Goal: Task Accomplishment & Management: Use online tool/utility

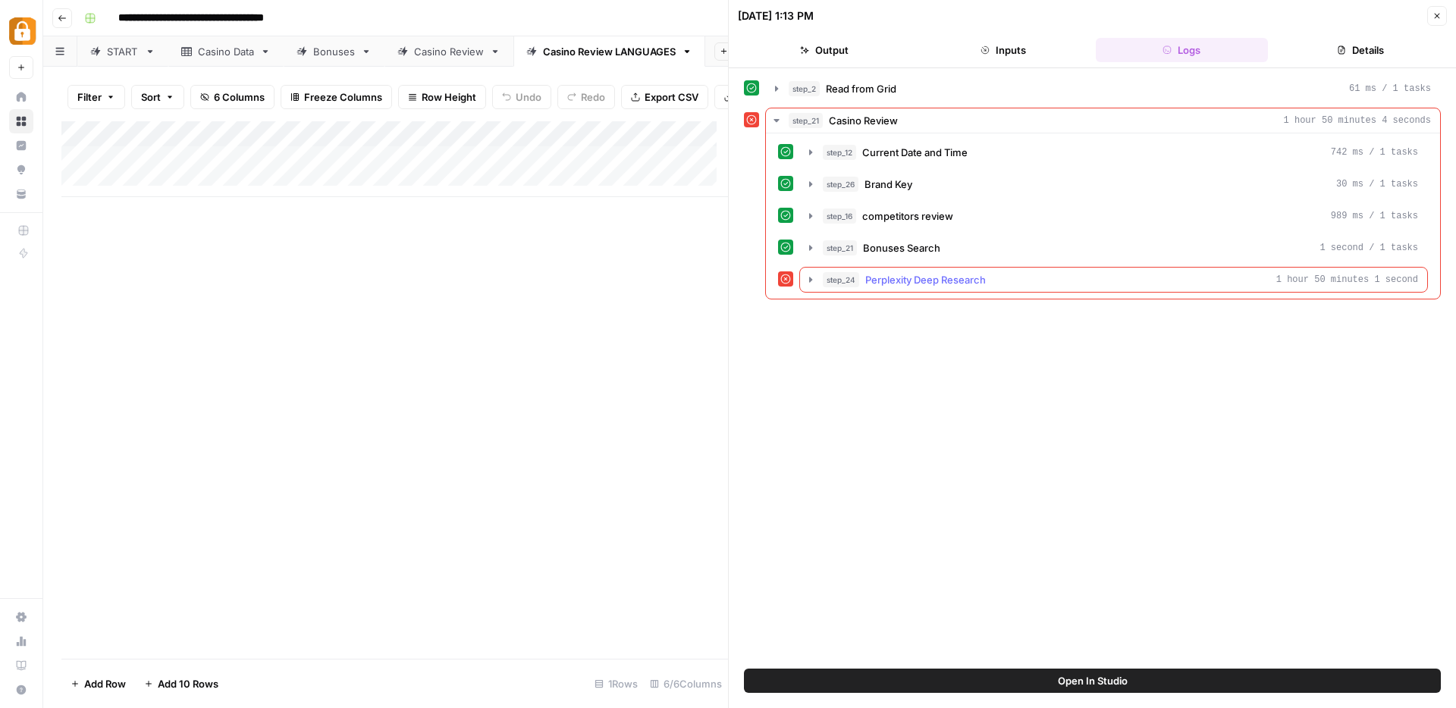
click at [810, 281] on icon "button" at bounding box center [810, 279] width 3 height 5
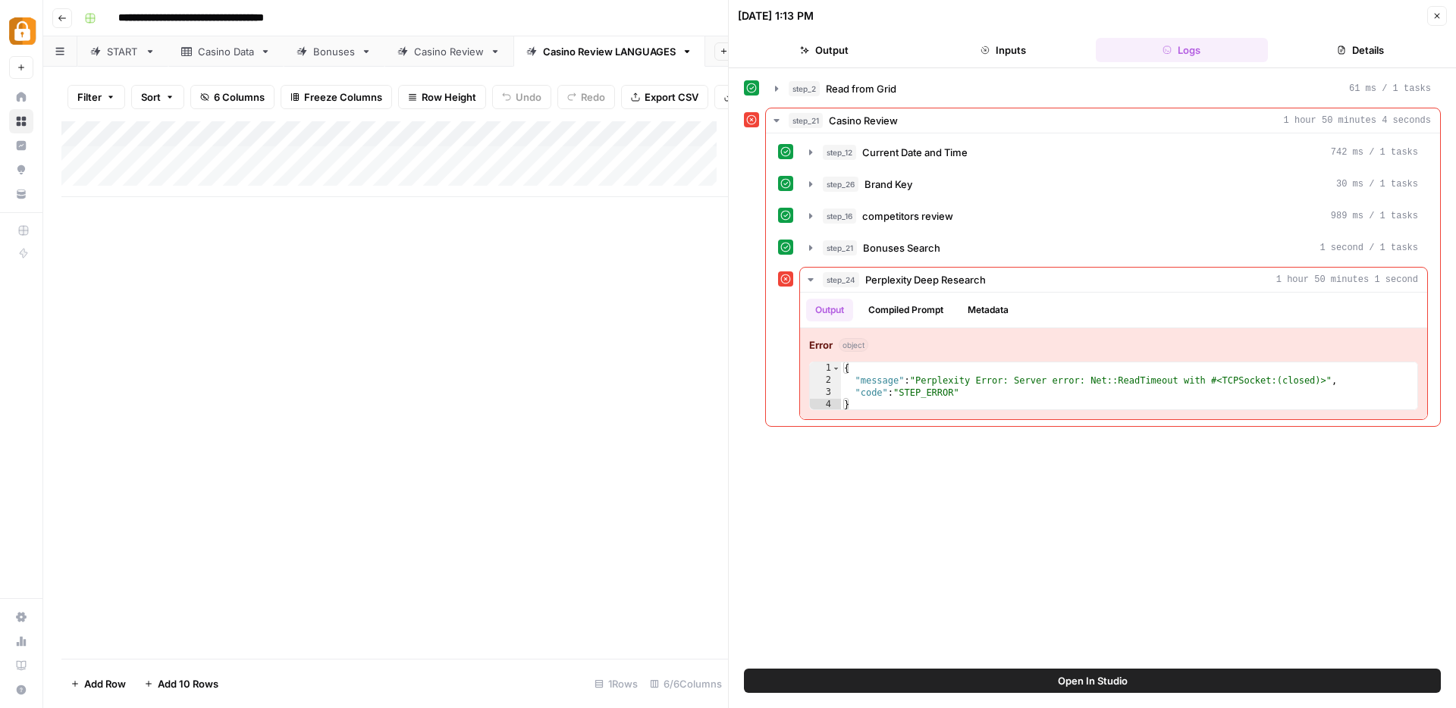
click at [1444, 17] on button "Close" at bounding box center [1437, 16] width 20 height 20
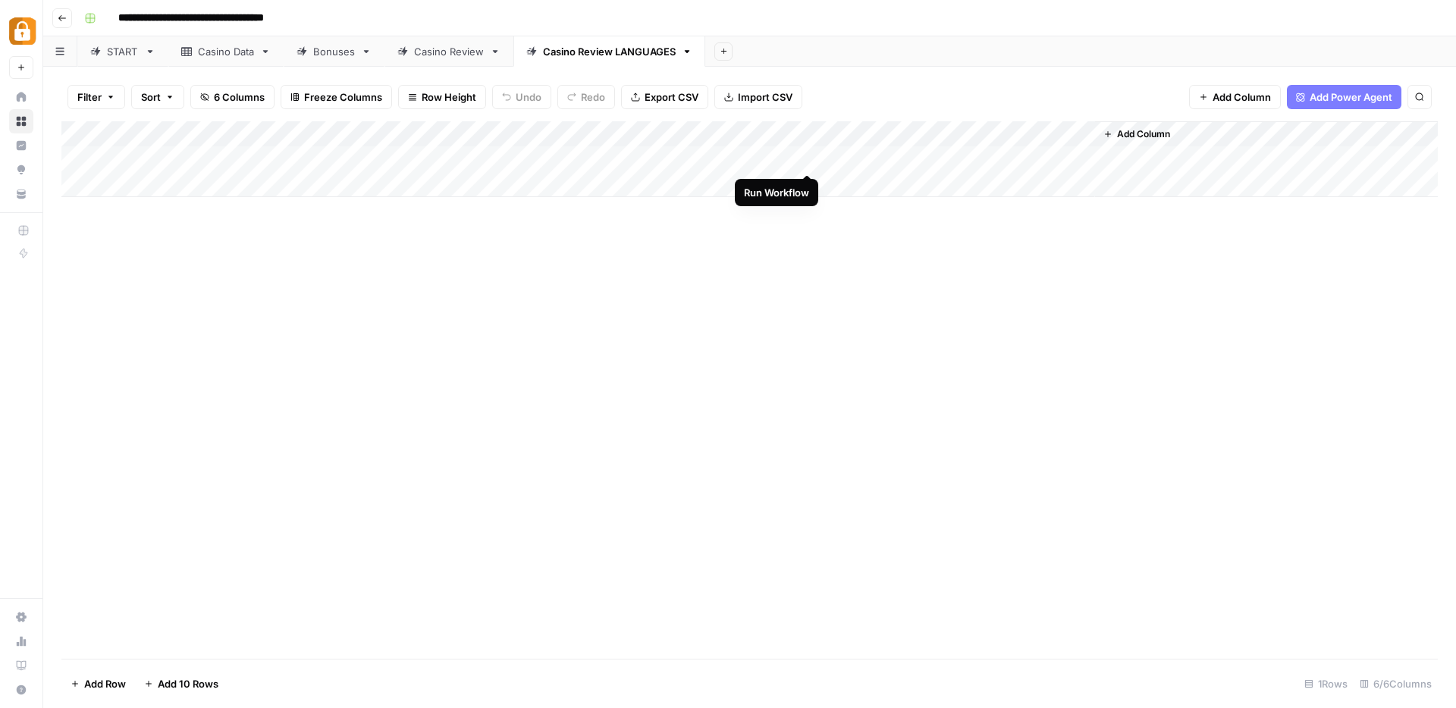
click at [805, 160] on div "Add Column" at bounding box center [749, 159] width 1376 height 76
click at [786, 162] on div "Add Column" at bounding box center [749, 159] width 1376 height 76
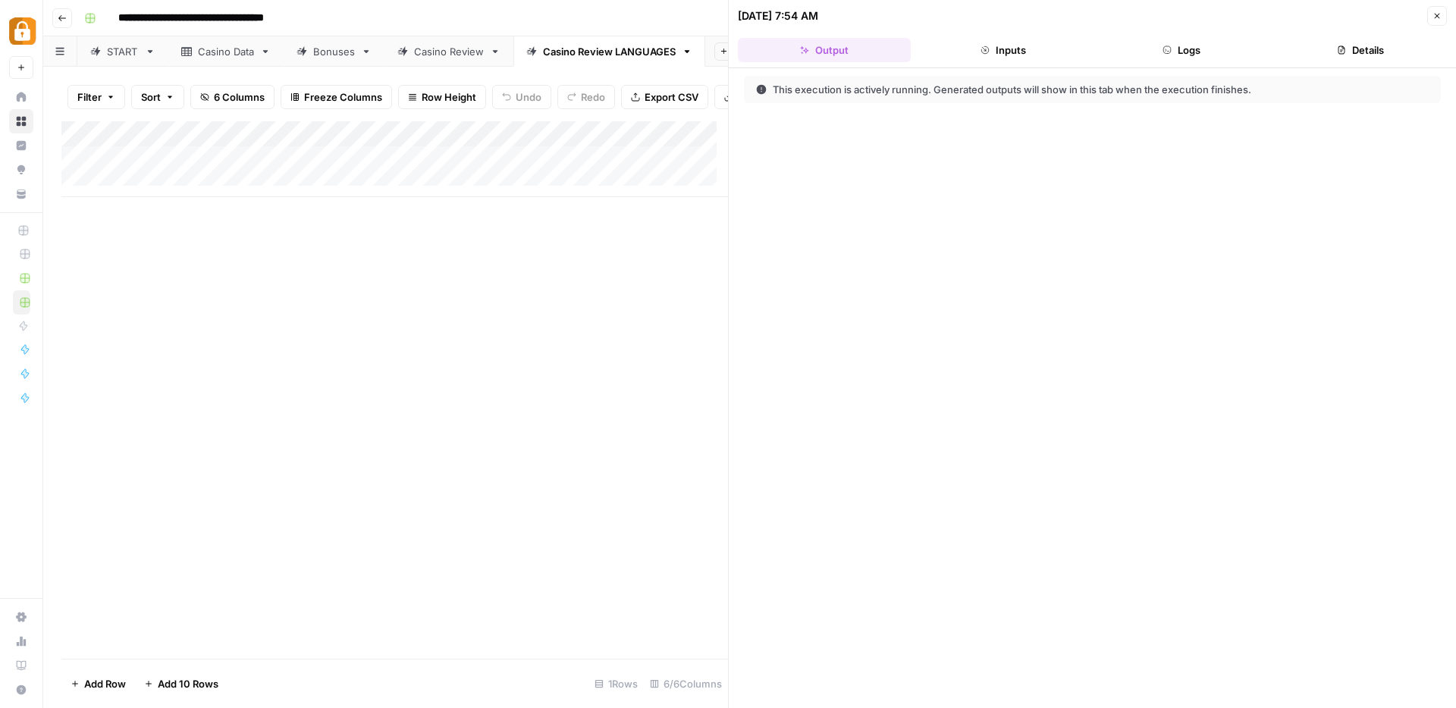
click at [1174, 55] on button "Logs" at bounding box center [1182, 50] width 173 height 24
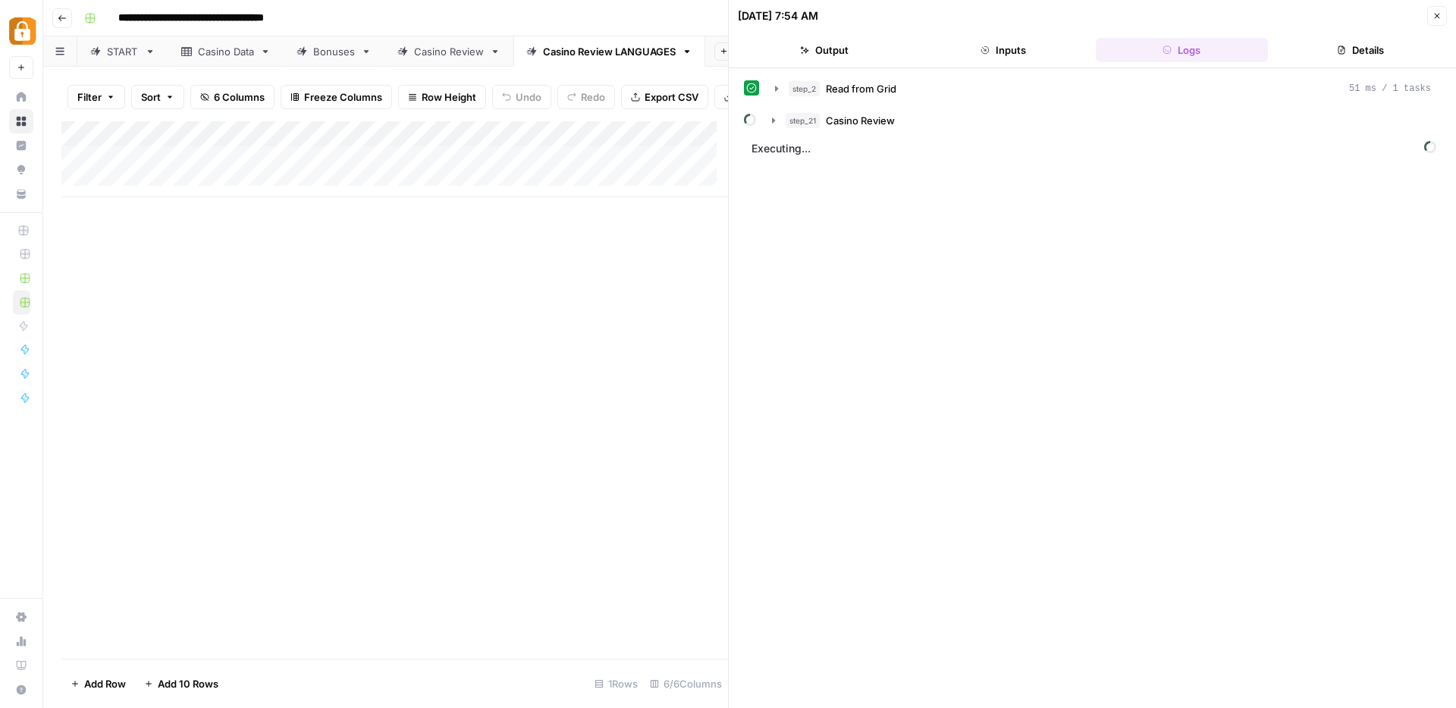
click at [1435, 17] on icon "button" at bounding box center [1437, 16] width 5 height 5
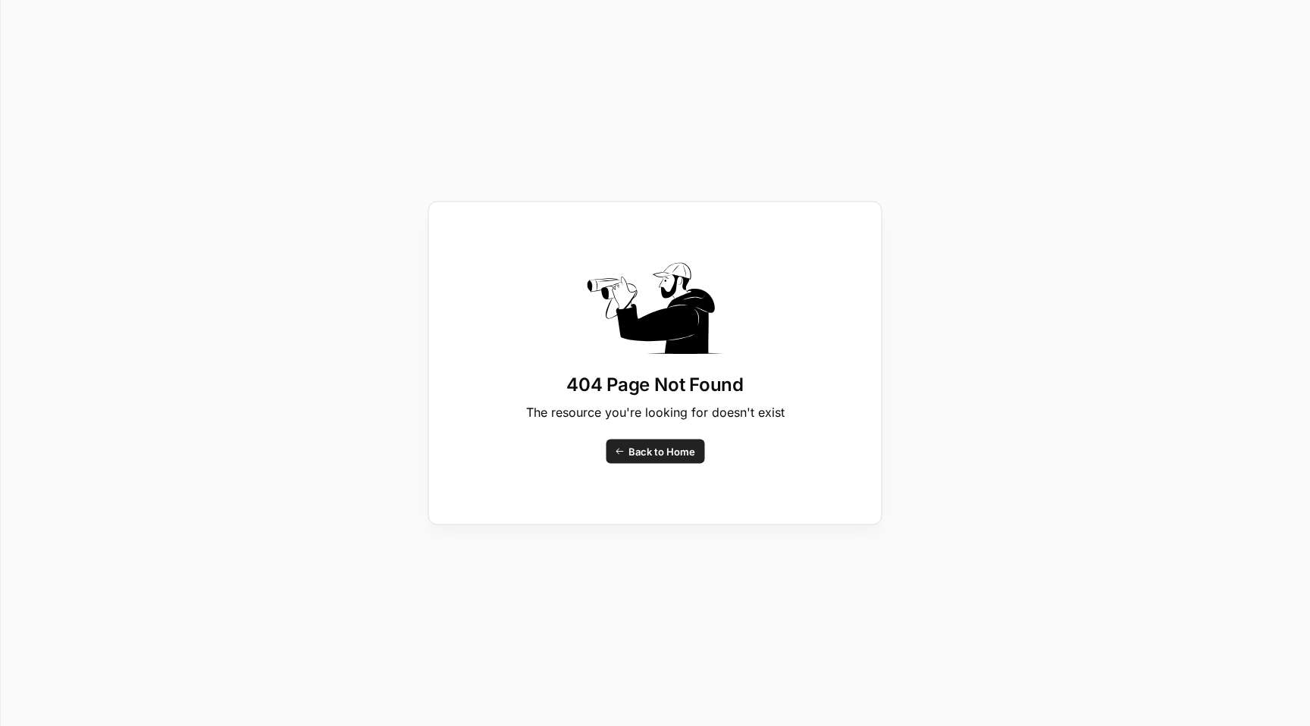
click at [651, 450] on span "Back to Home" at bounding box center [662, 451] width 67 height 15
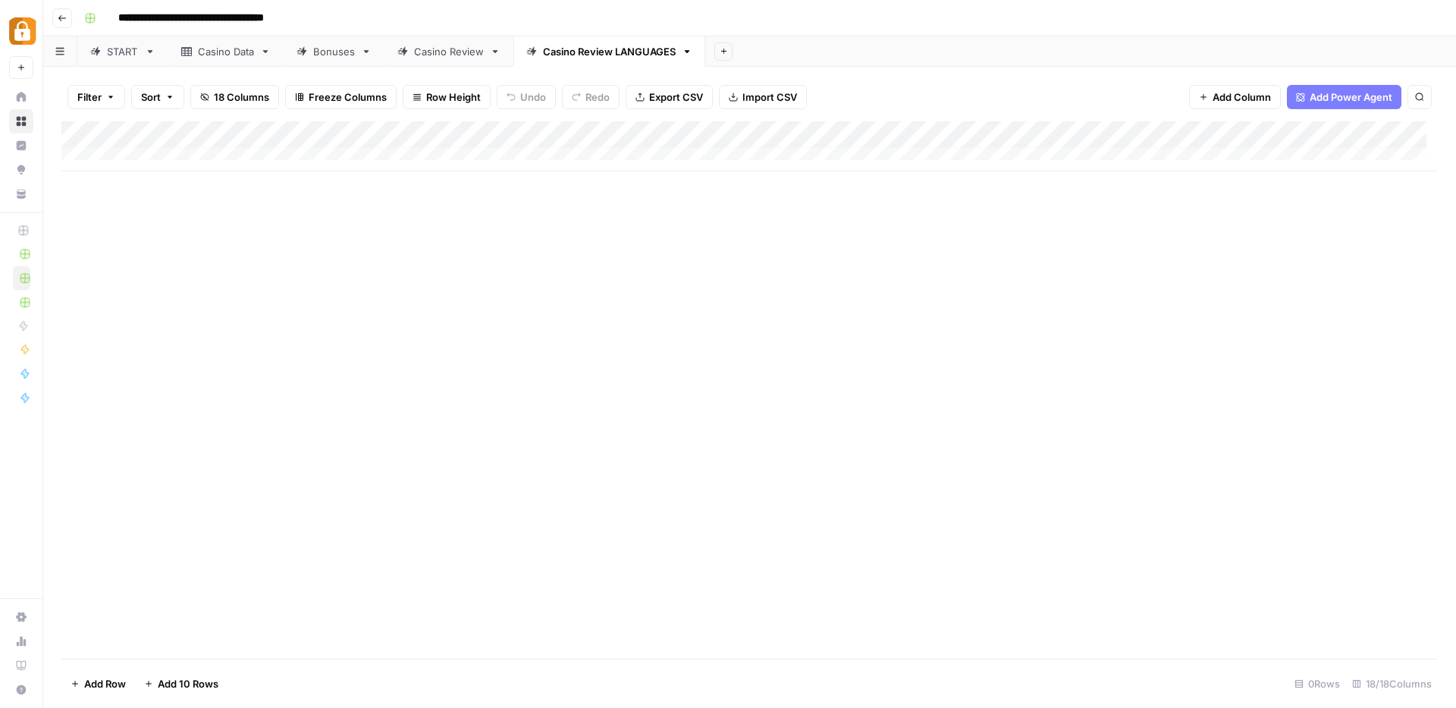
scroll to position [11, 0]
click at [1189, 158] on div "Add Column" at bounding box center [749, 159] width 1376 height 76
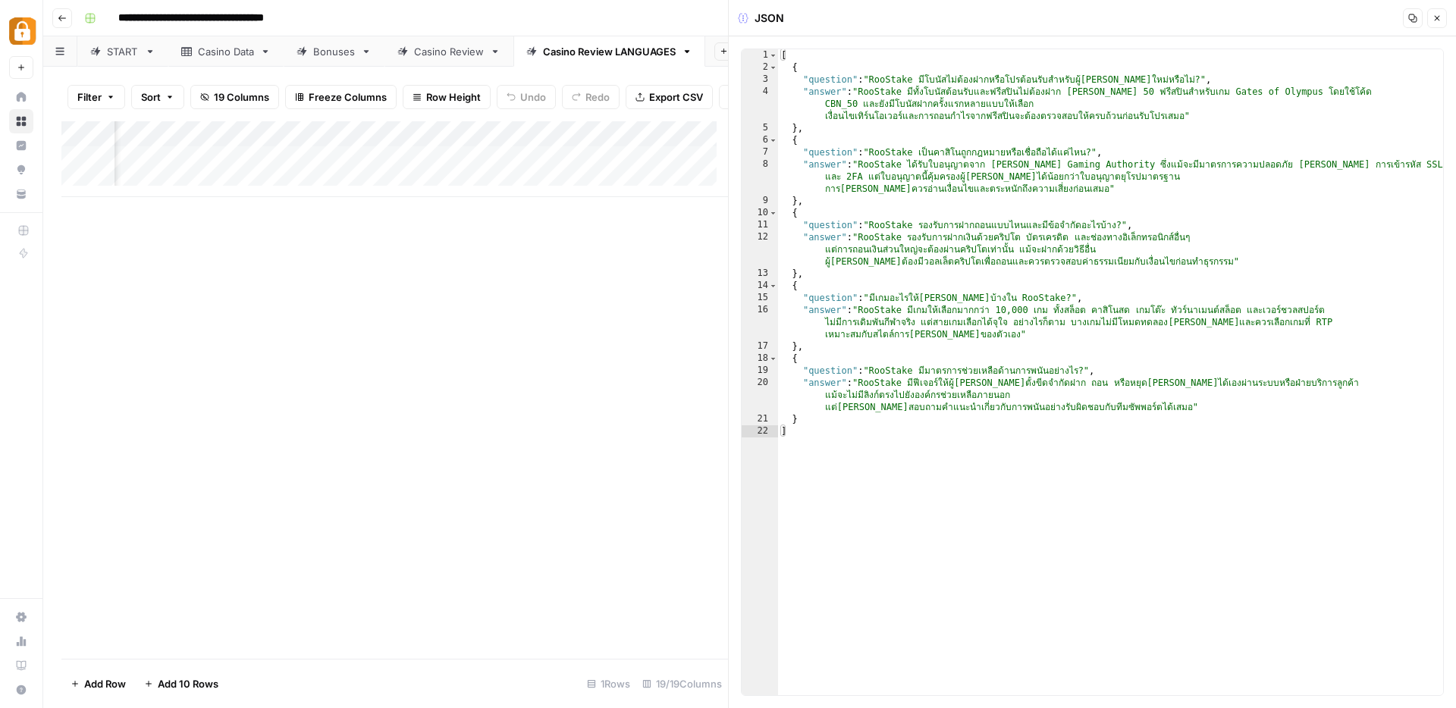
click at [1435, 11] on button "Close" at bounding box center [1437, 18] width 20 height 20
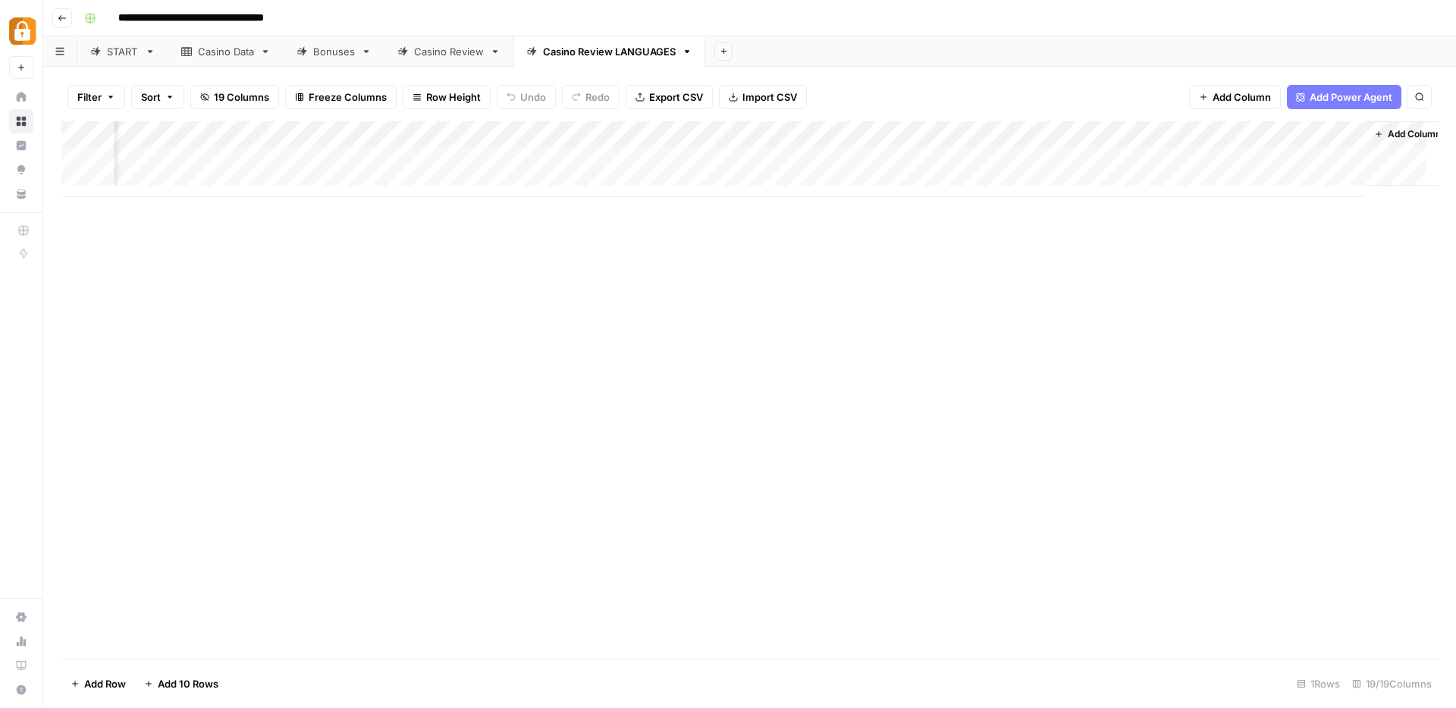
scroll to position [0, 1527]
click at [1174, 133] on div "Add Column" at bounding box center [749, 159] width 1376 height 76
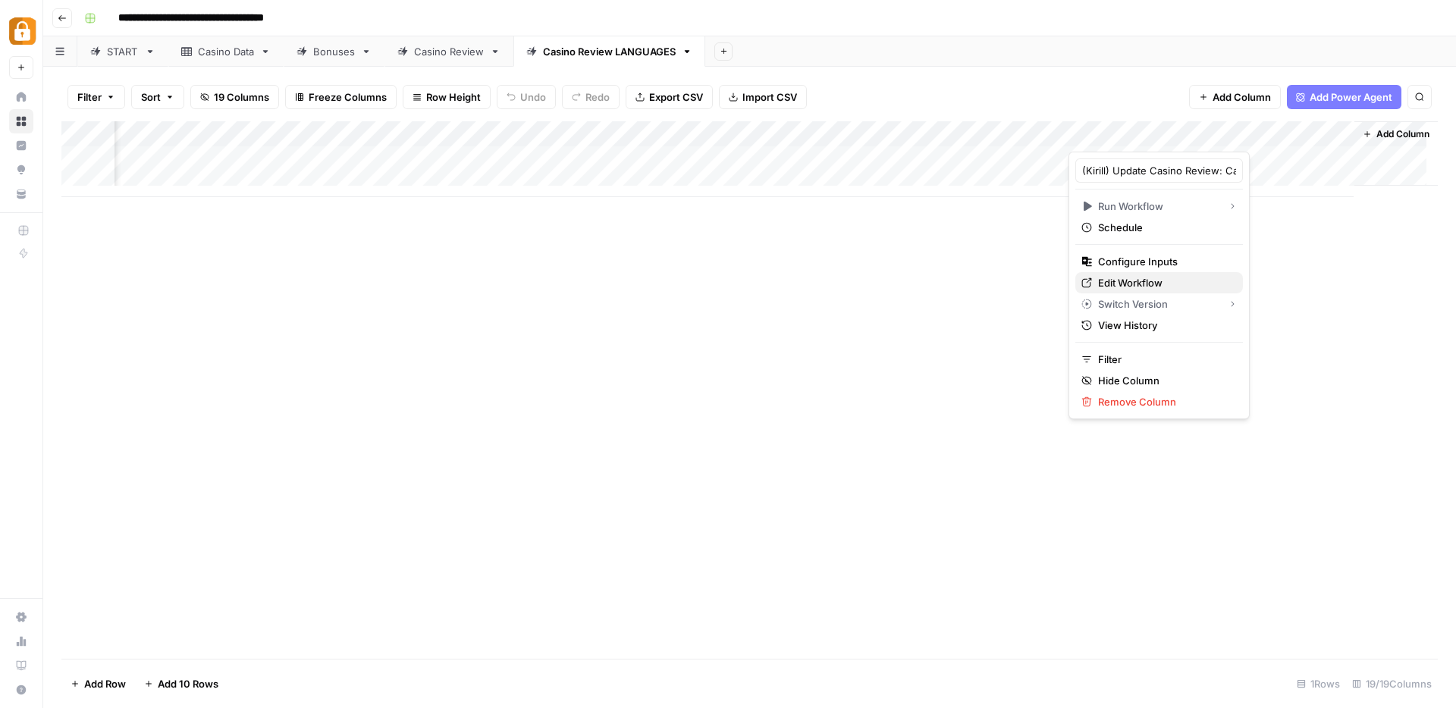
click at [1103, 282] on span "Edit Workflow" at bounding box center [1164, 282] width 133 height 15
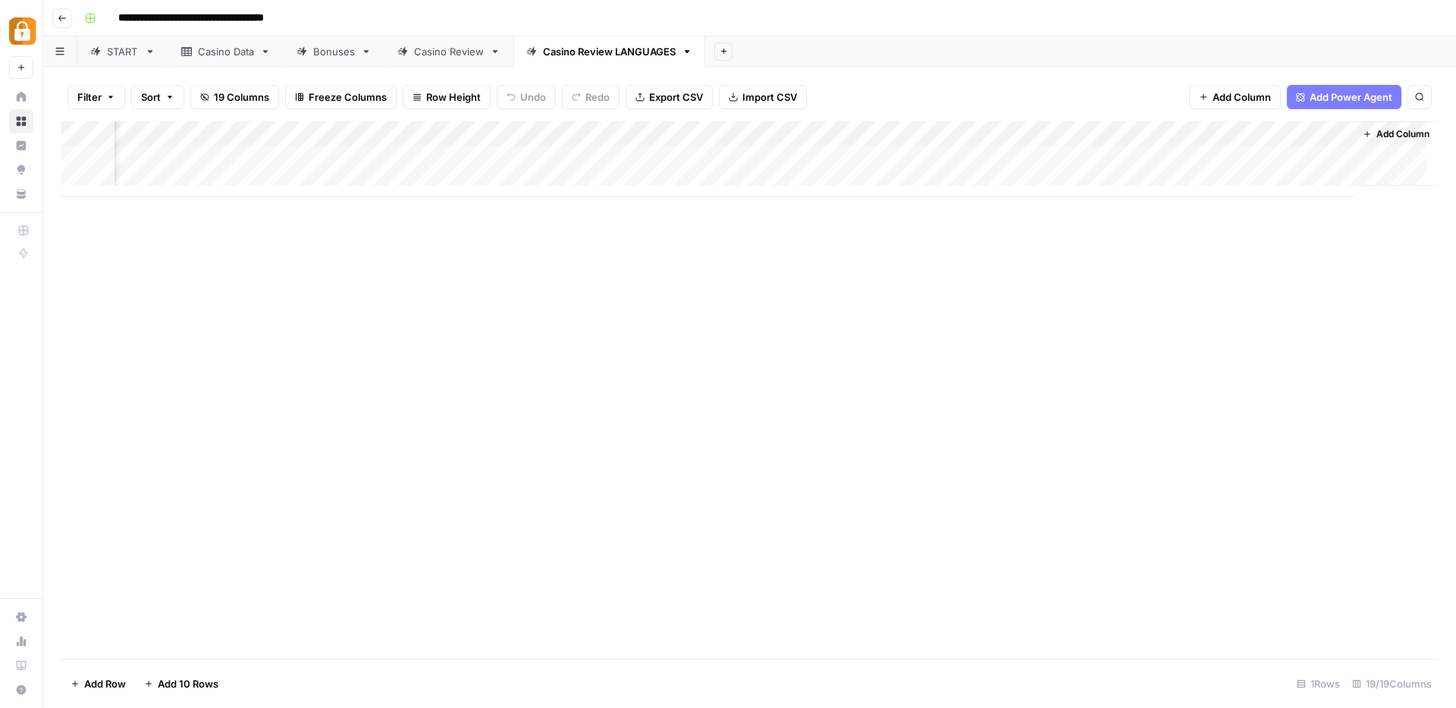
click at [1173, 133] on div "Add Column" at bounding box center [749, 159] width 1376 height 76
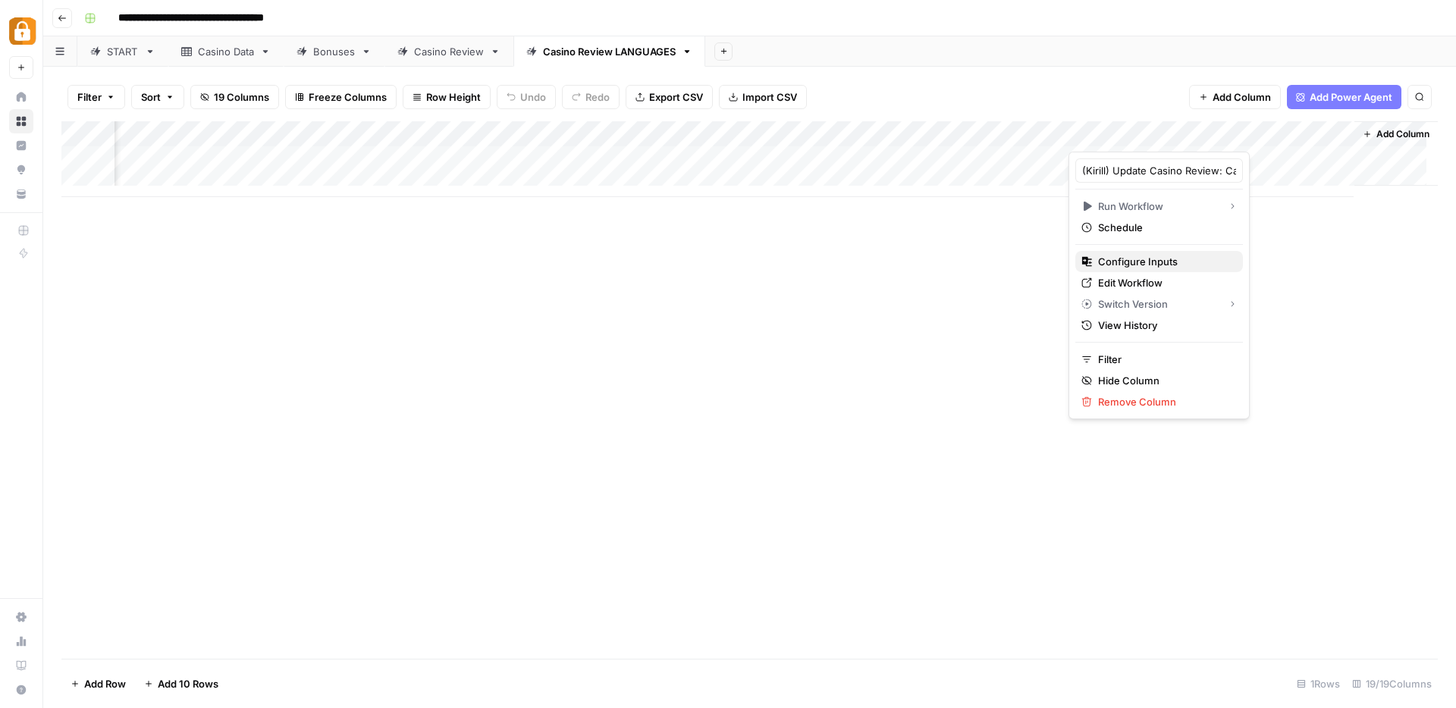
click at [1127, 259] on span "Configure Inputs" at bounding box center [1164, 261] width 133 height 15
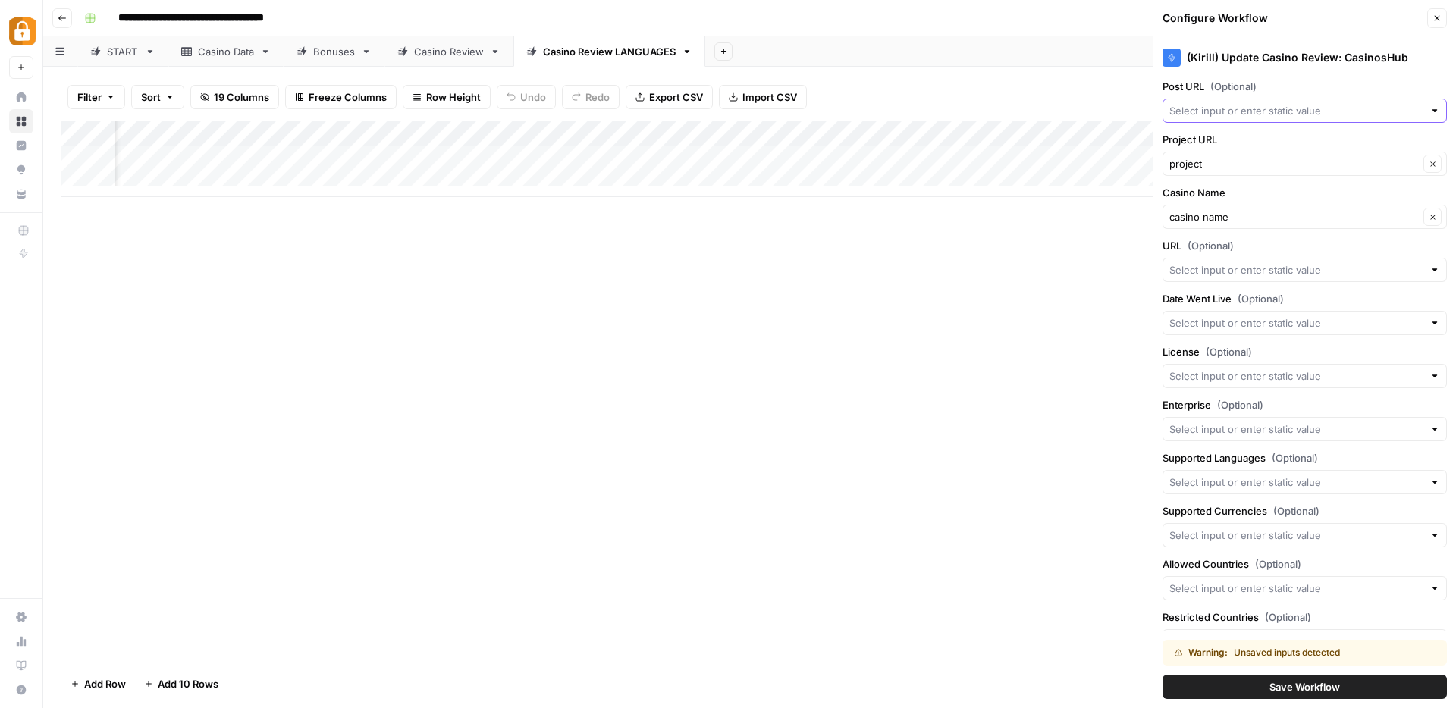
click at [1253, 109] on input "Post URL (Optional)" at bounding box center [1296, 110] width 254 height 15
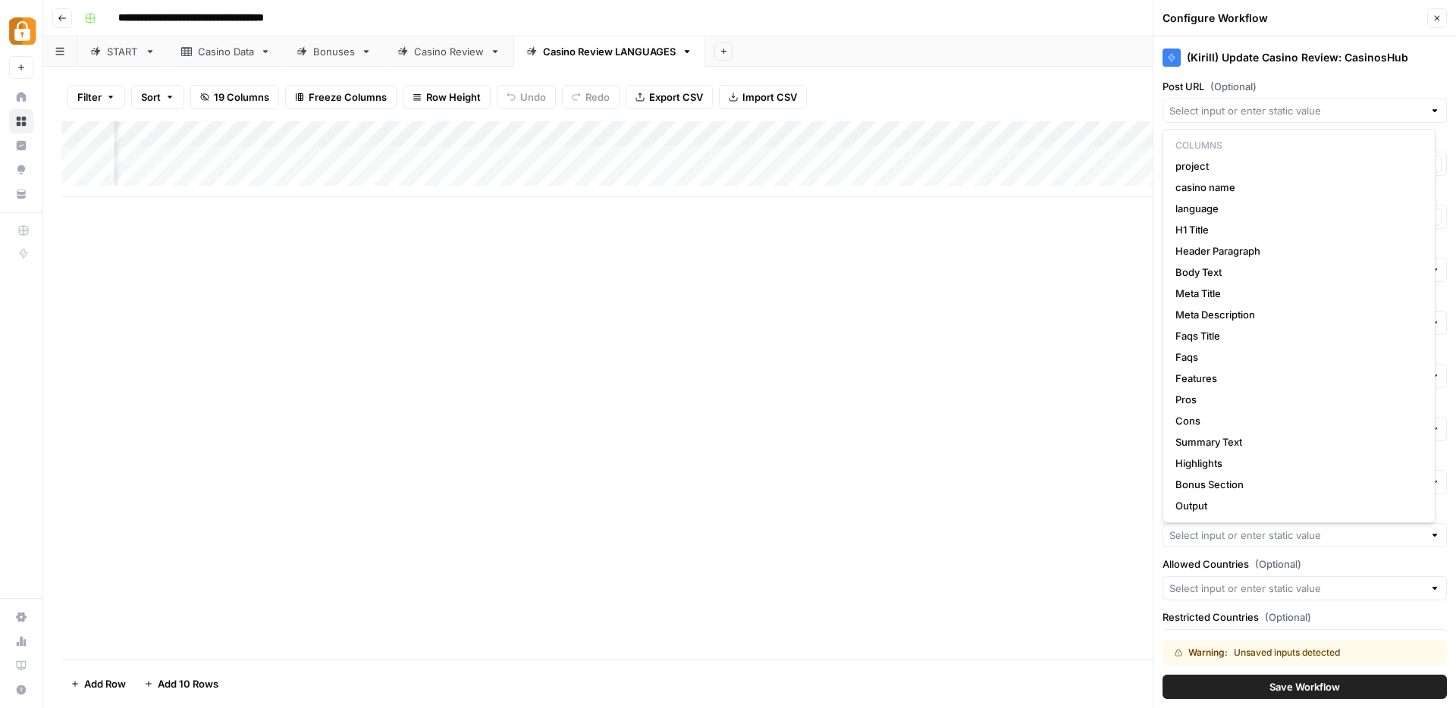
click at [966, 358] on div "Add Column" at bounding box center [749, 390] width 1376 height 538
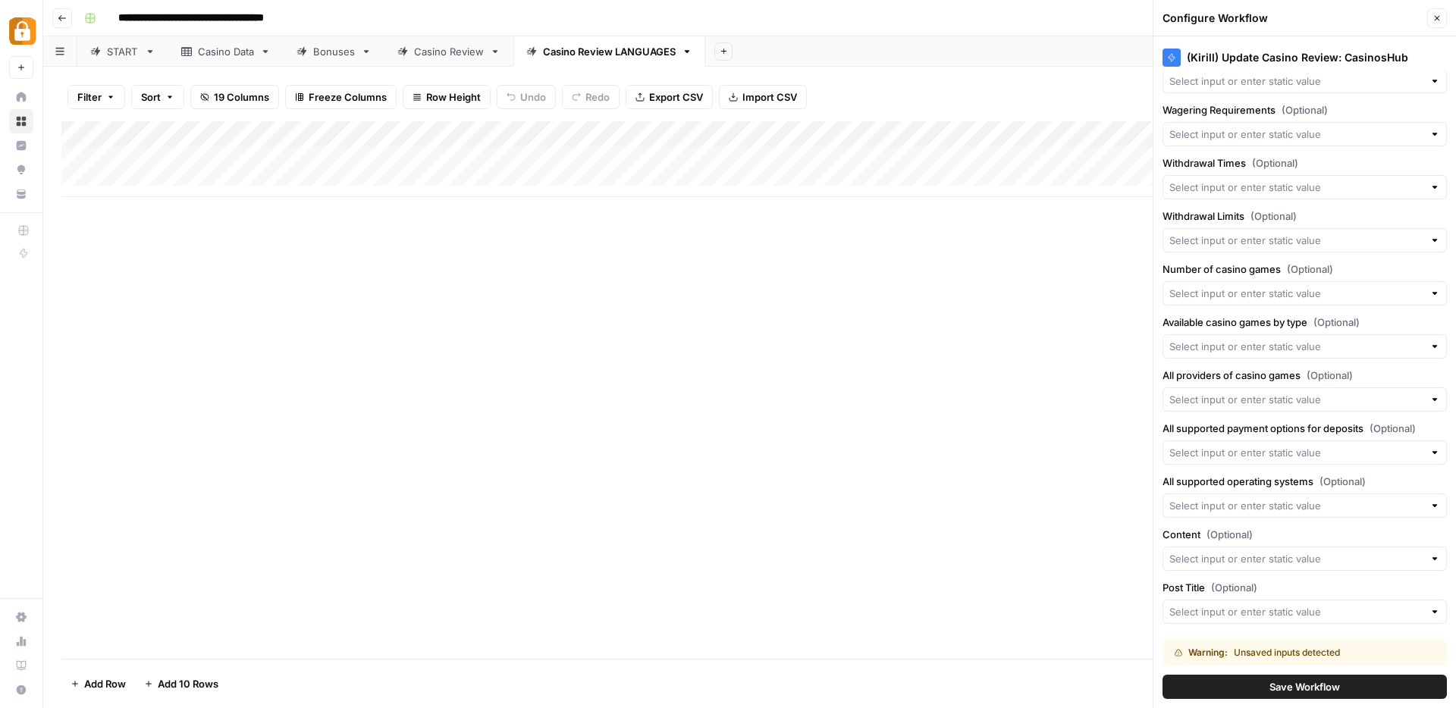
scroll to position [839, 0]
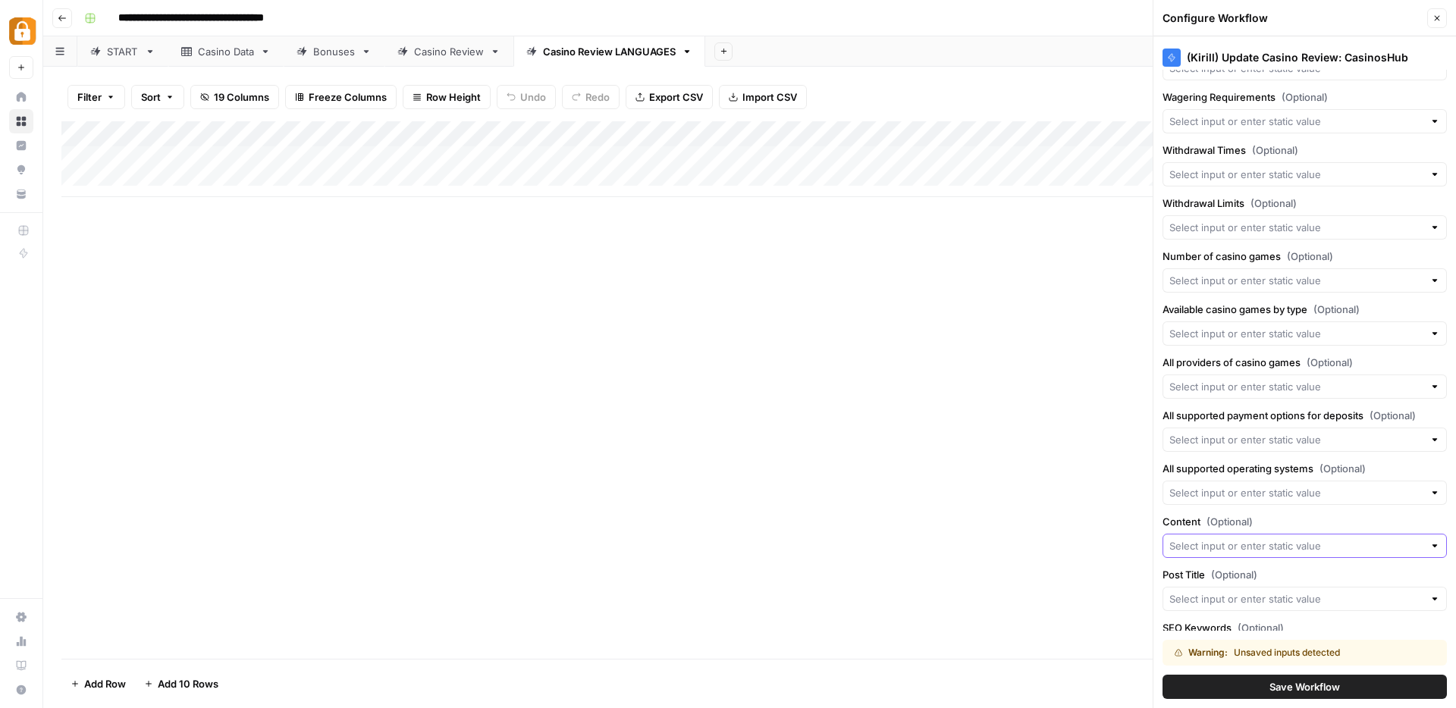
click at [1199, 547] on input "Content (Optional)" at bounding box center [1296, 545] width 254 height 15
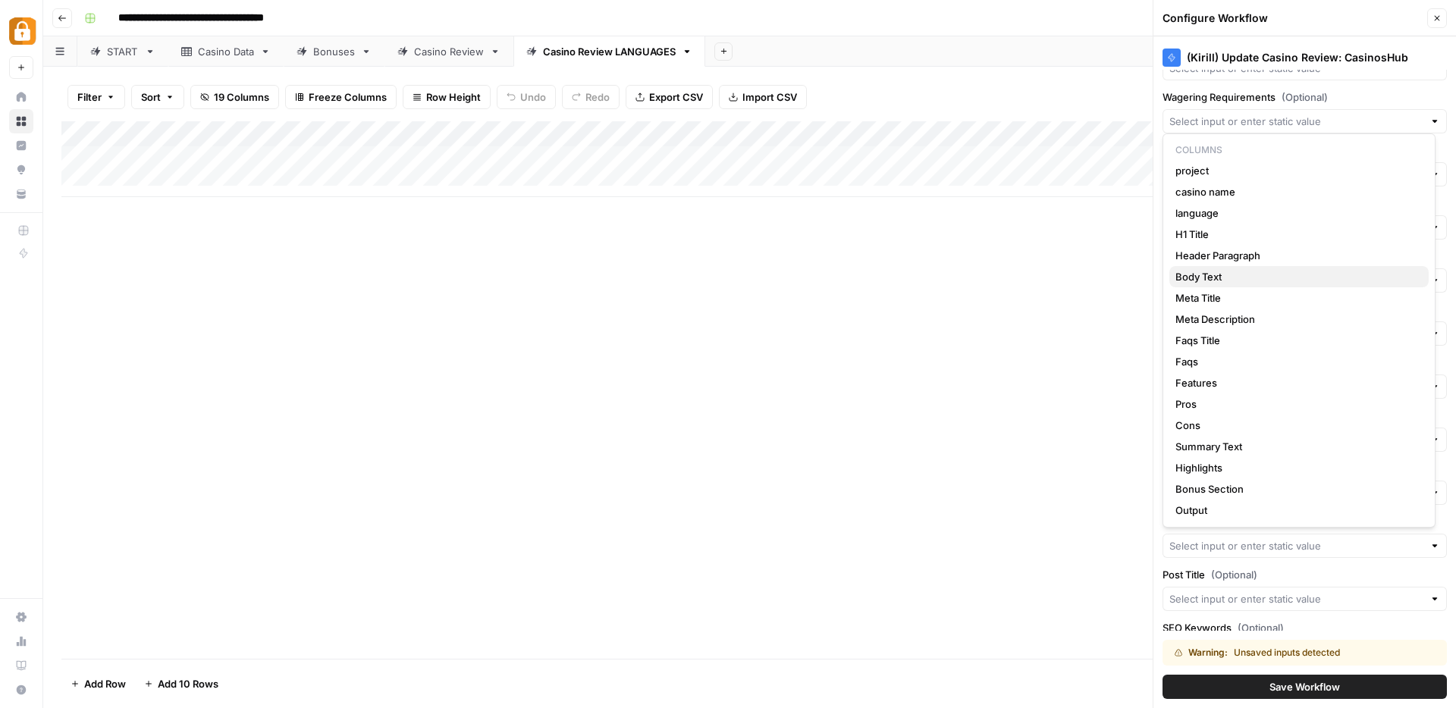
click at [1202, 273] on span "Body Text" at bounding box center [1295, 276] width 241 height 15
type input "Body Text"
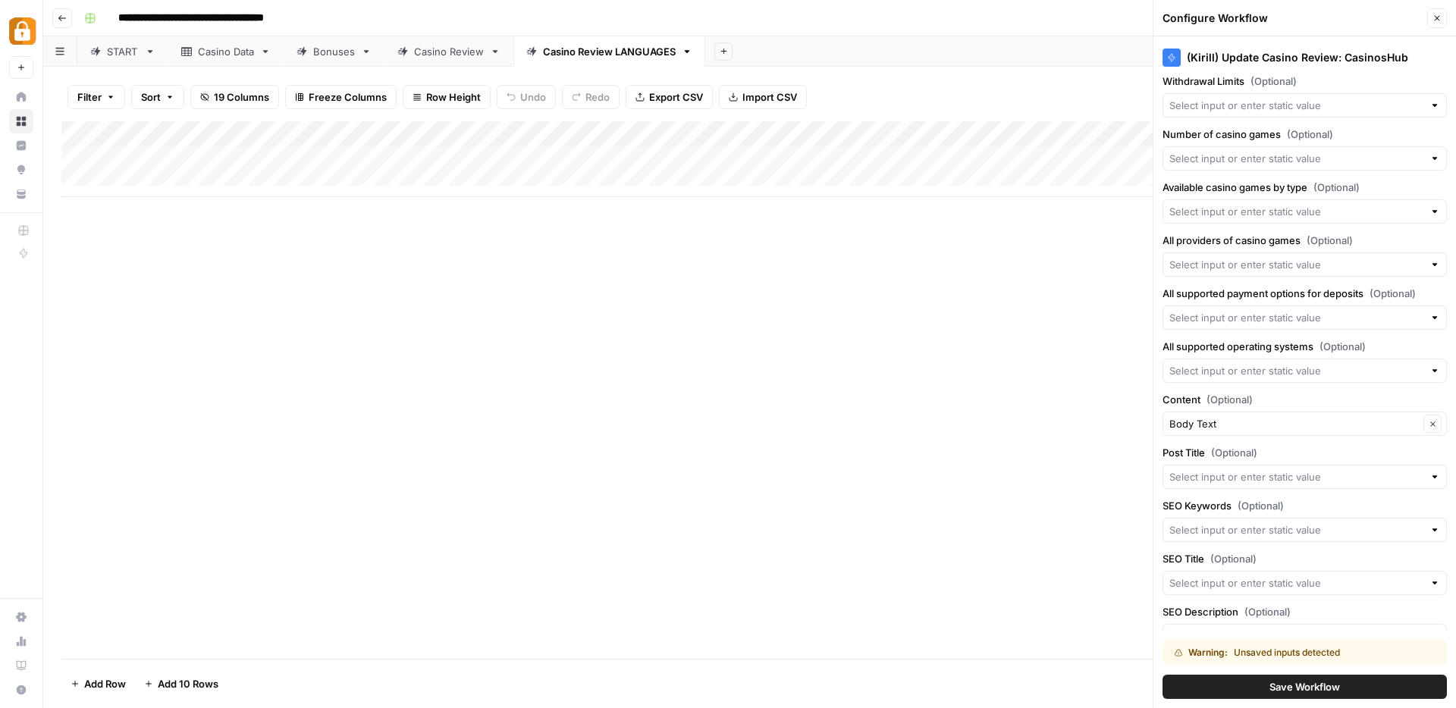
scroll to position [962, 0]
click at [1218, 471] on input "Post Title (Optional)" at bounding box center [1296, 475] width 254 height 15
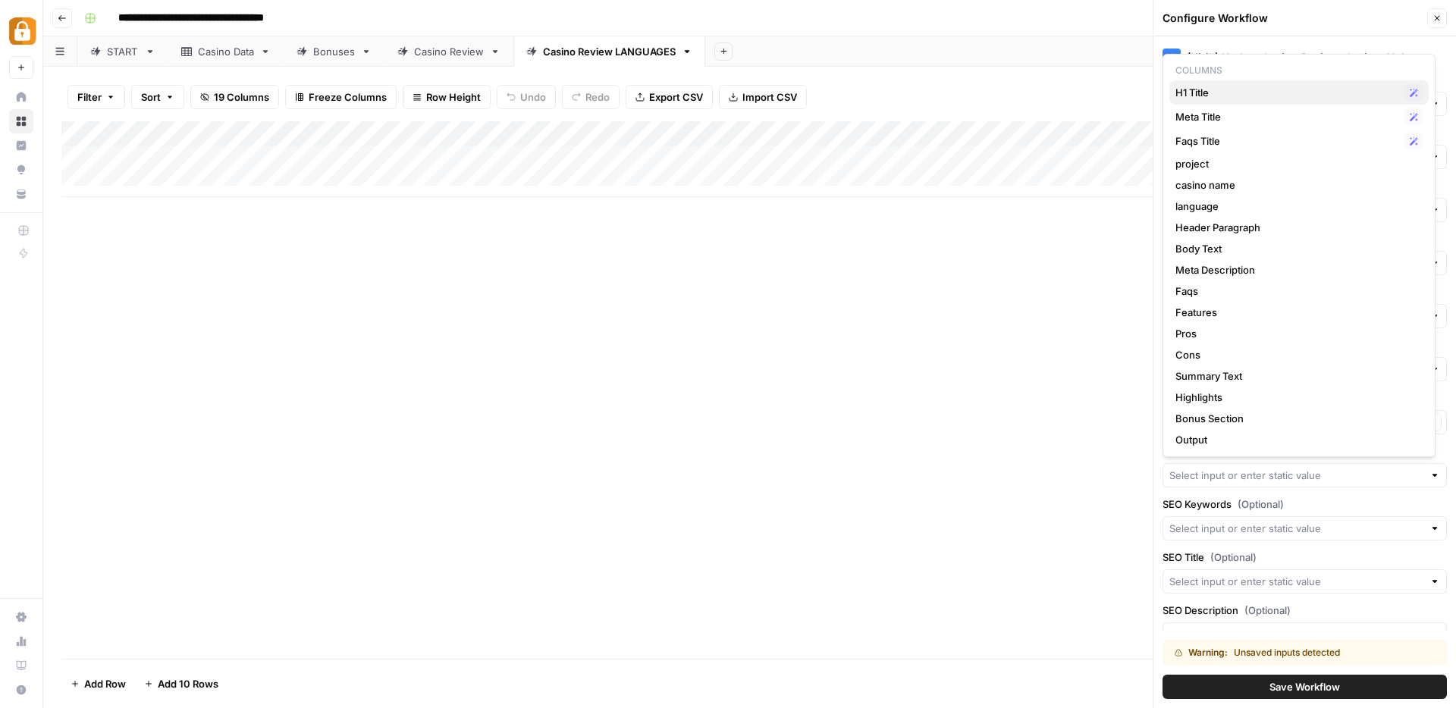
click at [1219, 97] on span "H1 Title" at bounding box center [1286, 92] width 223 height 15
type input "H1 Title"
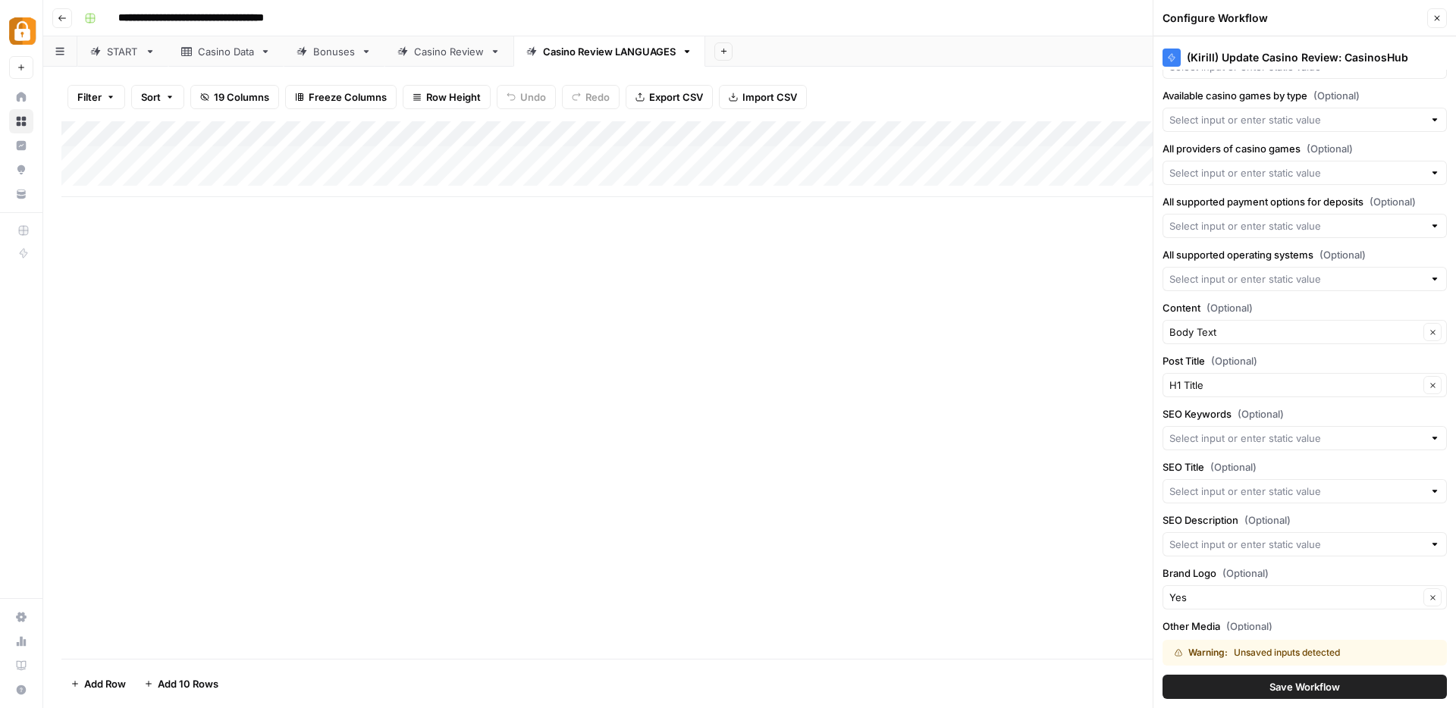
scroll to position [1056, 0]
click at [1197, 487] on input "SEO Title (Optional)" at bounding box center [1296, 488] width 254 height 15
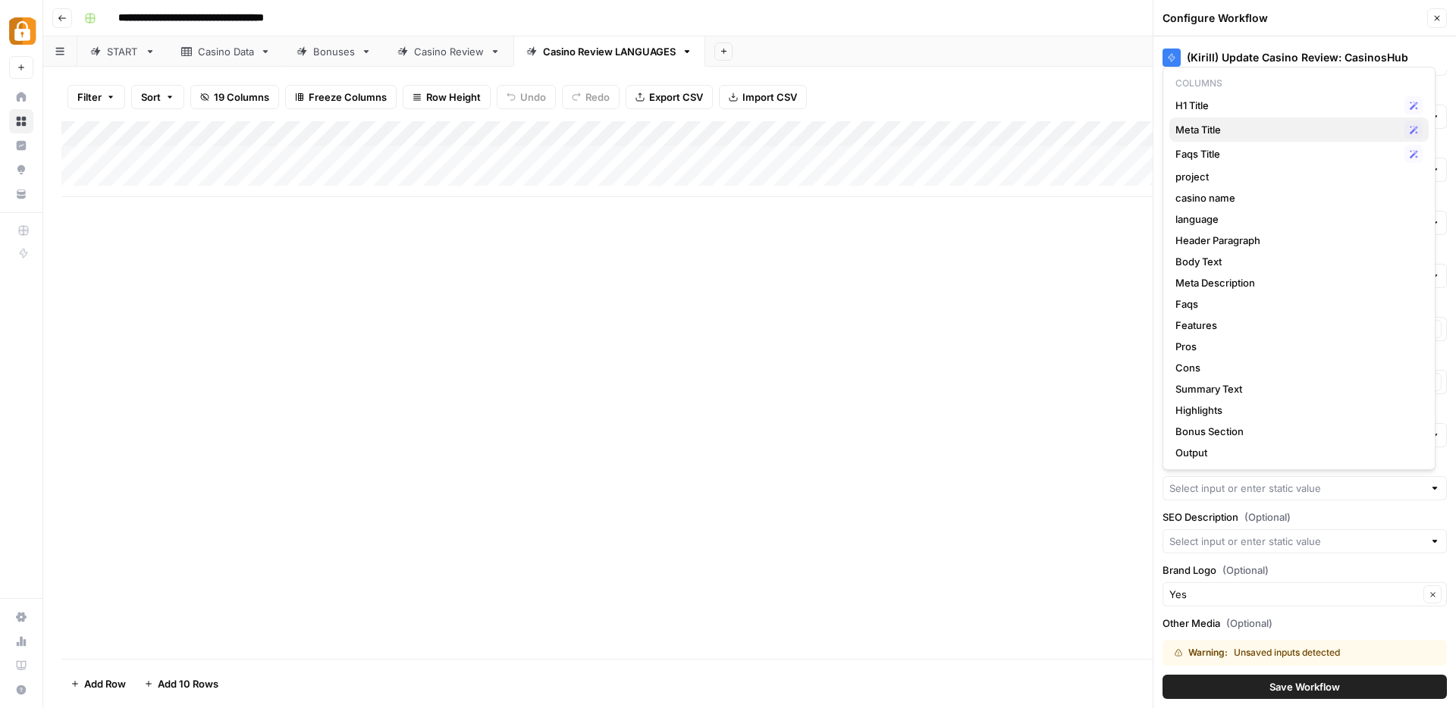
click at [1214, 132] on span "Meta Title" at bounding box center [1286, 129] width 223 height 15
type input "Meta Title"
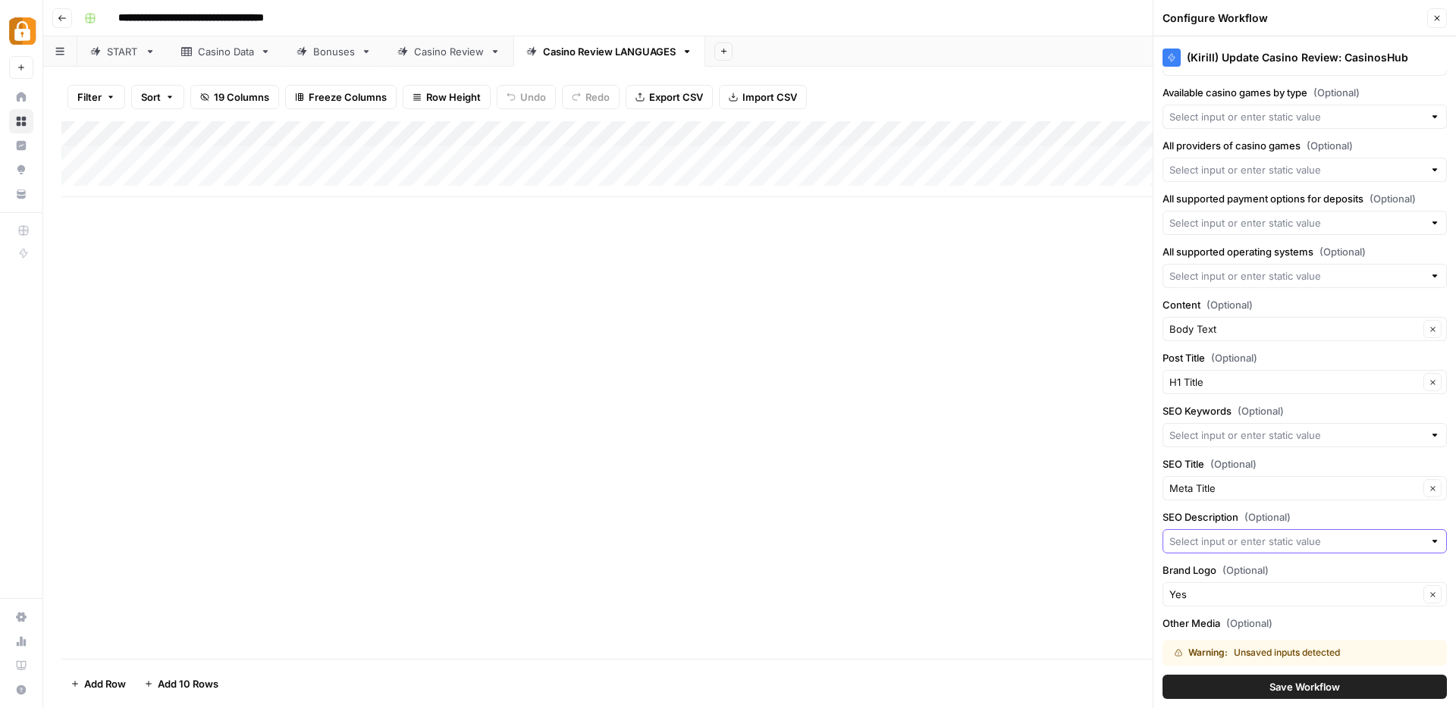
click at [1207, 536] on input "SEO Description (Optional)" at bounding box center [1296, 541] width 254 height 15
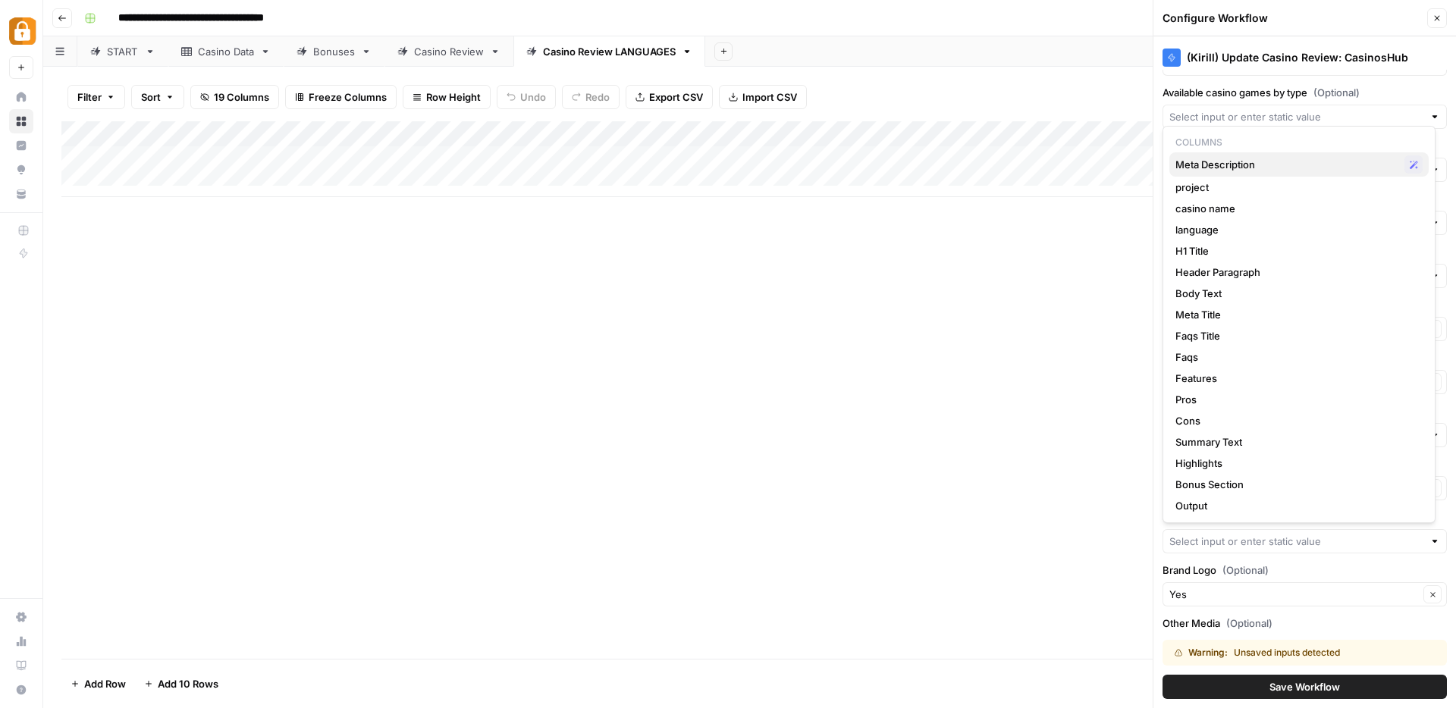
click at [1218, 163] on span "Meta Description" at bounding box center [1286, 164] width 223 height 15
type input "Meta Description"
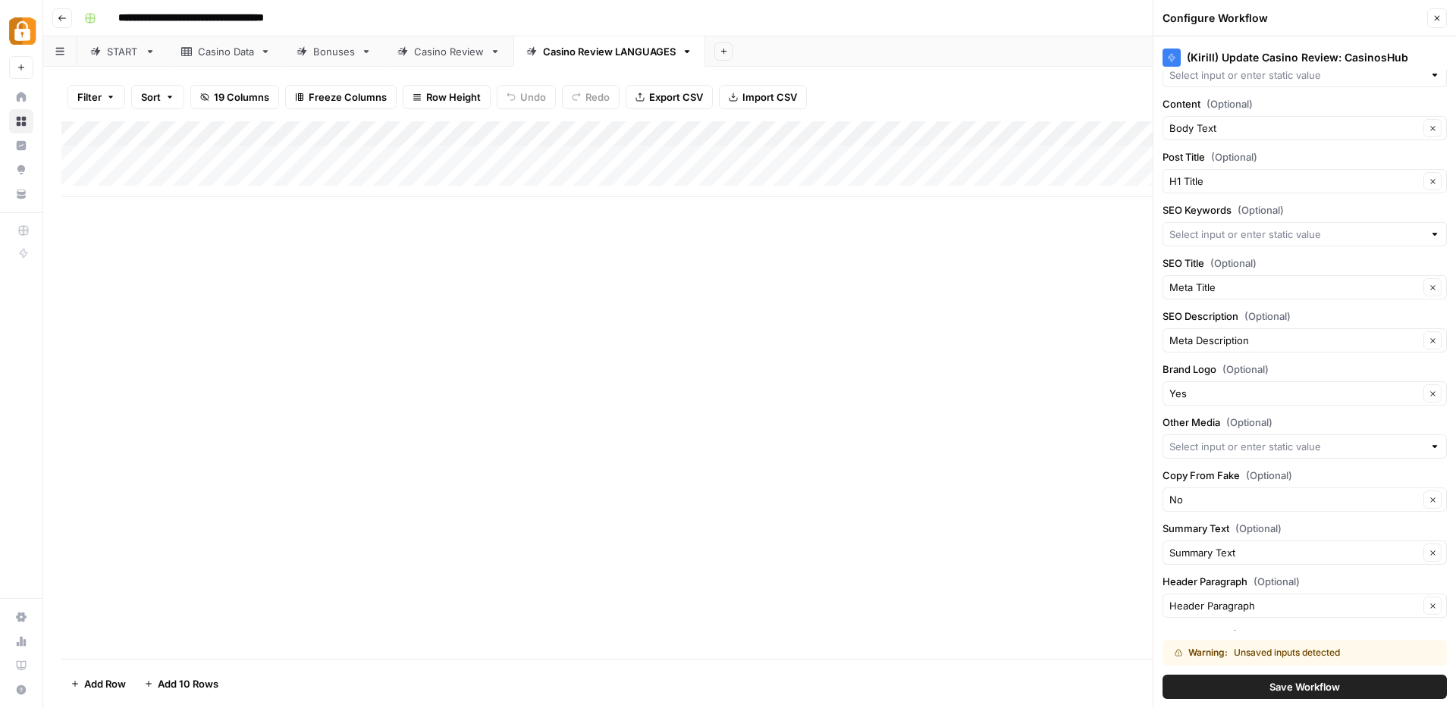
scroll to position [1370, 0]
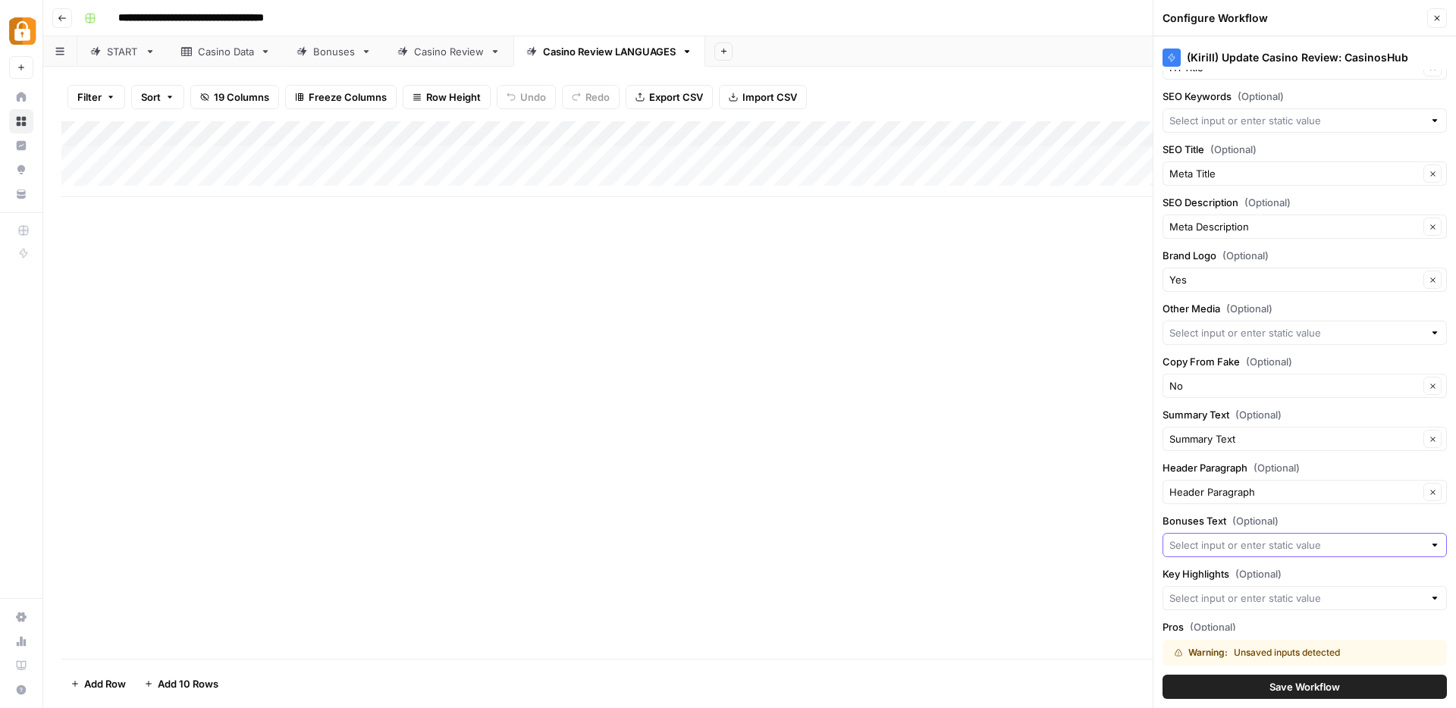
click at [1223, 543] on input "Bonuses Text (Optional)" at bounding box center [1296, 545] width 254 height 15
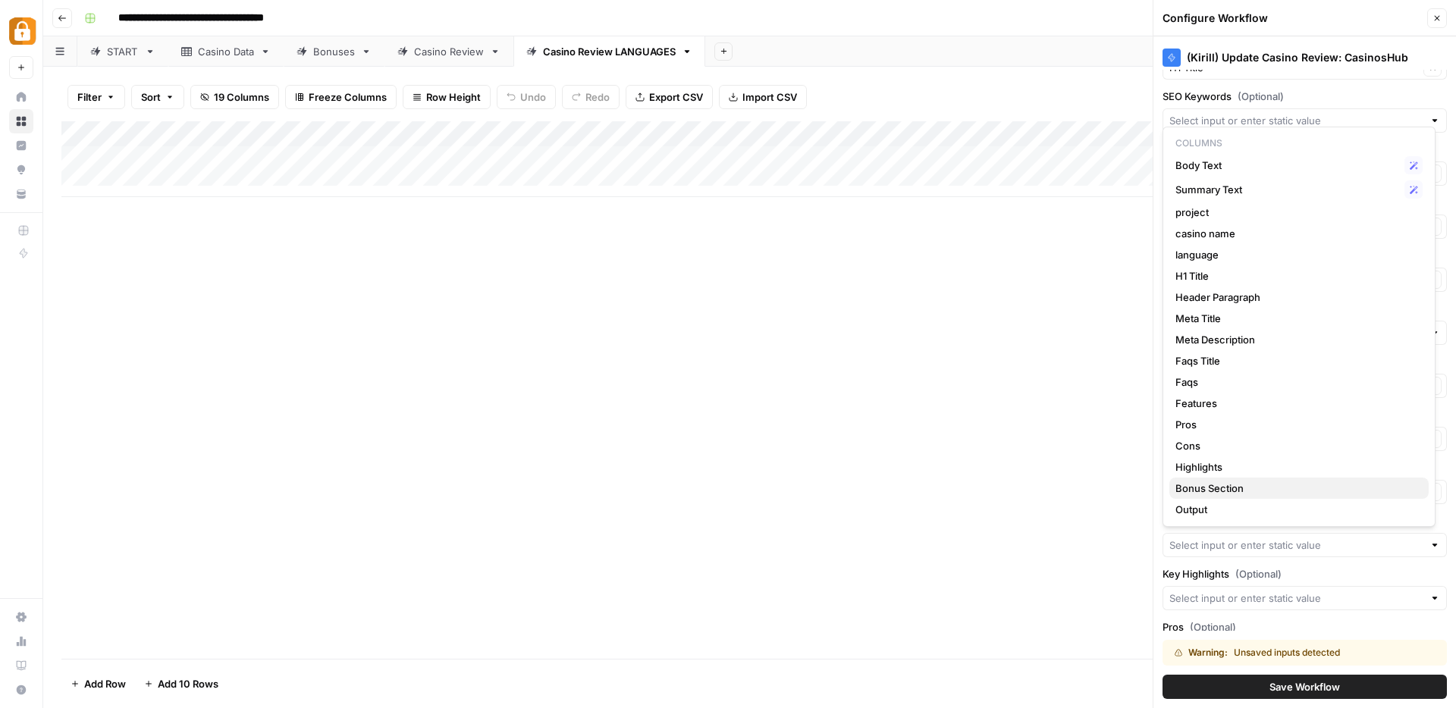
click at [1219, 491] on span "Bonus Section" at bounding box center [1295, 488] width 241 height 15
type input "Bonus Section"
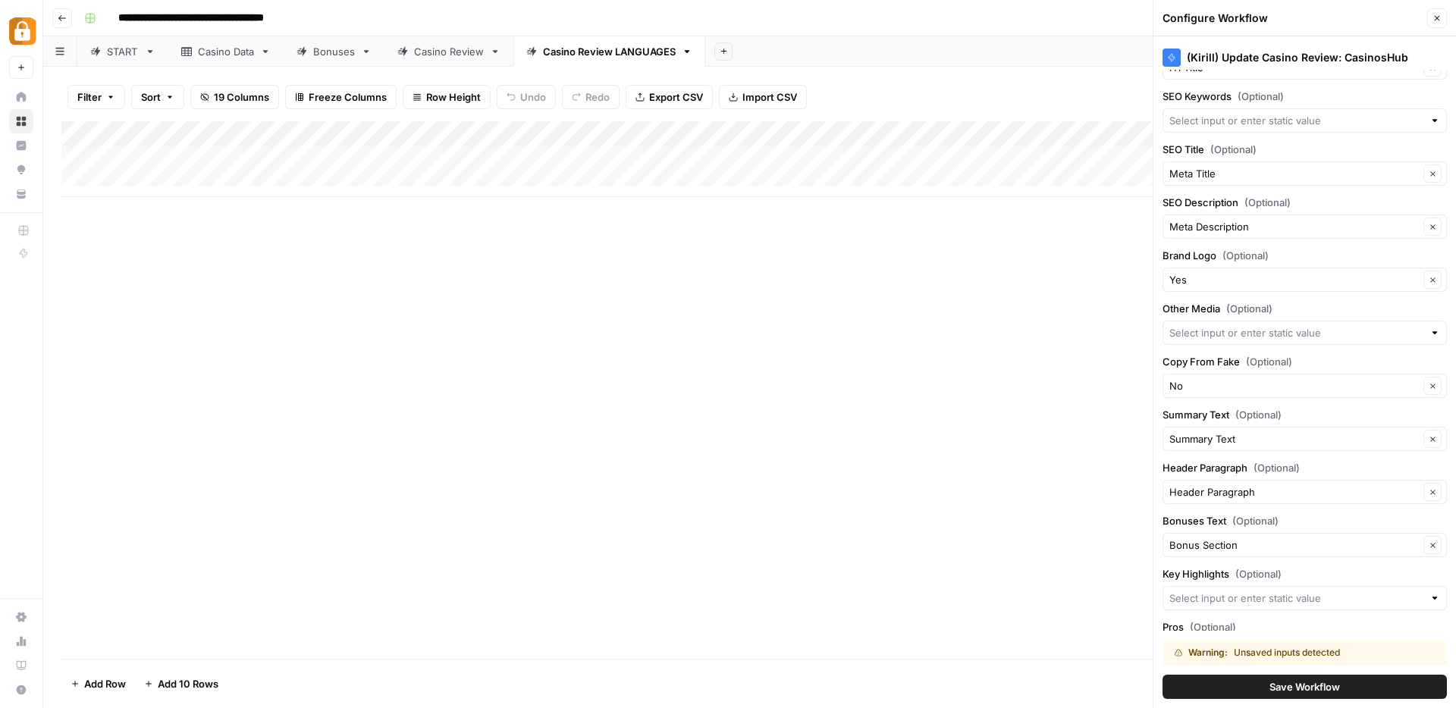
scroll to position [1495, 0]
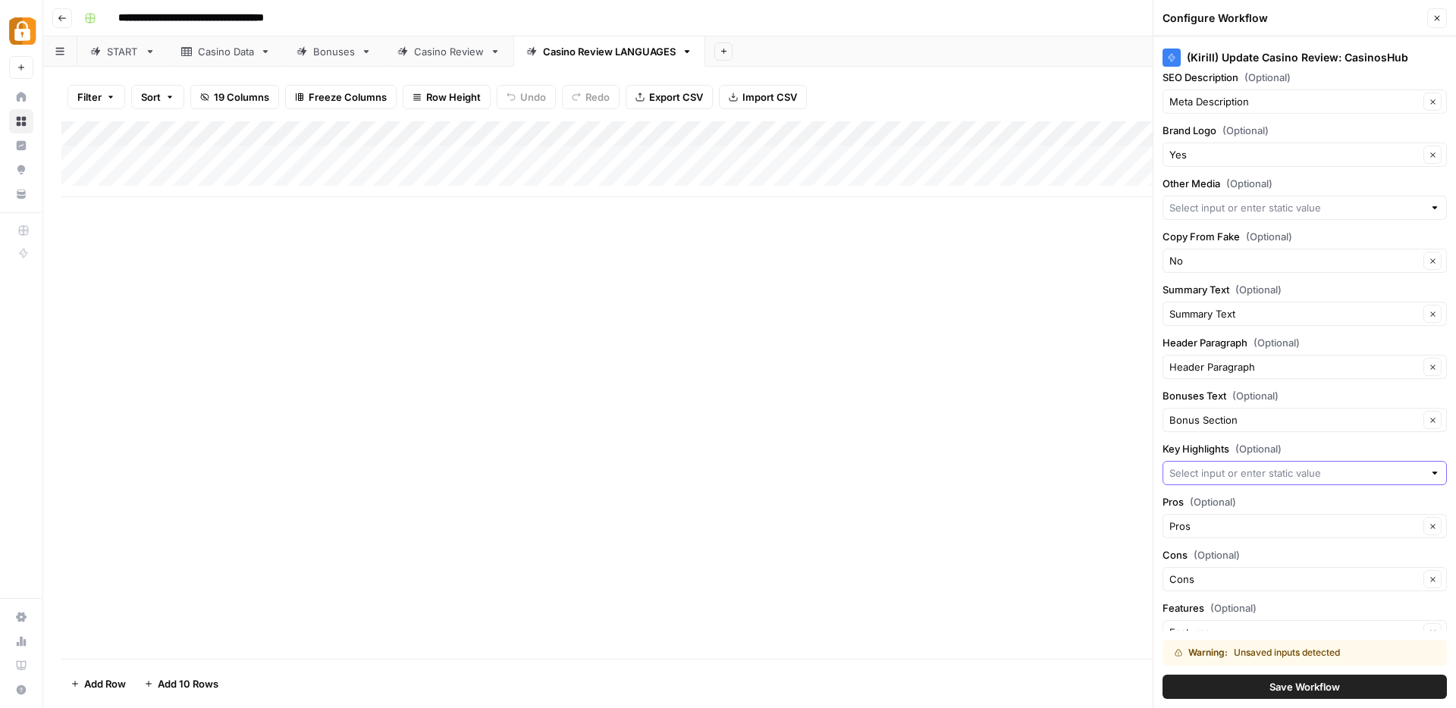
click at [1207, 467] on input "Key Highlights (Optional)" at bounding box center [1296, 473] width 254 height 15
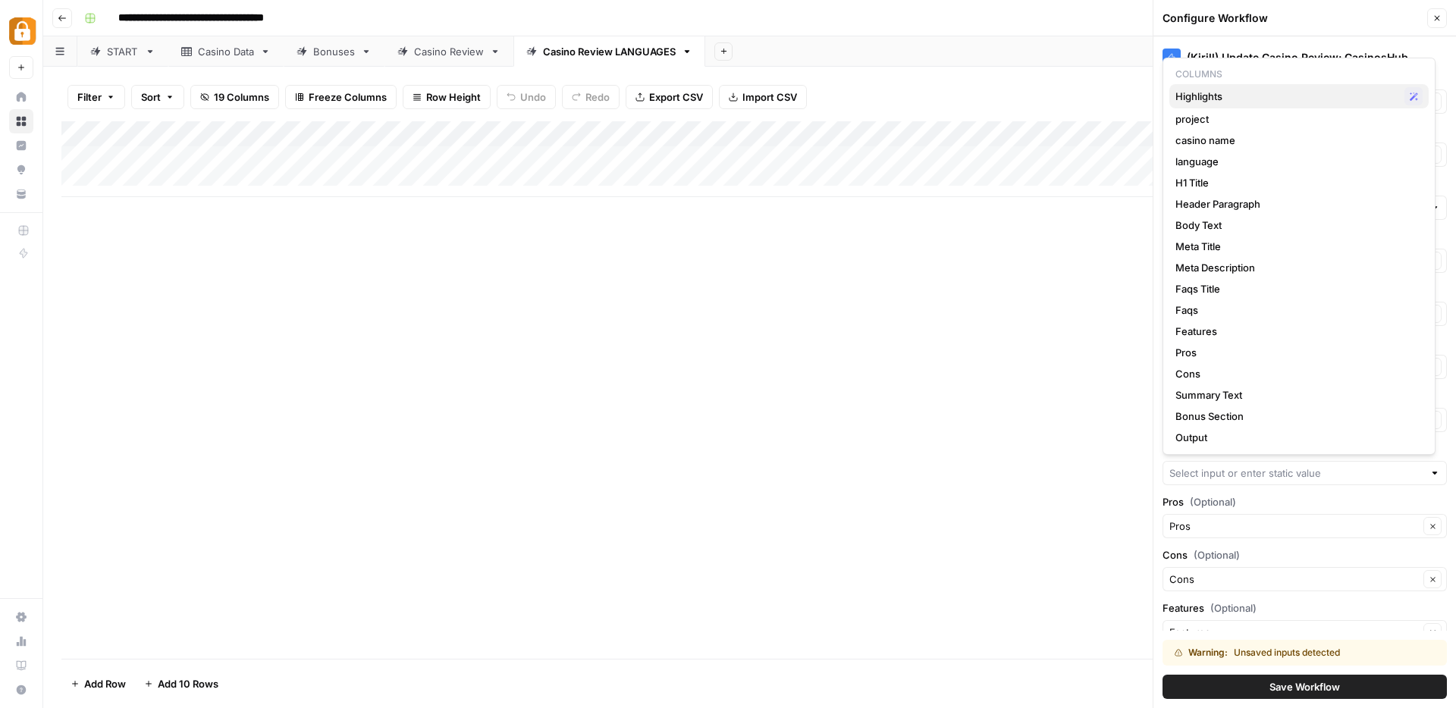
click at [1228, 94] on span "Highlights" at bounding box center [1286, 96] width 223 height 15
type input "Highlights"
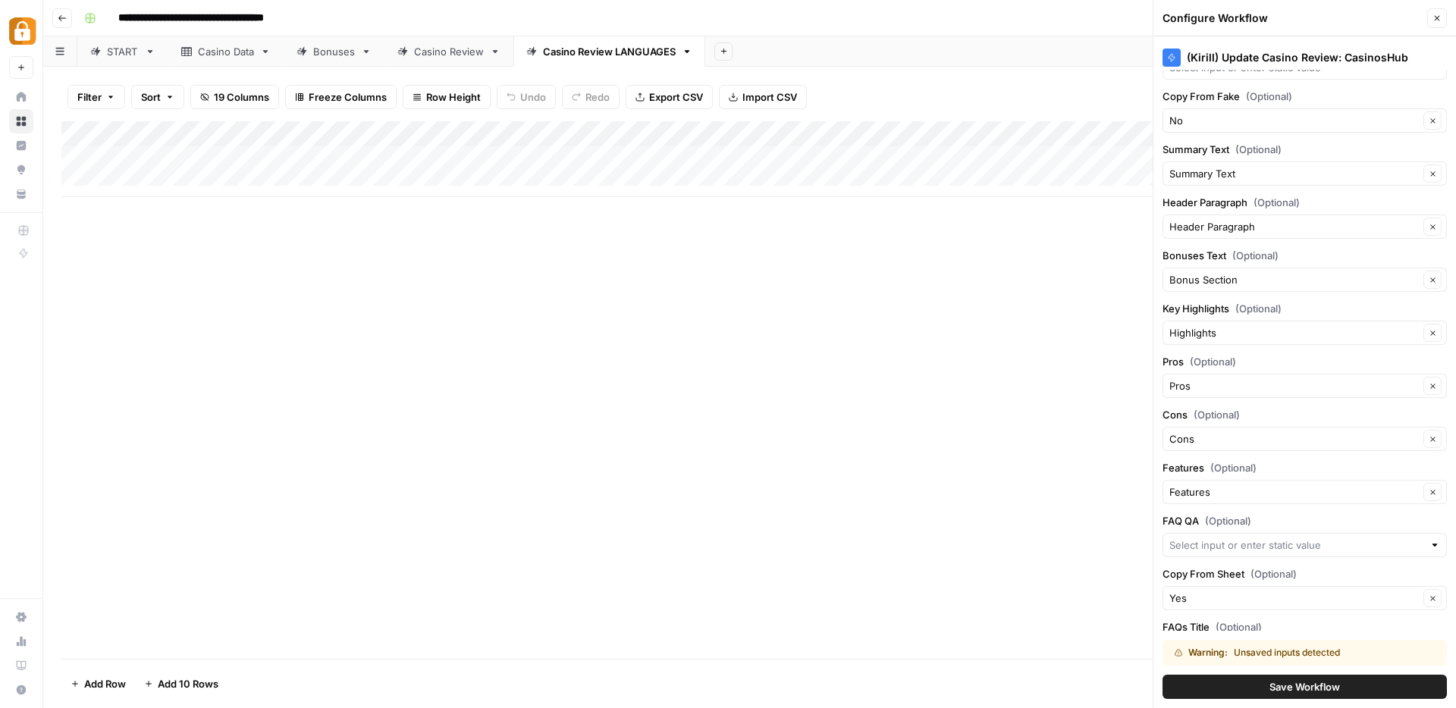
scroll to position [1683, 0]
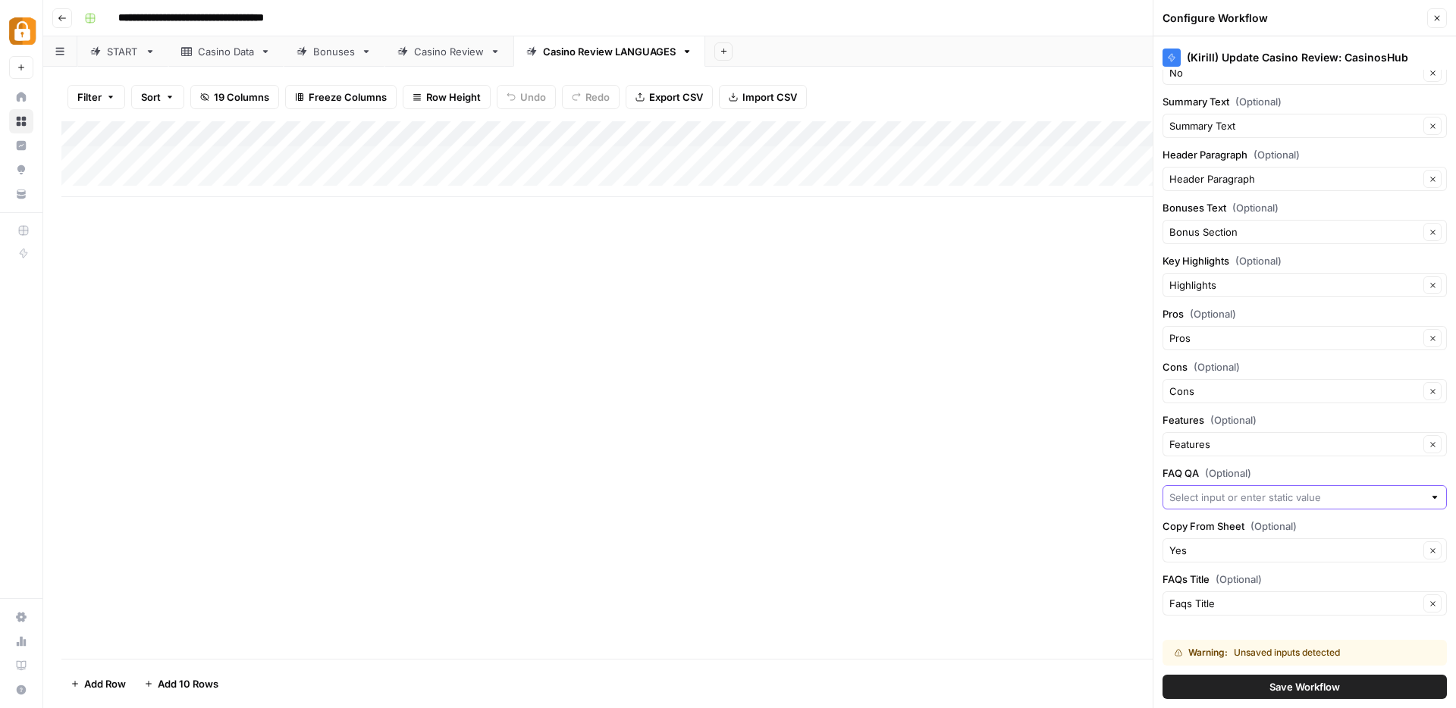
click at [1198, 494] on input "FAQ QA (Optional)" at bounding box center [1296, 497] width 254 height 15
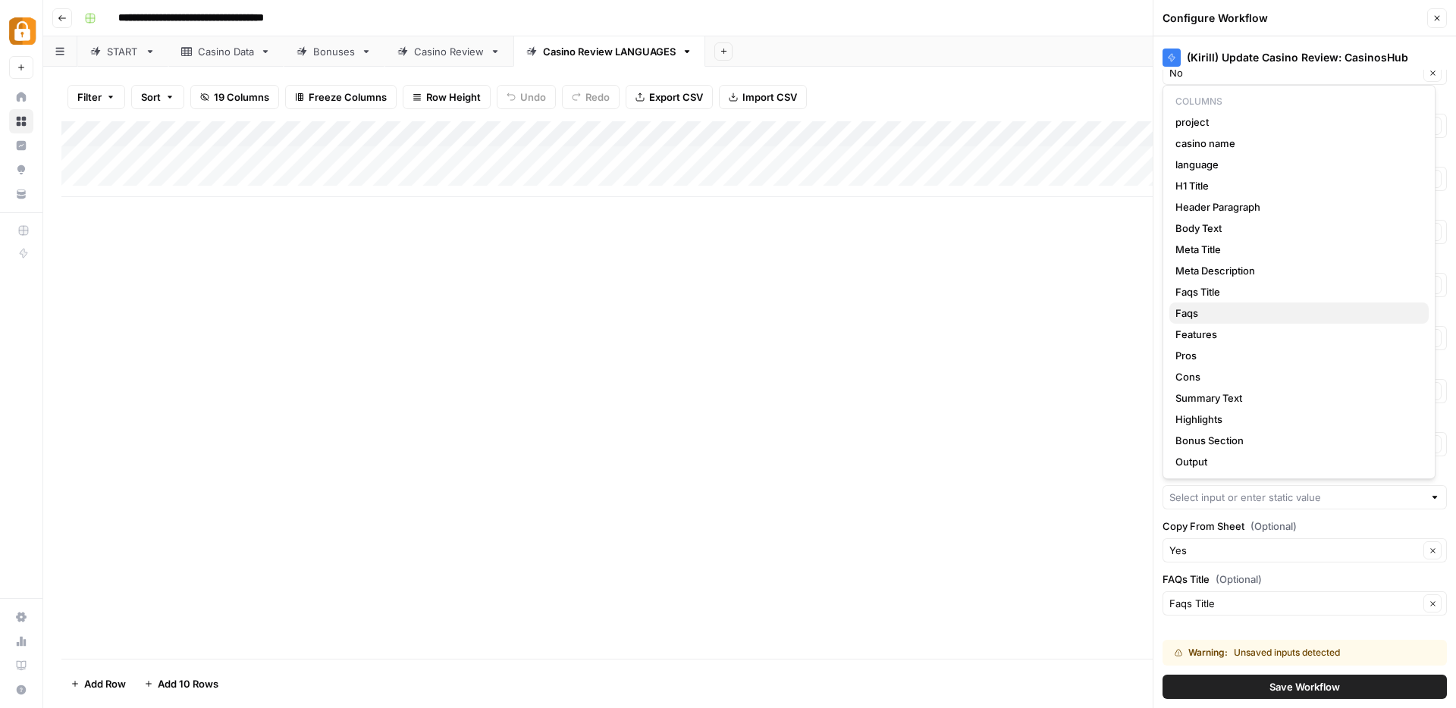
click at [1191, 310] on span "Faqs" at bounding box center [1295, 313] width 241 height 15
type input "Faqs"
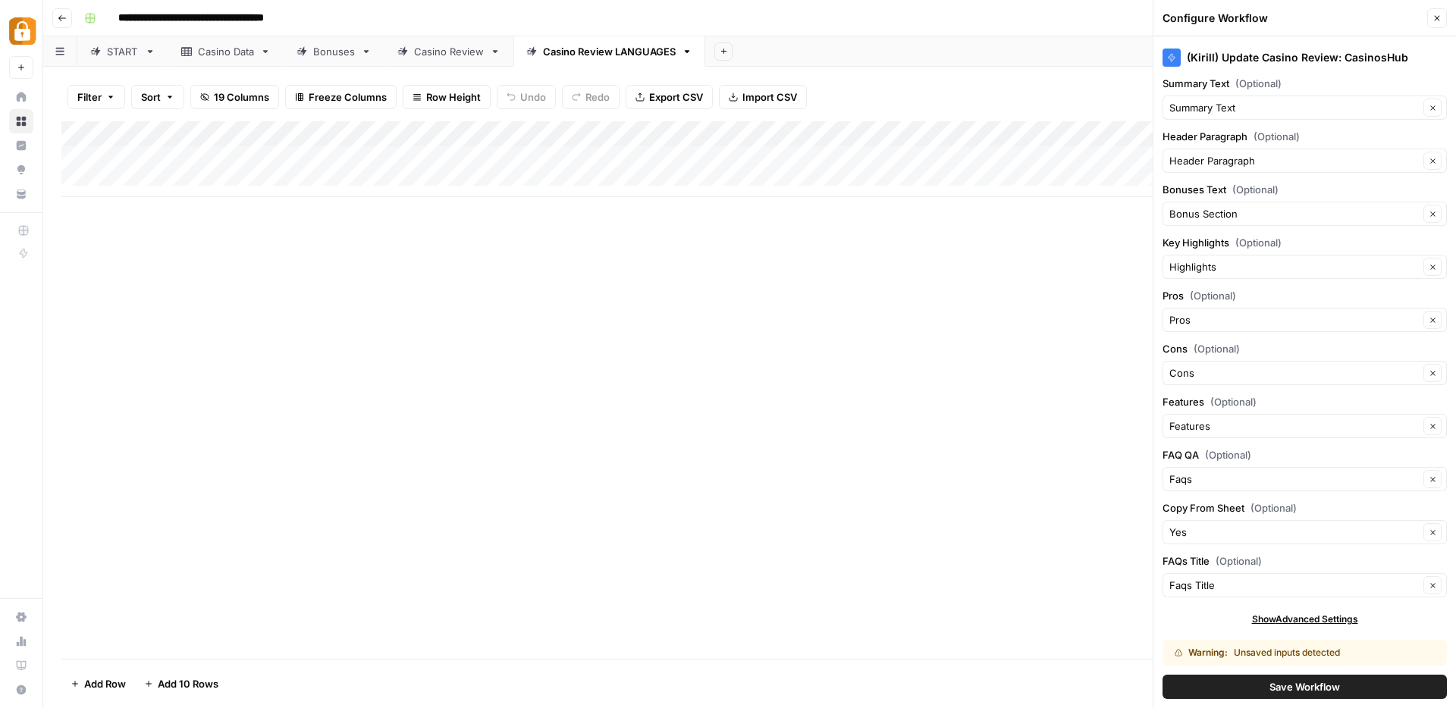
scroll to position [1703, 0]
click at [1299, 690] on span "Save Workflow" at bounding box center [1304, 686] width 71 height 15
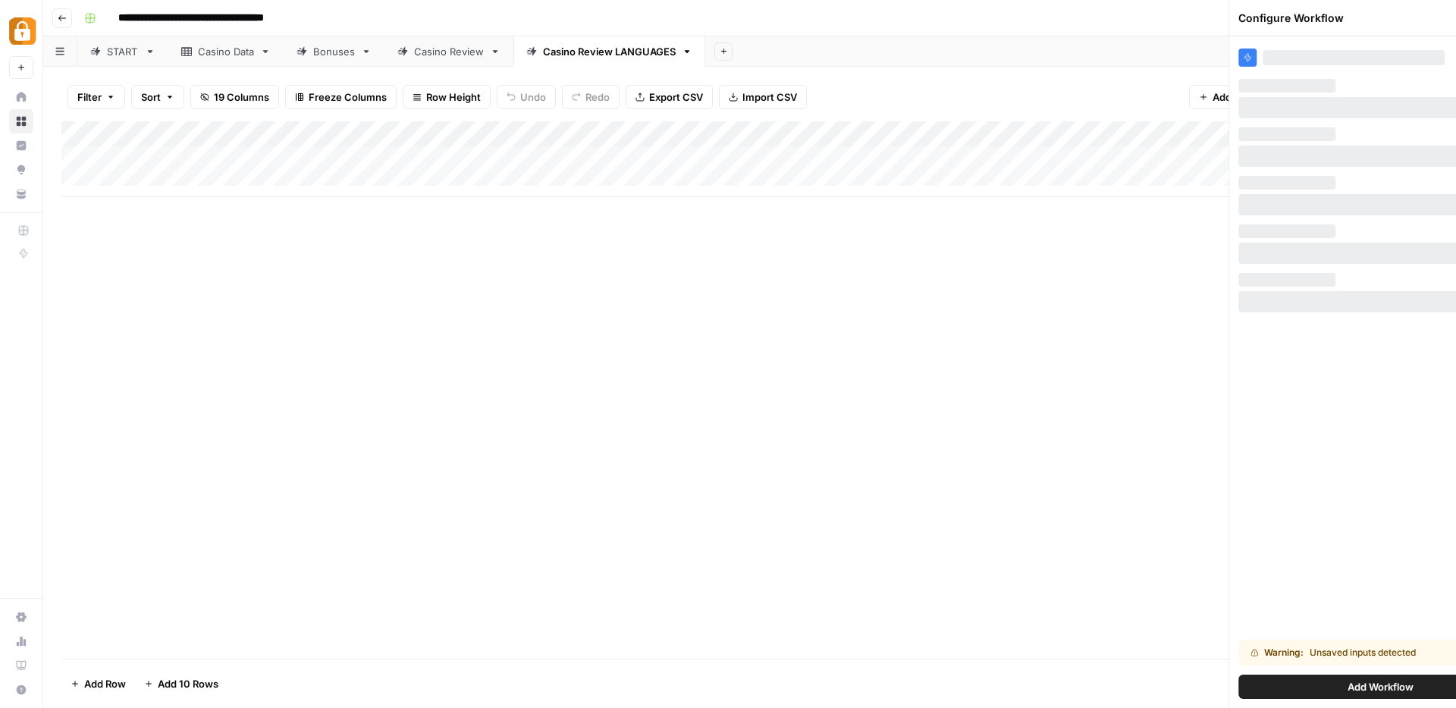
scroll to position [0, 0]
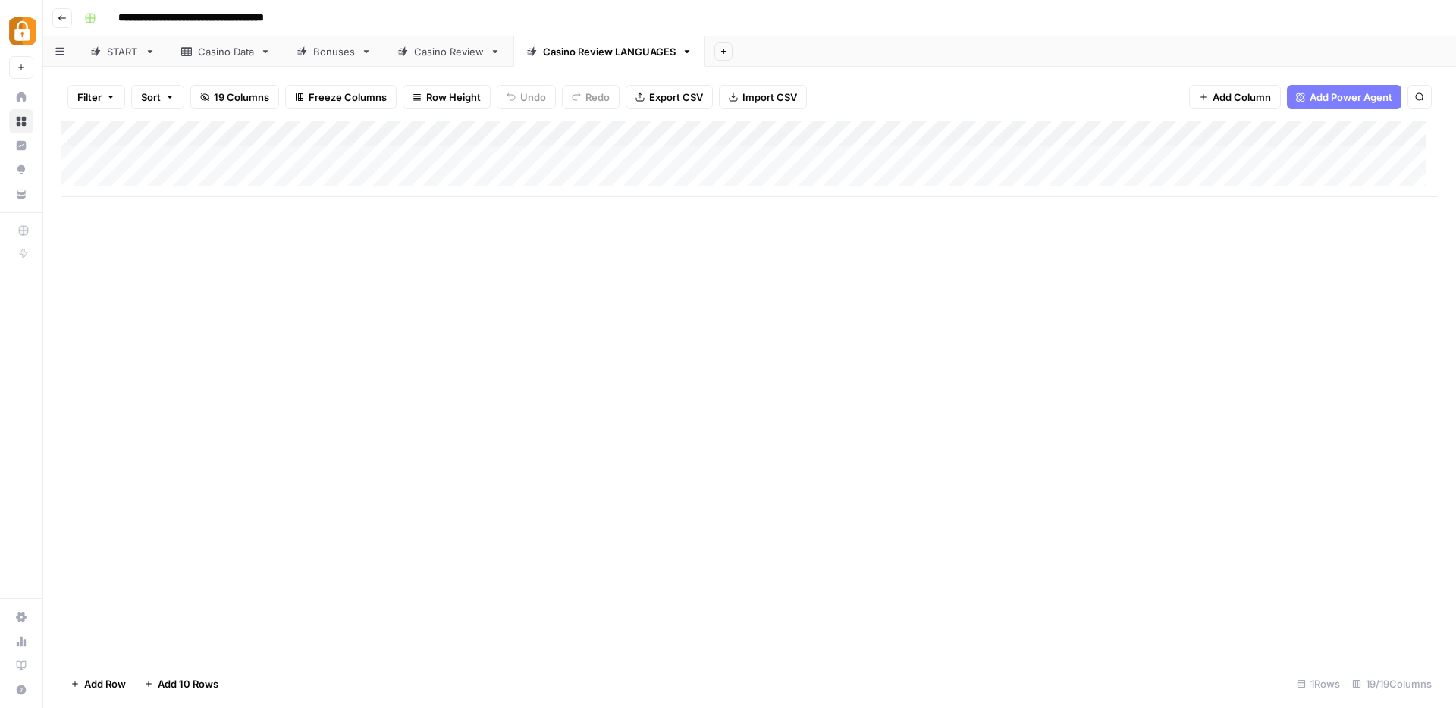
click at [1225, 92] on span "Add Column" at bounding box center [1242, 96] width 58 height 15
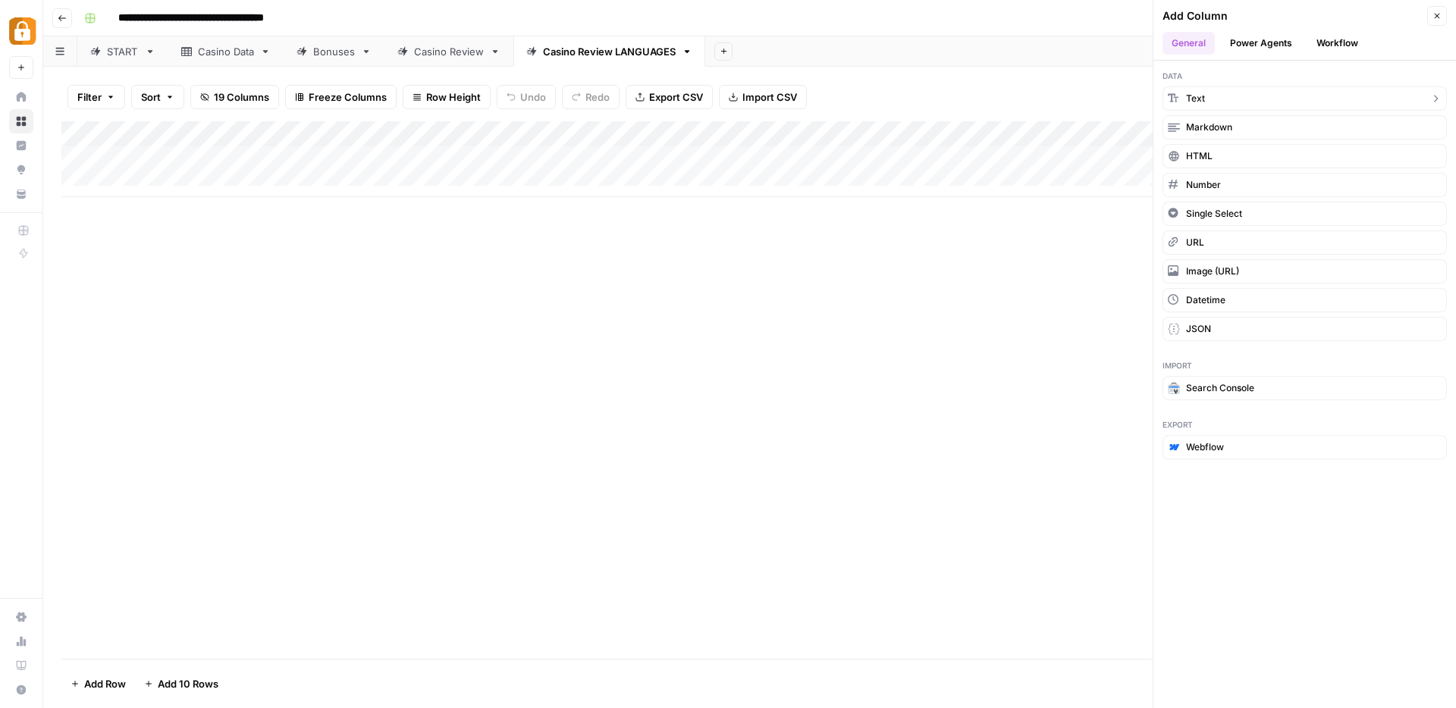
click at [1229, 97] on button "Text" at bounding box center [1304, 98] width 284 height 24
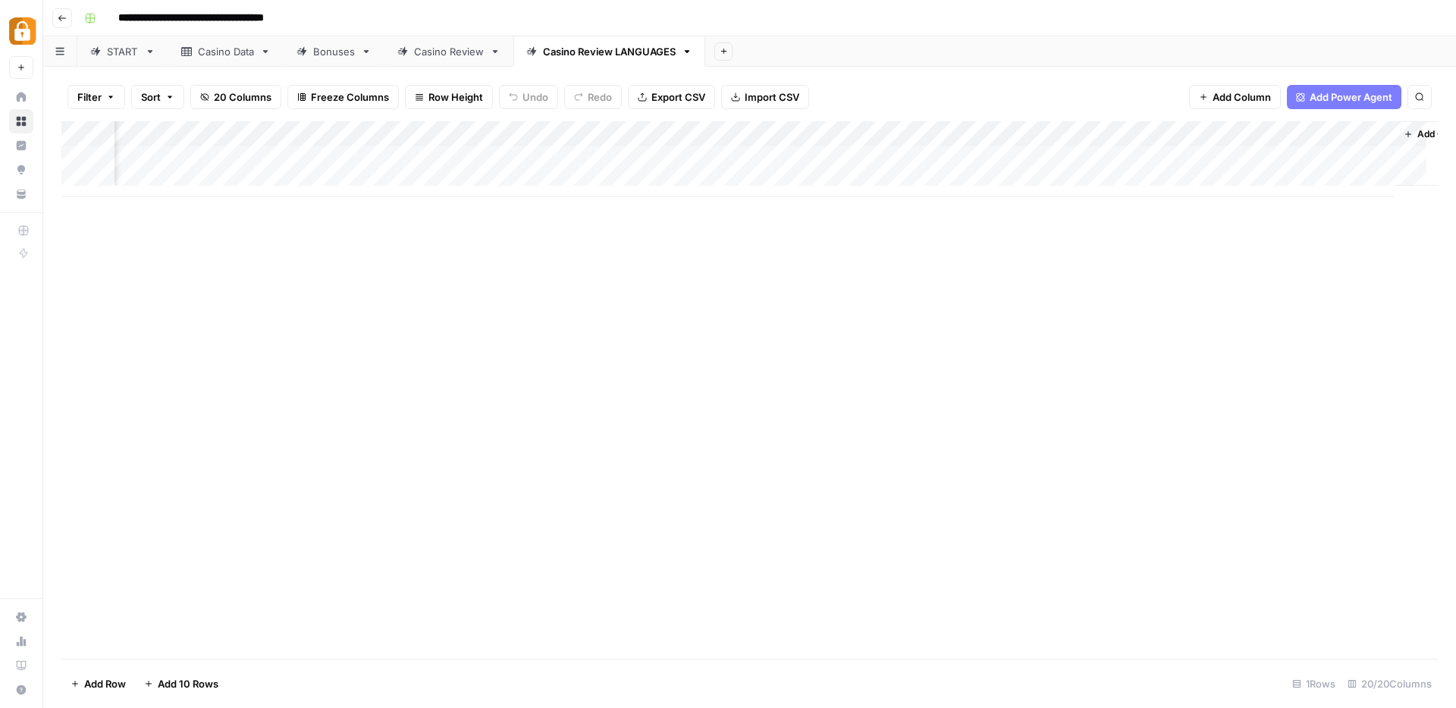
scroll to position [0, 1746]
click at [1194, 129] on div "Add Column" at bounding box center [749, 159] width 1376 height 76
click at [1194, 129] on div at bounding box center [1232, 136] width 219 height 30
drag, startPoint x: 1197, startPoint y: 168, endPoint x: 1137, endPoint y: 172, distance: 60.0
click at [1137, 172] on input "New Column" at bounding box center [1214, 170] width 154 height 15
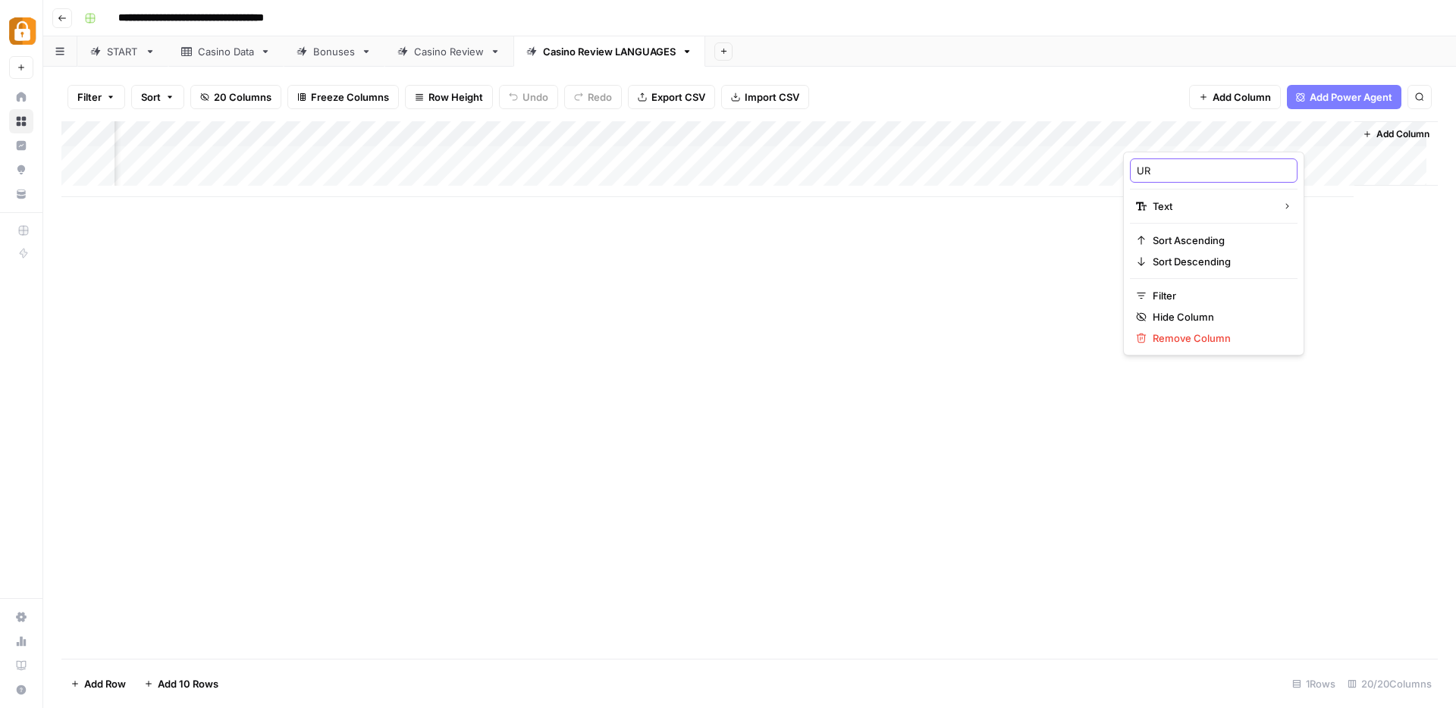
type input "URL"
drag, startPoint x: 1192, startPoint y: 140, endPoint x: 317, endPoint y: 145, distance: 875.1
click at [317, 145] on div "Add Column" at bounding box center [749, 159] width 1376 height 76
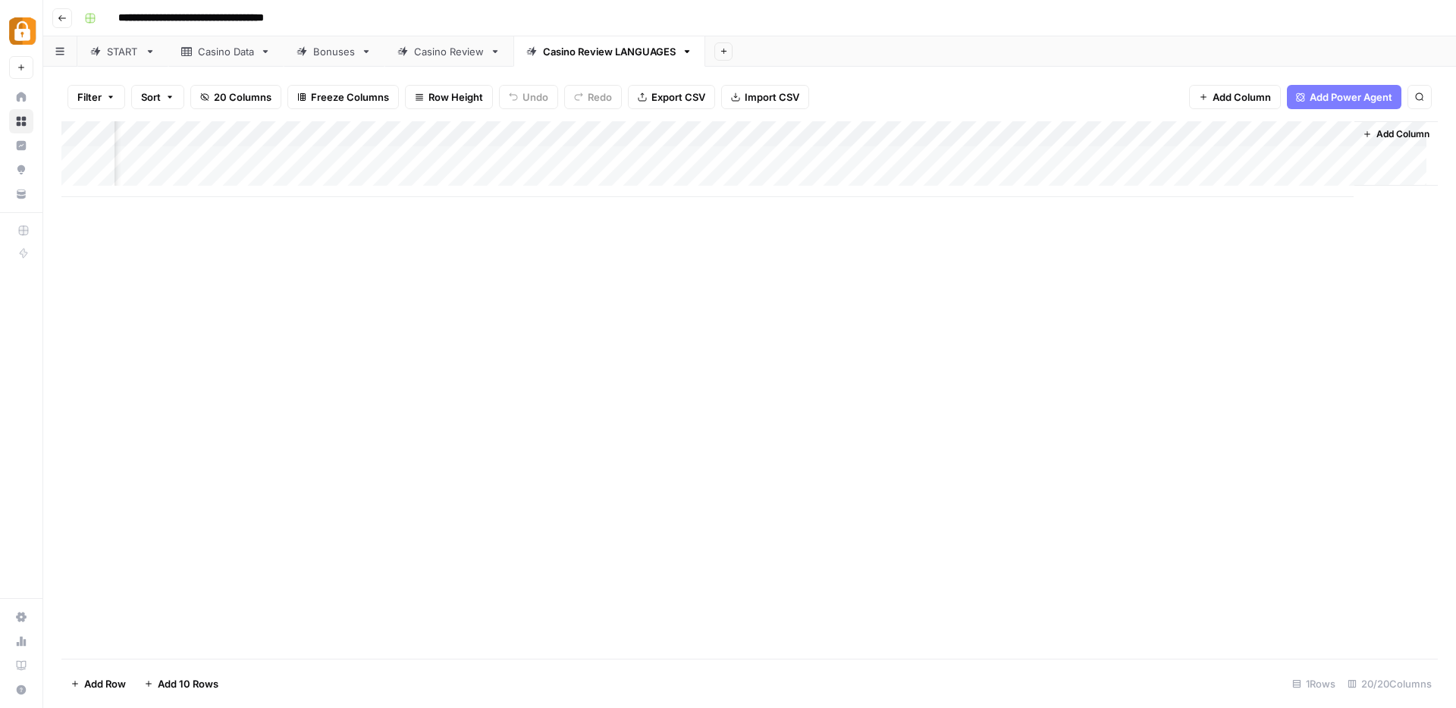
click at [1175, 137] on div "Add Column" at bounding box center [749, 159] width 1376 height 76
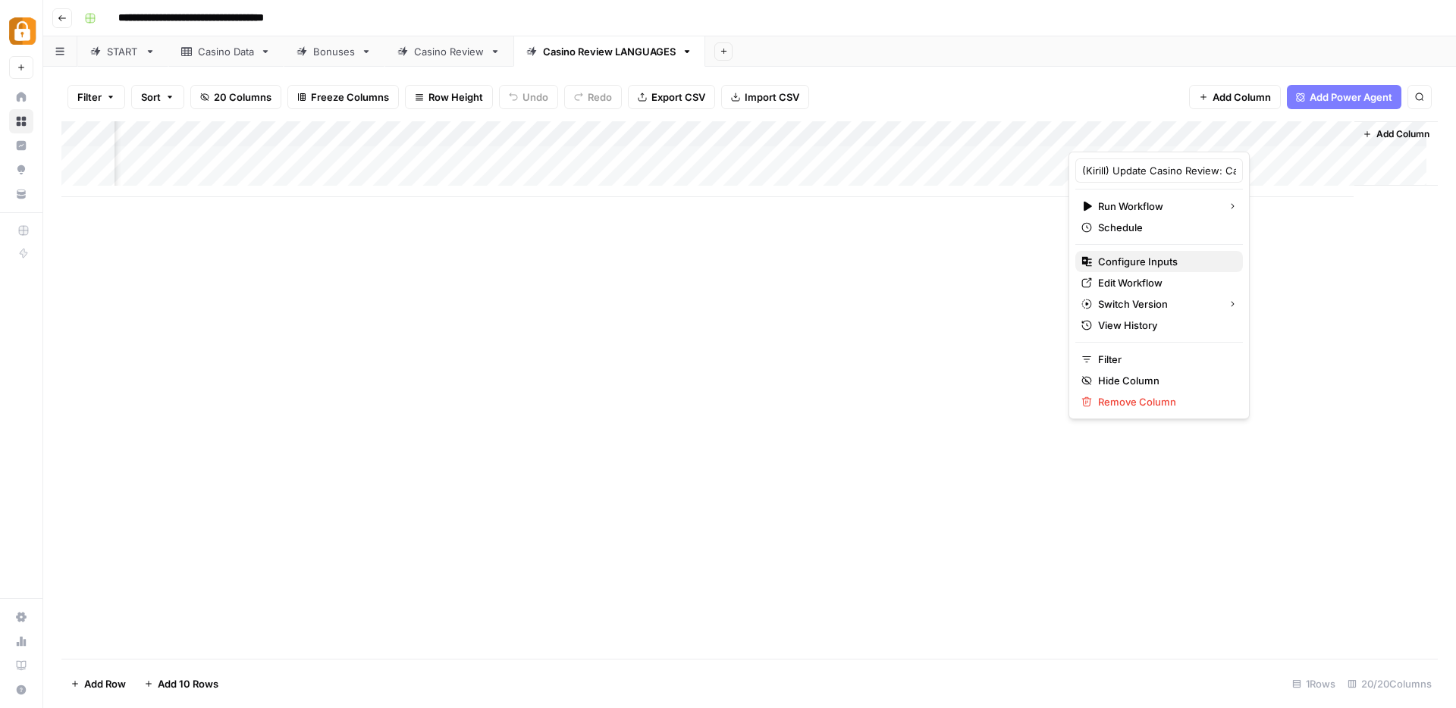
click at [1113, 260] on span "Configure Inputs" at bounding box center [1164, 261] width 133 height 15
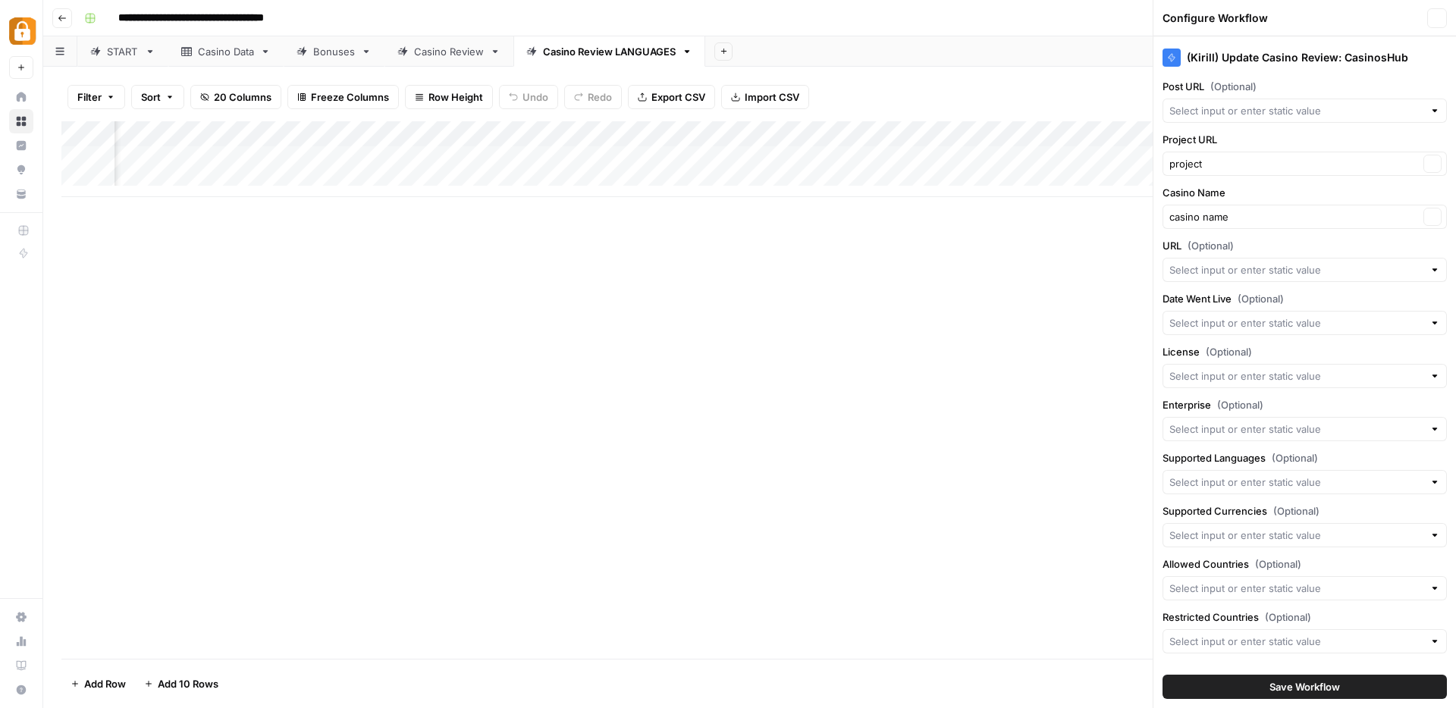
type input "URL"
click at [1188, 115] on input "Post URL (Optional)" at bounding box center [1296, 110] width 254 height 15
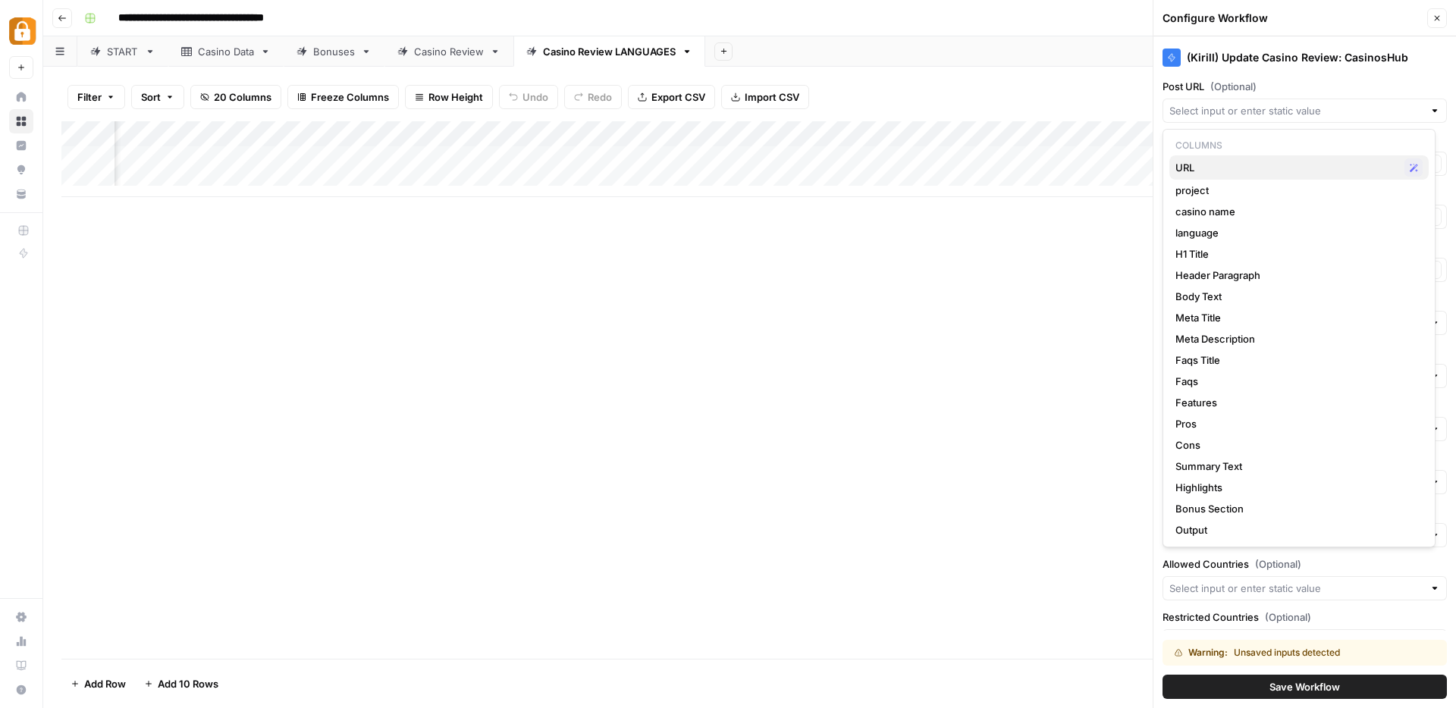
click at [1207, 163] on span "URL" at bounding box center [1286, 167] width 223 height 15
type input "URL"
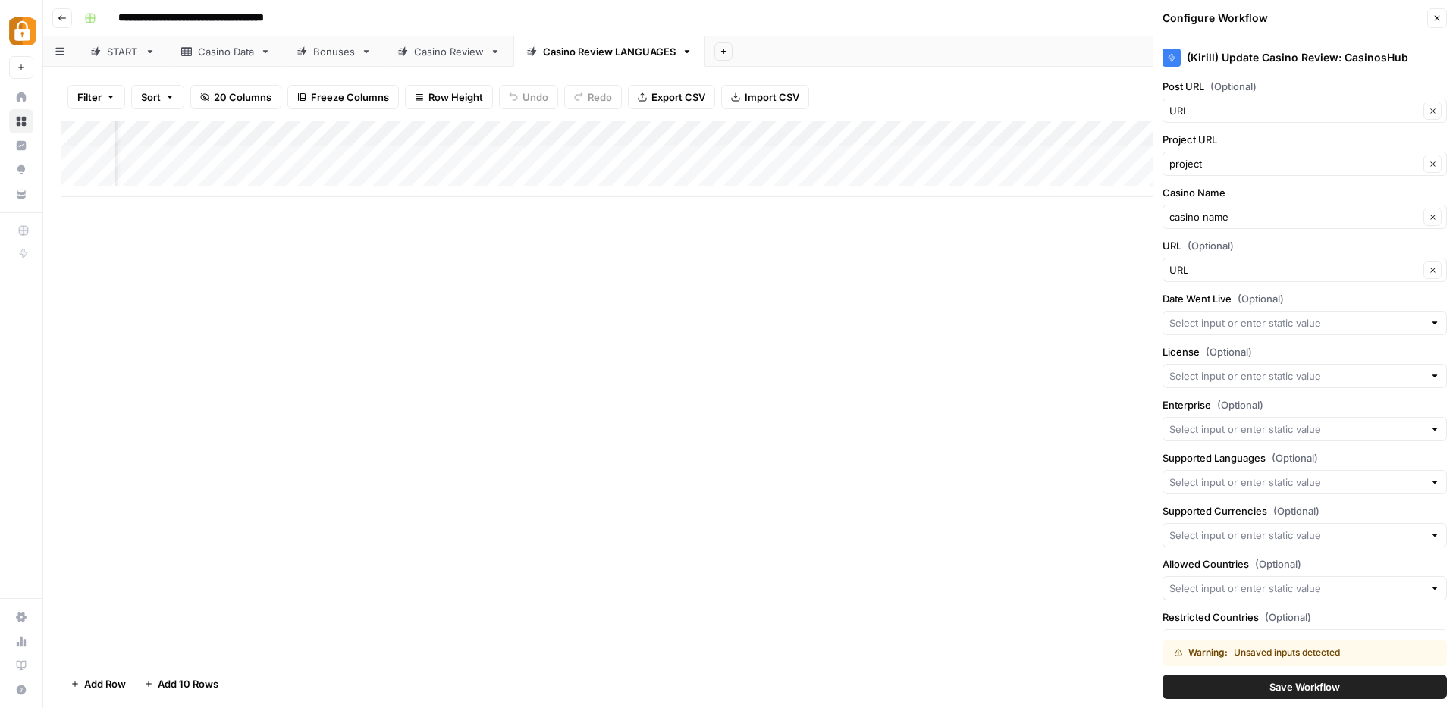
click at [1291, 687] on span "Save Workflow" at bounding box center [1304, 686] width 71 height 15
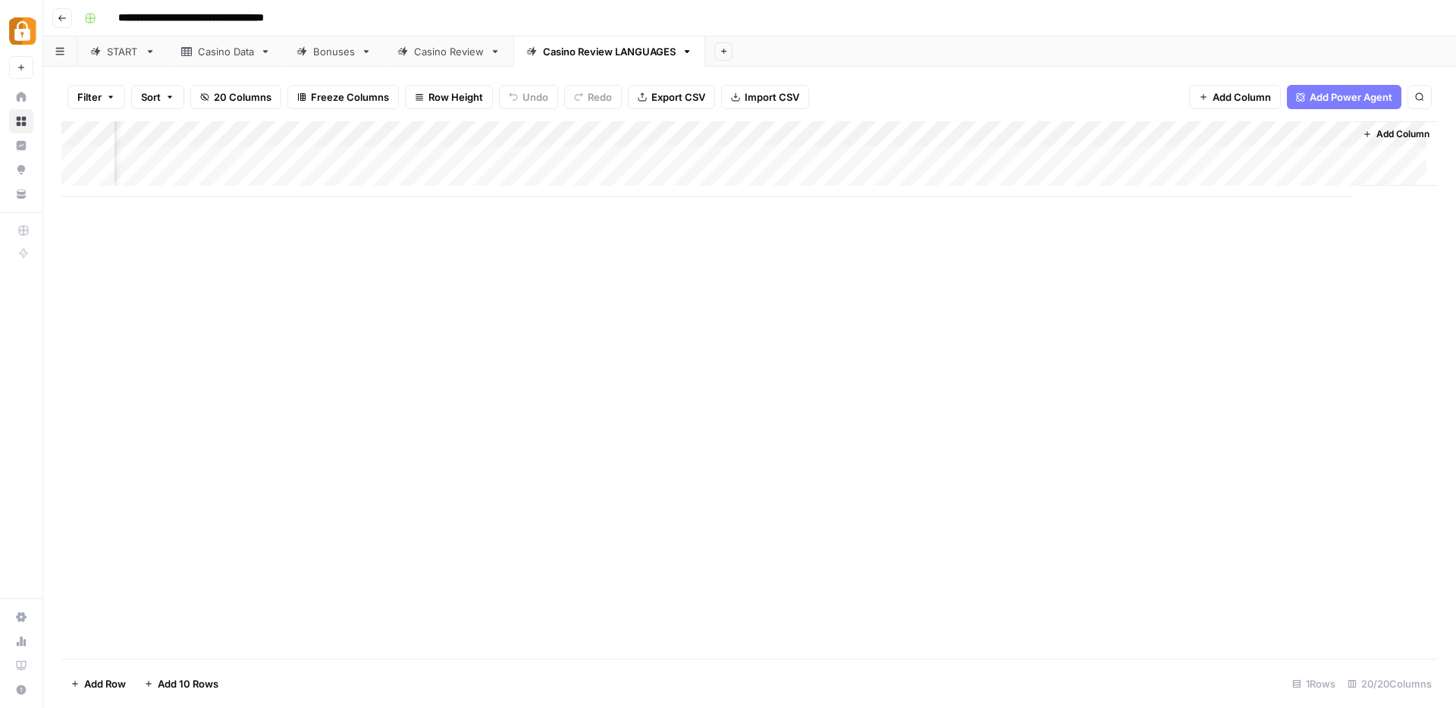
click at [612, 52] on div "Casino Review LANGUAGES" at bounding box center [609, 51] width 133 height 15
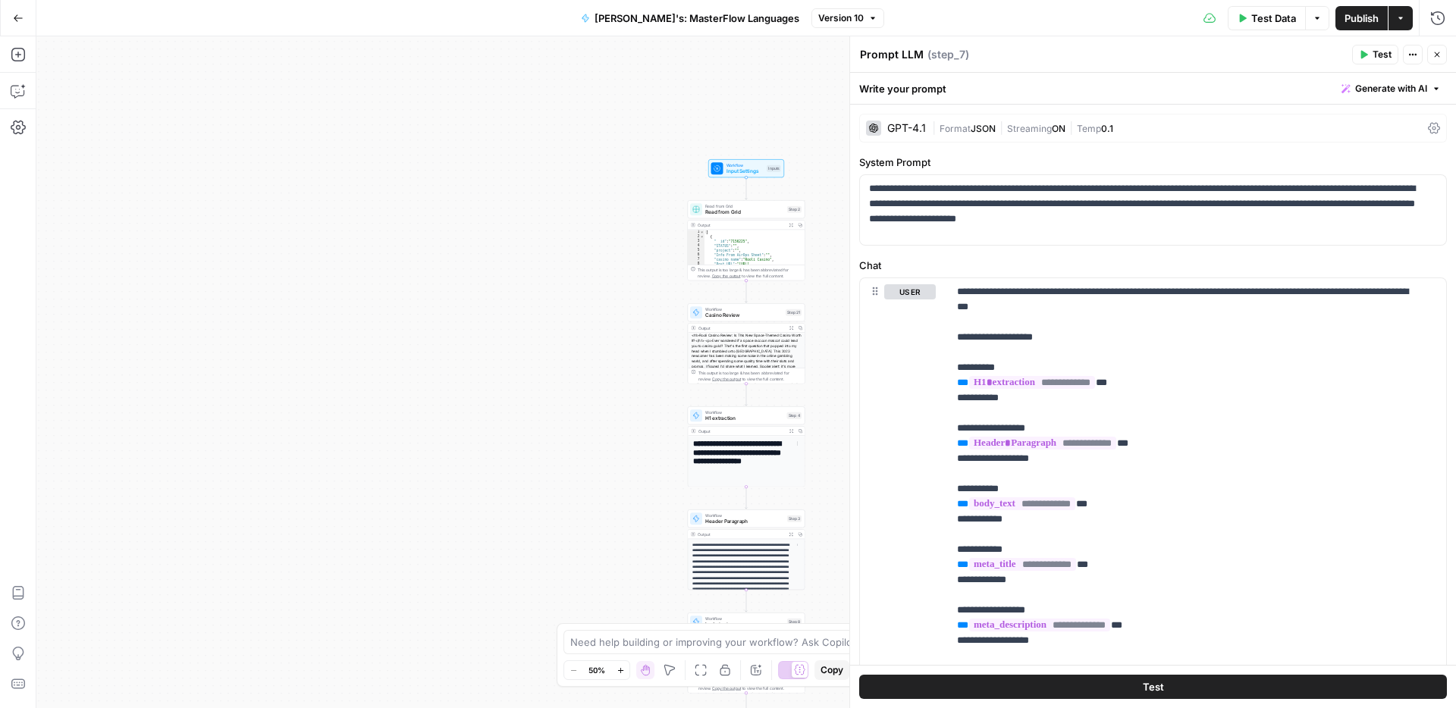
scroll to position [668, 0]
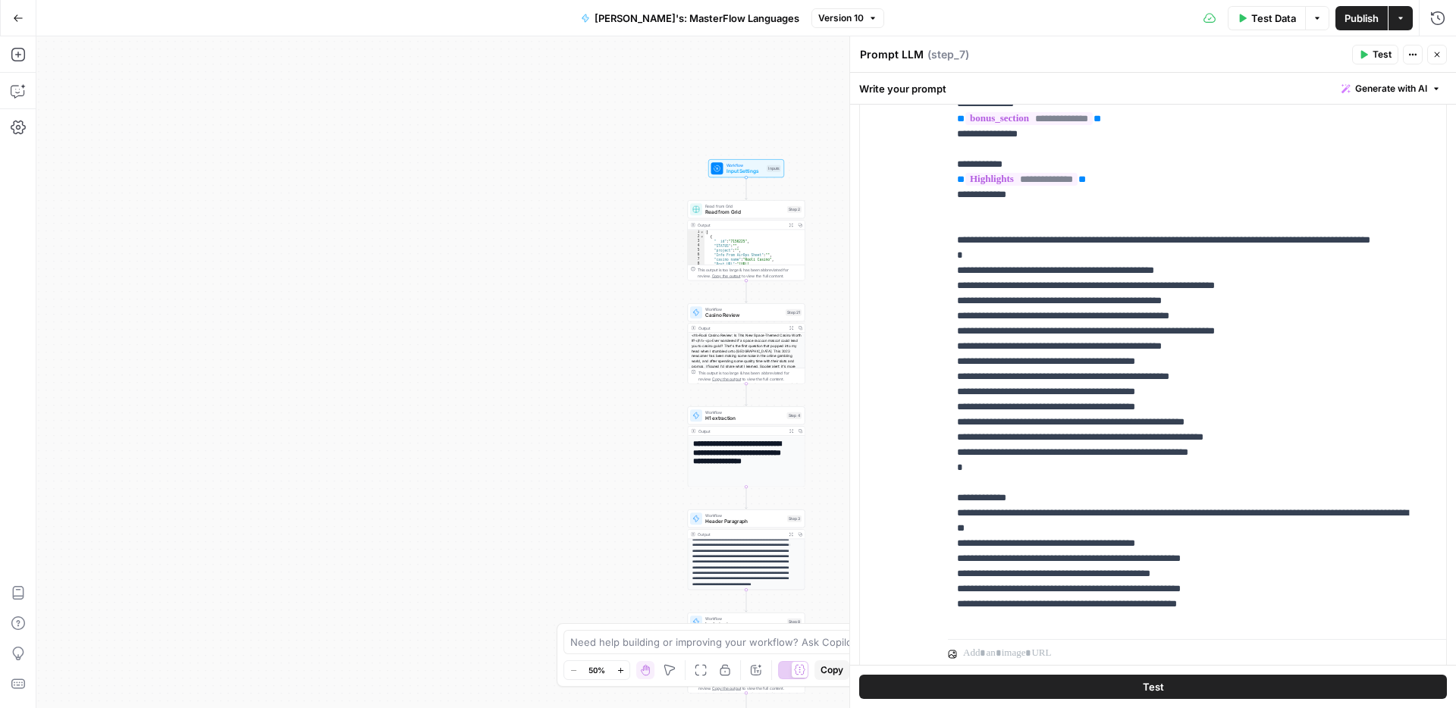
click at [24, 19] on button "Go Back" at bounding box center [18, 18] width 27 height 27
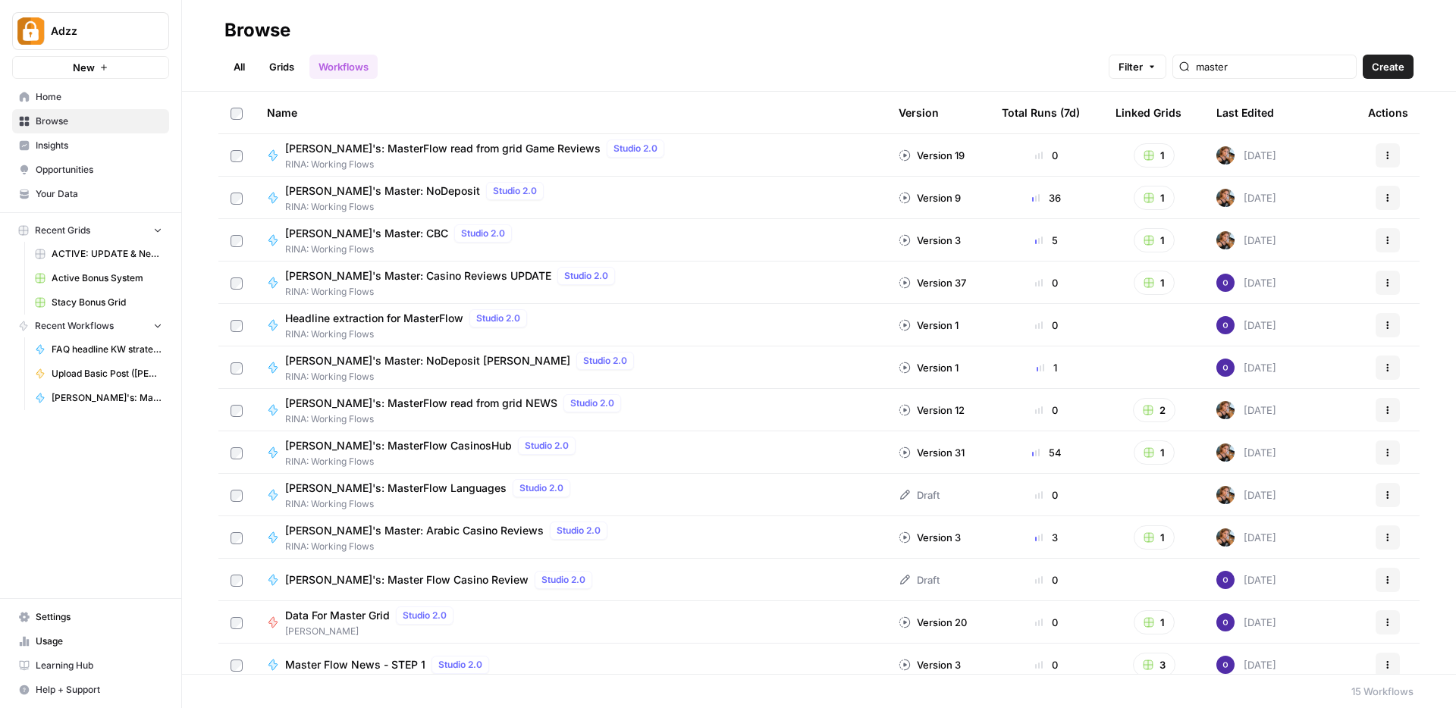
click at [281, 73] on link "Grids" at bounding box center [281, 67] width 43 height 24
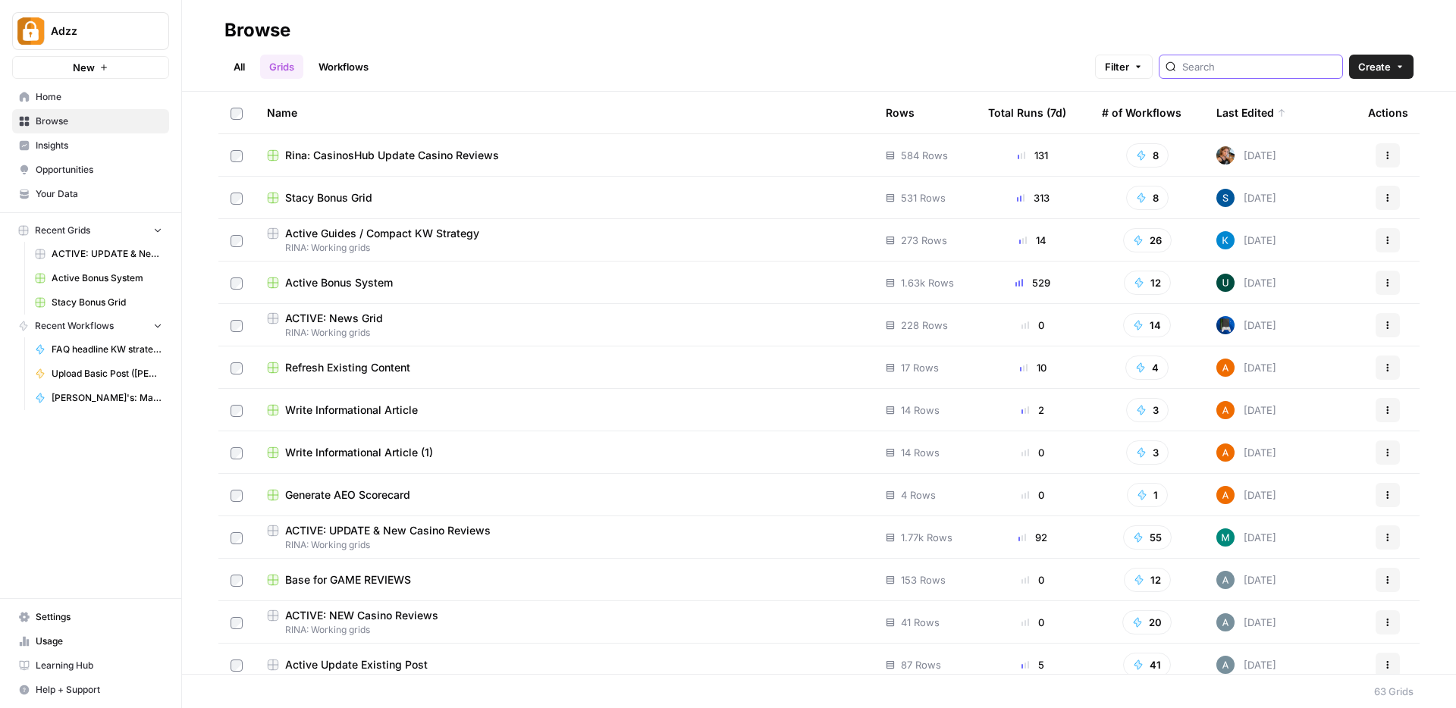
click at [1273, 71] on input "search" at bounding box center [1259, 66] width 154 height 15
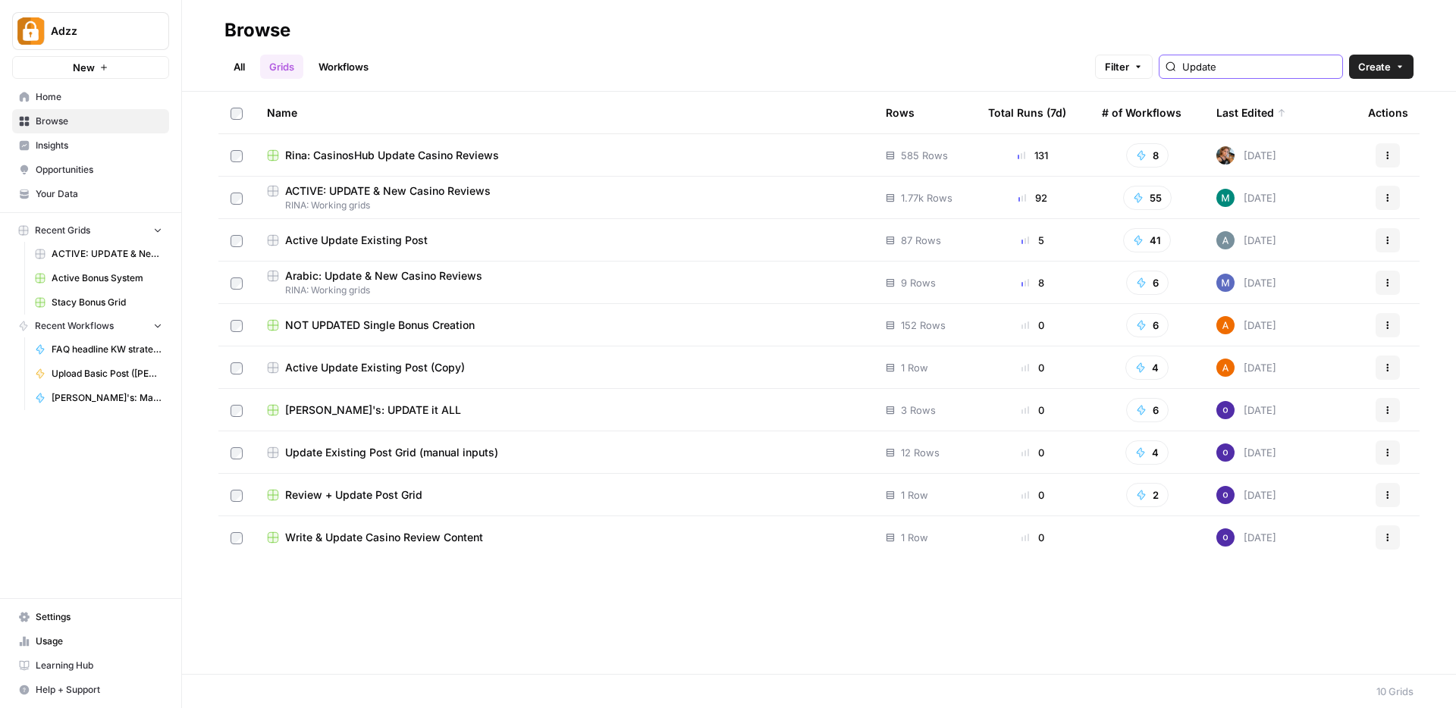
type input "Update"
click at [437, 237] on div "Active Update Existing Post" at bounding box center [564, 240] width 594 height 15
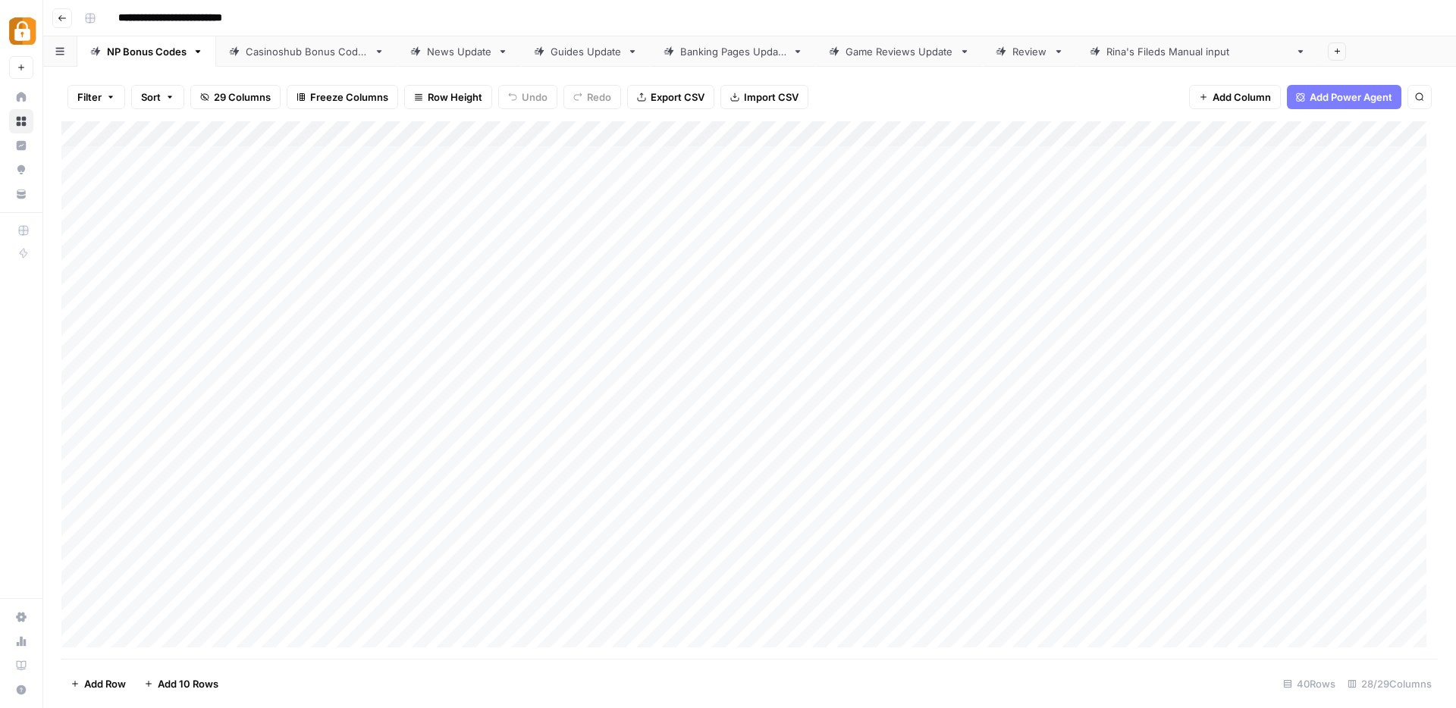
click at [325, 55] on div "Casinoshub Bonus Codes" at bounding box center [307, 51] width 122 height 15
click at [109, 53] on div "NP Bonus Codes" at bounding box center [147, 51] width 80 height 15
click at [1378, 133] on span "Add Column" at bounding box center [1402, 134] width 53 height 14
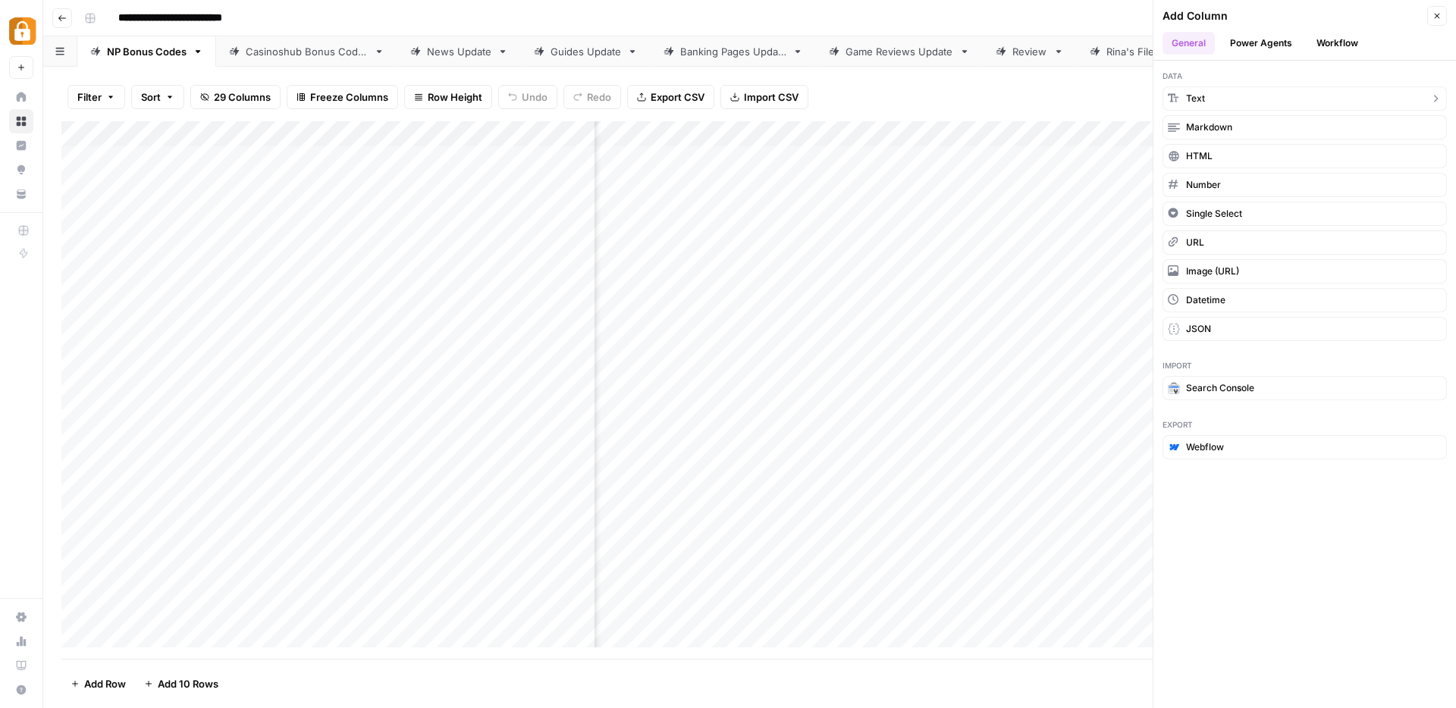
click at [1267, 93] on button "Text" at bounding box center [1304, 98] width 284 height 24
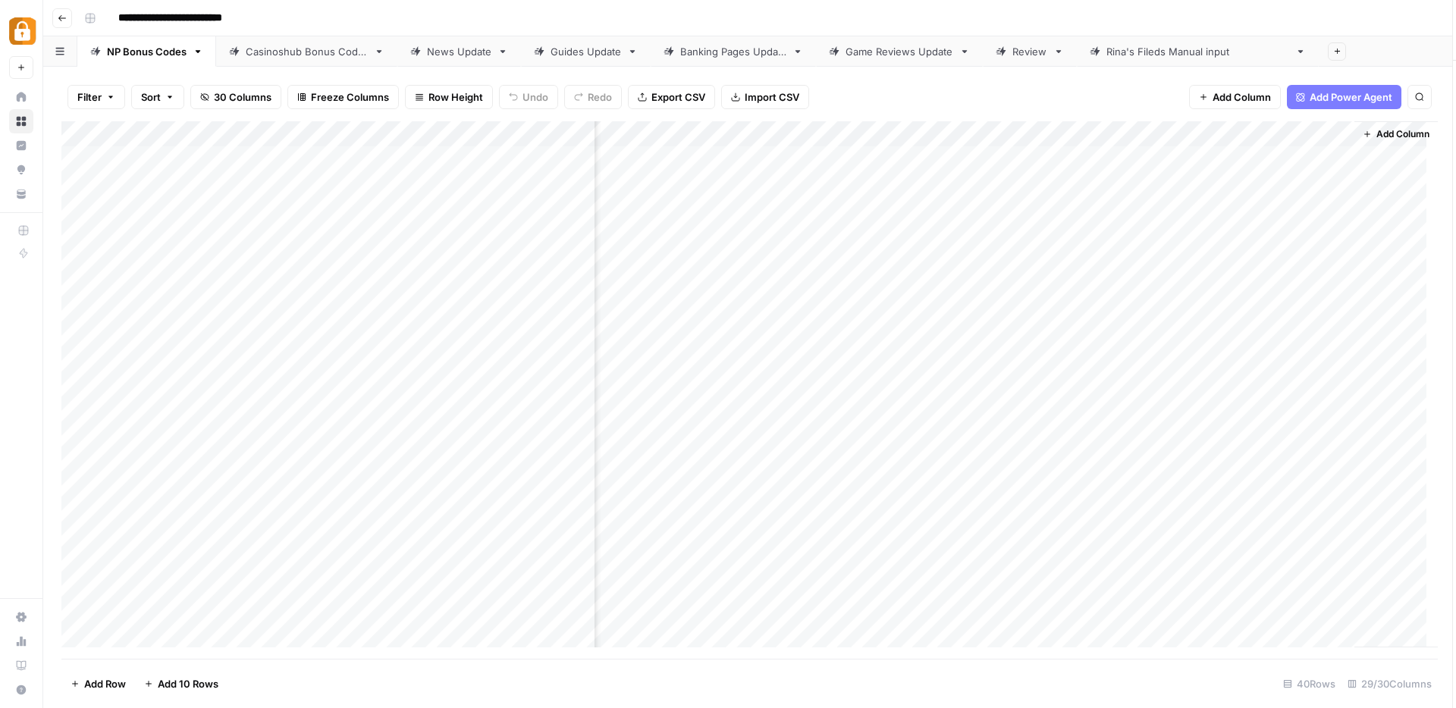
scroll to position [0, 3515]
click at [1223, 134] on div "Add Column" at bounding box center [749, 390] width 1376 height 538
click at [1223, 134] on div at bounding box center [1232, 136] width 219 height 30
drag, startPoint x: 1204, startPoint y: 172, endPoint x: 1131, endPoint y: 174, distance: 73.6
click at [1131, 174] on div "New Column" at bounding box center [1214, 170] width 168 height 24
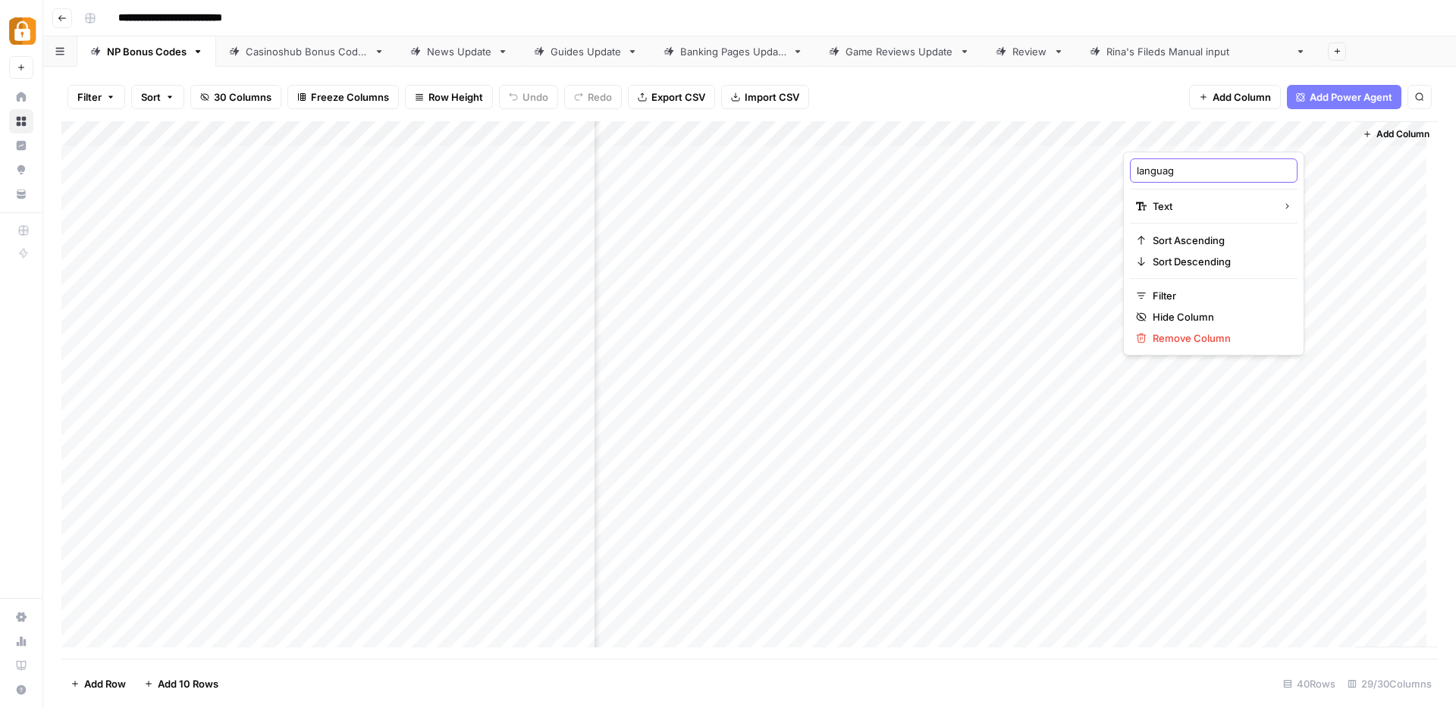
type input "language"
drag, startPoint x: 1200, startPoint y: 140, endPoint x: 657, endPoint y: 150, distance: 542.3
click at [657, 150] on div "Add Column" at bounding box center [749, 390] width 1376 height 538
drag, startPoint x: 812, startPoint y: 126, endPoint x: 685, endPoint y: 140, distance: 128.2
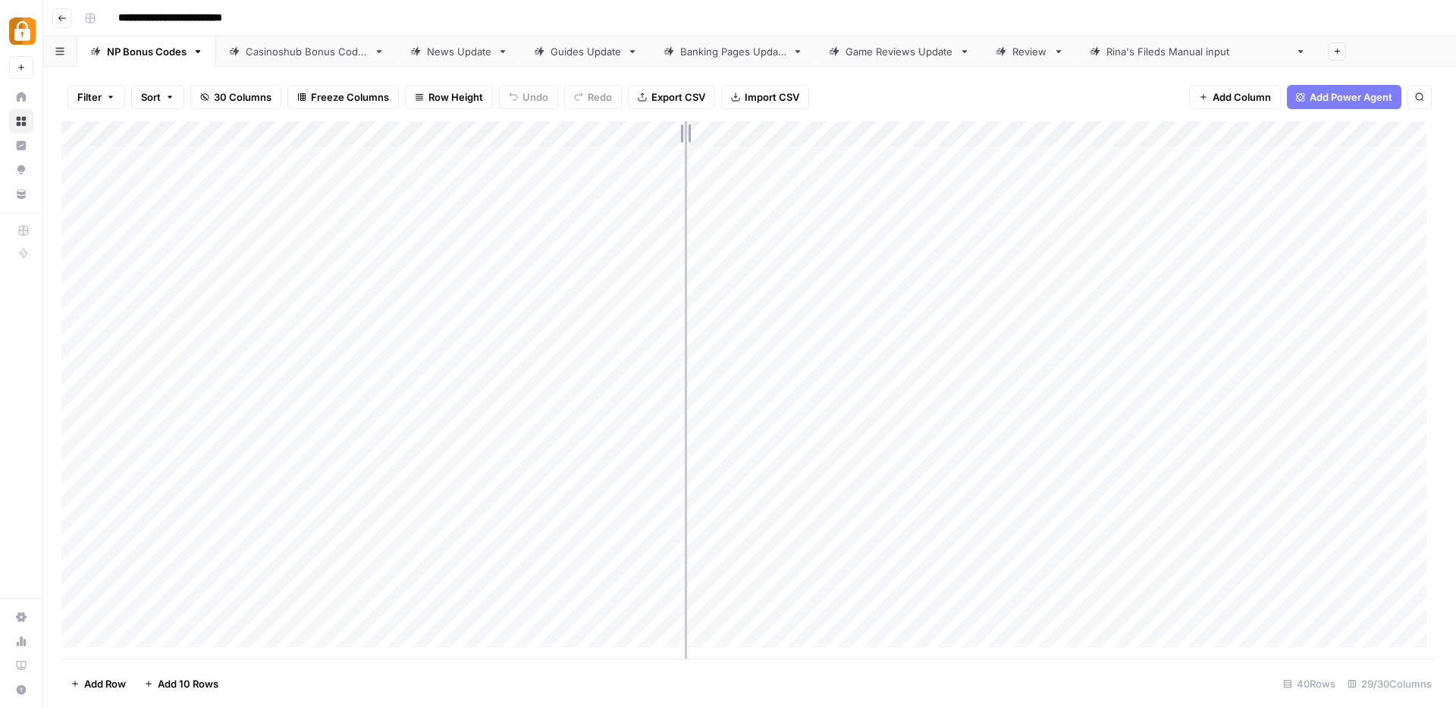
click at [685, 140] on div "Add Column" at bounding box center [749, 390] width 1376 height 538
click at [455, 55] on div "News Update" at bounding box center [459, 51] width 64 height 15
click at [1025, 61] on link "Review" at bounding box center [1030, 51] width 94 height 30
click at [1132, 58] on div "Rina's Fileds Manual input" at bounding box center [1197, 51] width 183 height 15
click at [1241, 99] on span "Add Column" at bounding box center [1242, 96] width 58 height 15
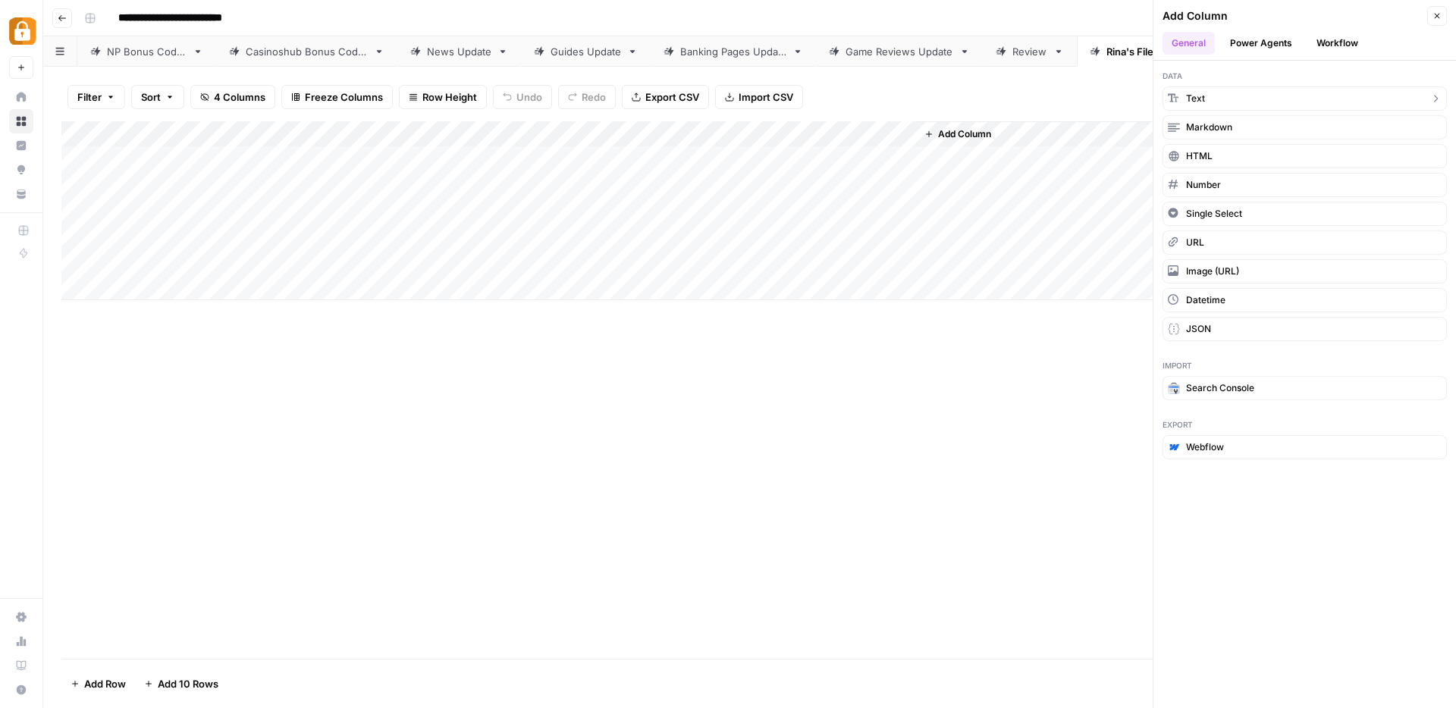
click at [1271, 92] on button "Text" at bounding box center [1304, 98] width 284 height 24
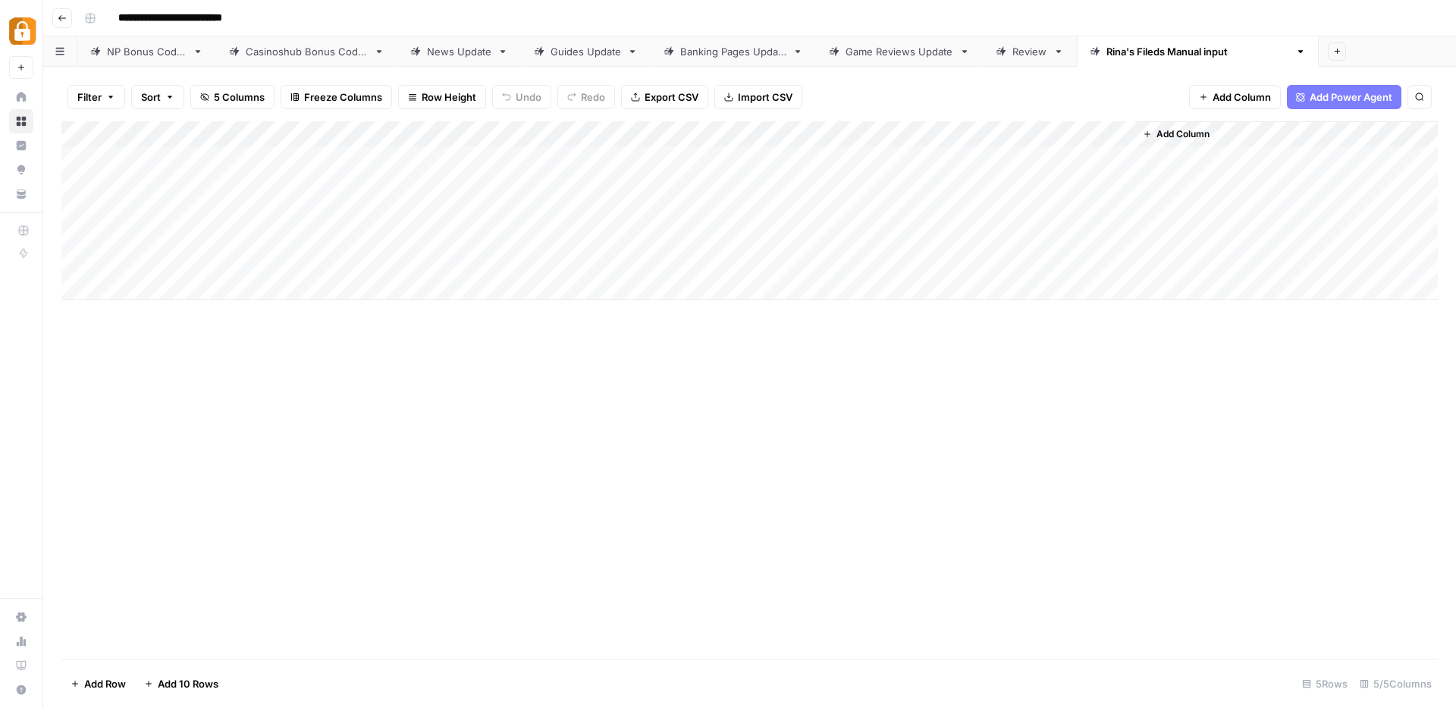
click at [1200, 136] on span "Add Column" at bounding box center [1182, 134] width 53 height 14
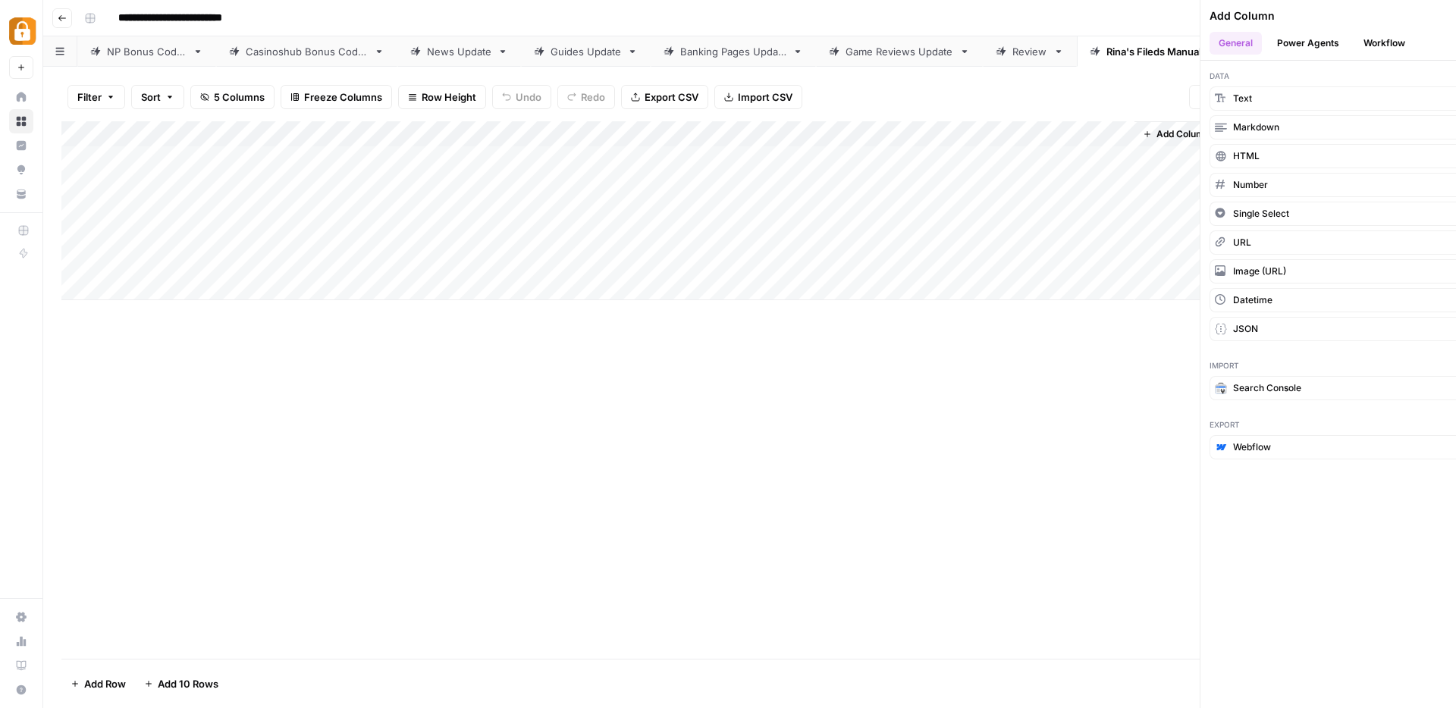
click at [1200, 136] on div "**********" at bounding box center [749, 354] width 1413 height 708
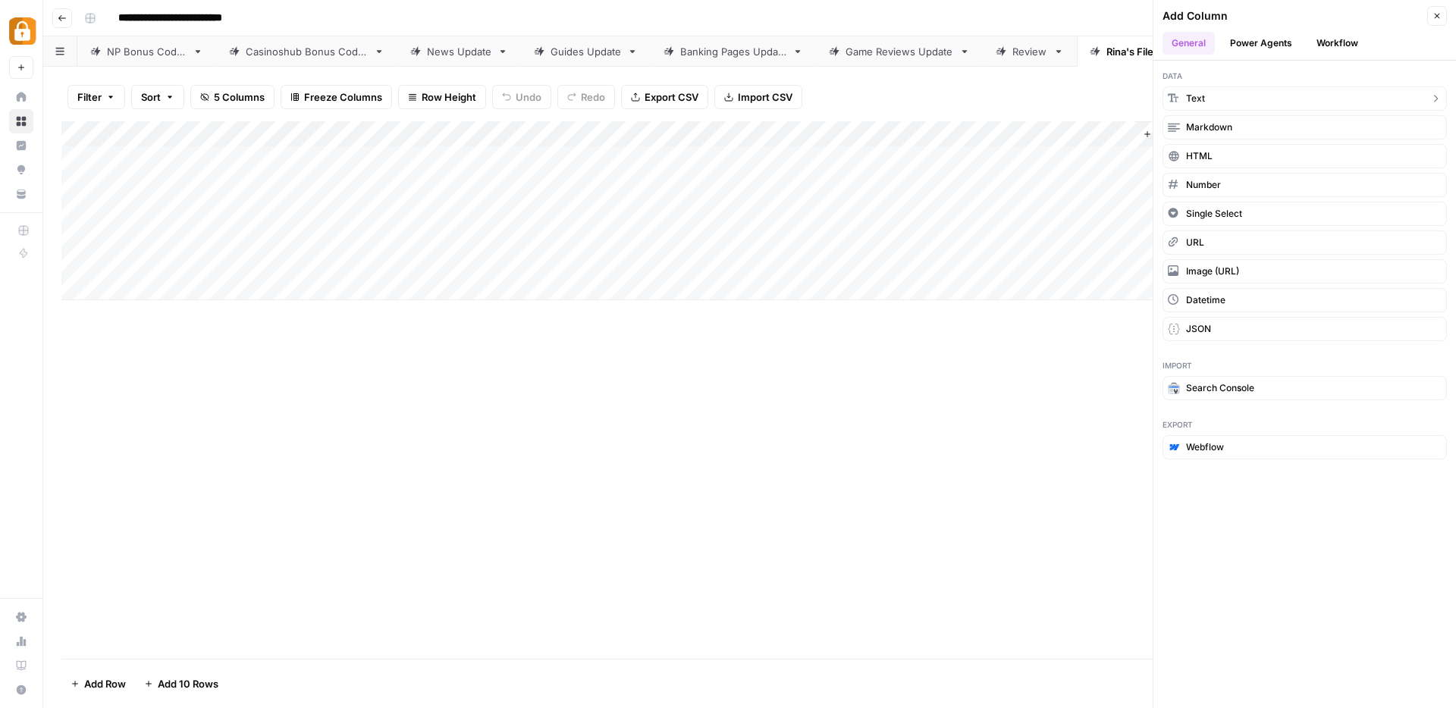
click at [1249, 99] on button "Text" at bounding box center [1304, 98] width 284 height 24
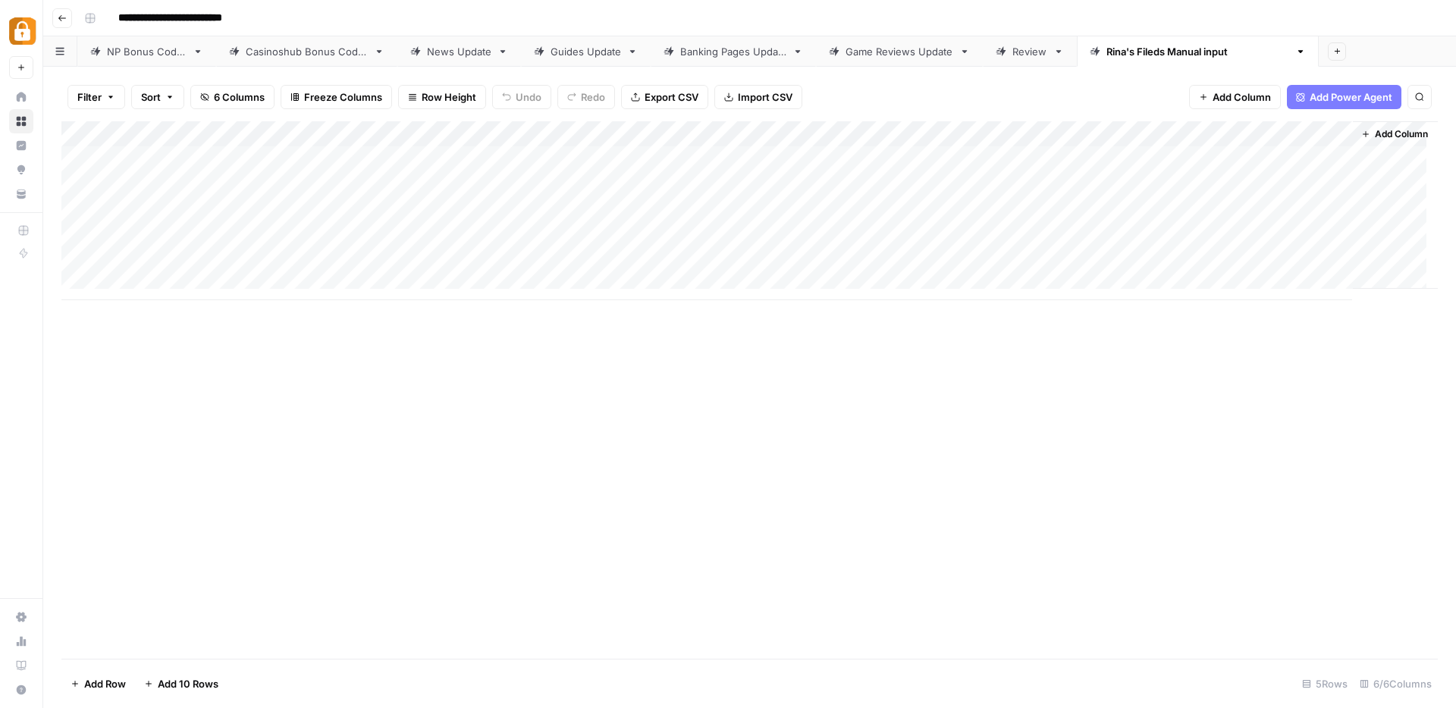
click at [1226, 131] on div "Add Column" at bounding box center [749, 210] width 1376 height 179
drag, startPoint x: 1260, startPoint y: 169, endPoint x: 1165, endPoint y: 168, distance: 94.8
click at [1165, 168] on div "New Column (1)" at bounding box center [1224, 170] width 168 height 24
drag, startPoint x: 1225, startPoint y: 168, endPoint x: 1147, endPoint y: 170, distance: 78.9
click at [1147, 170] on input "New Column (1)" at bounding box center [1224, 170] width 154 height 15
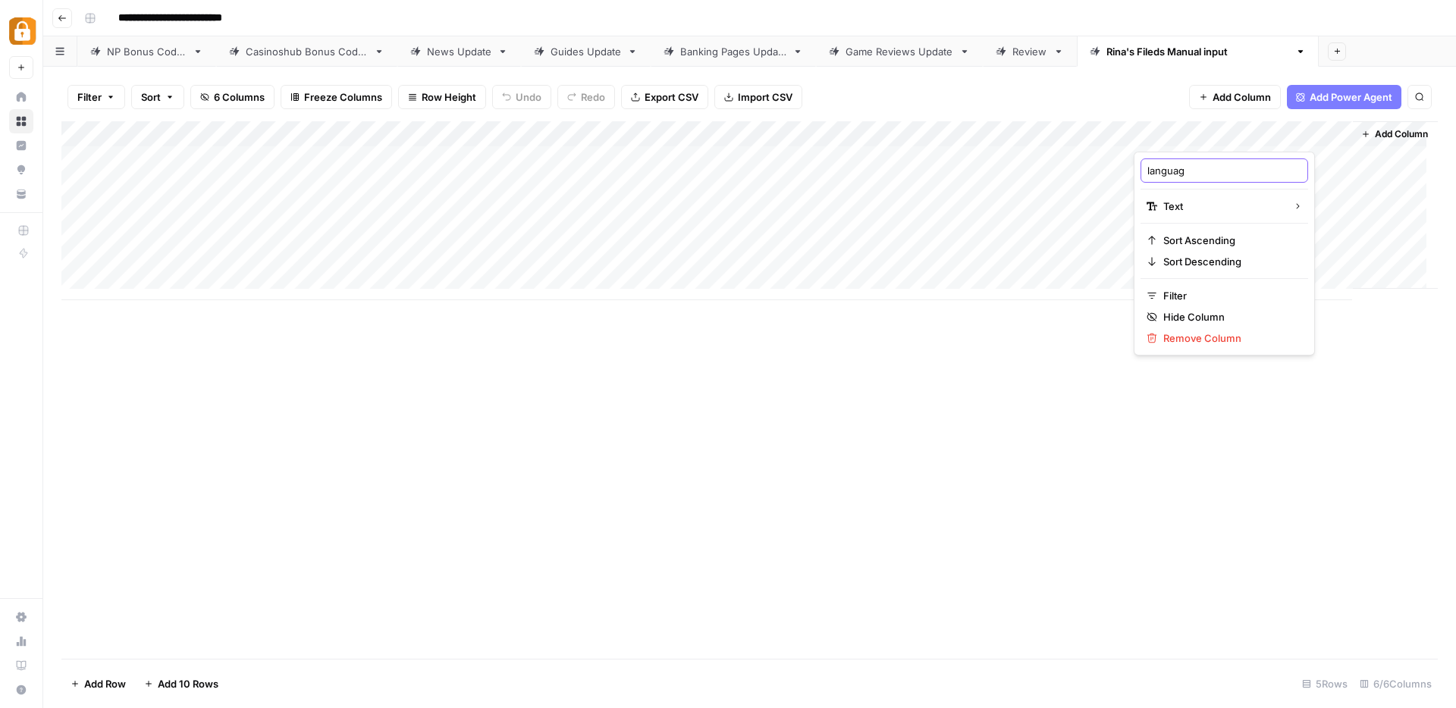
type input "language"
drag, startPoint x: 1206, startPoint y: 142, endPoint x: 457, endPoint y: 133, distance: 749.2
click at [457, 133] on div "Add Column" at bounding box center [749, 210] width 1376 height 179
click at [967, 136] on div "Add Column" at bounding box center [749, 210] width 1376 height 179
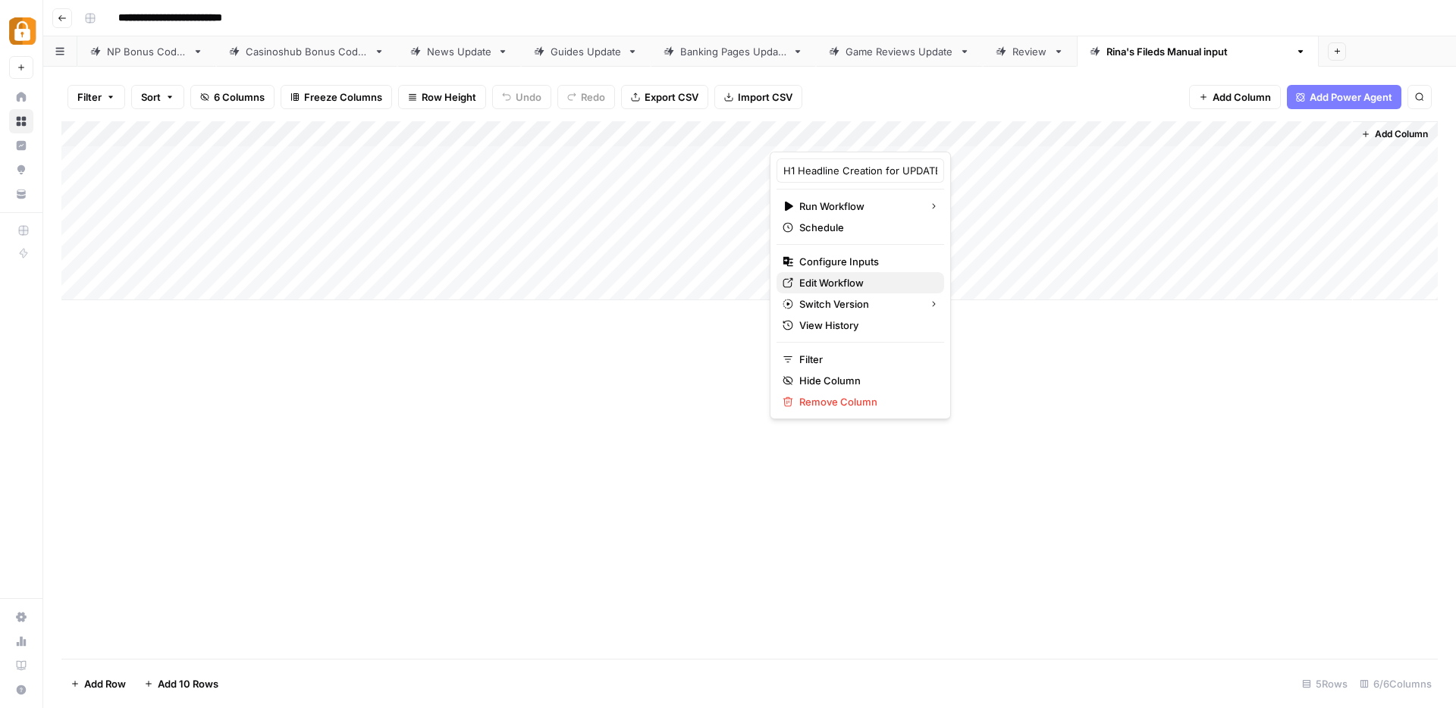
click at [830, 283] on span "Edit Workflow" at bounding box center [865, 282] width 133 height 15
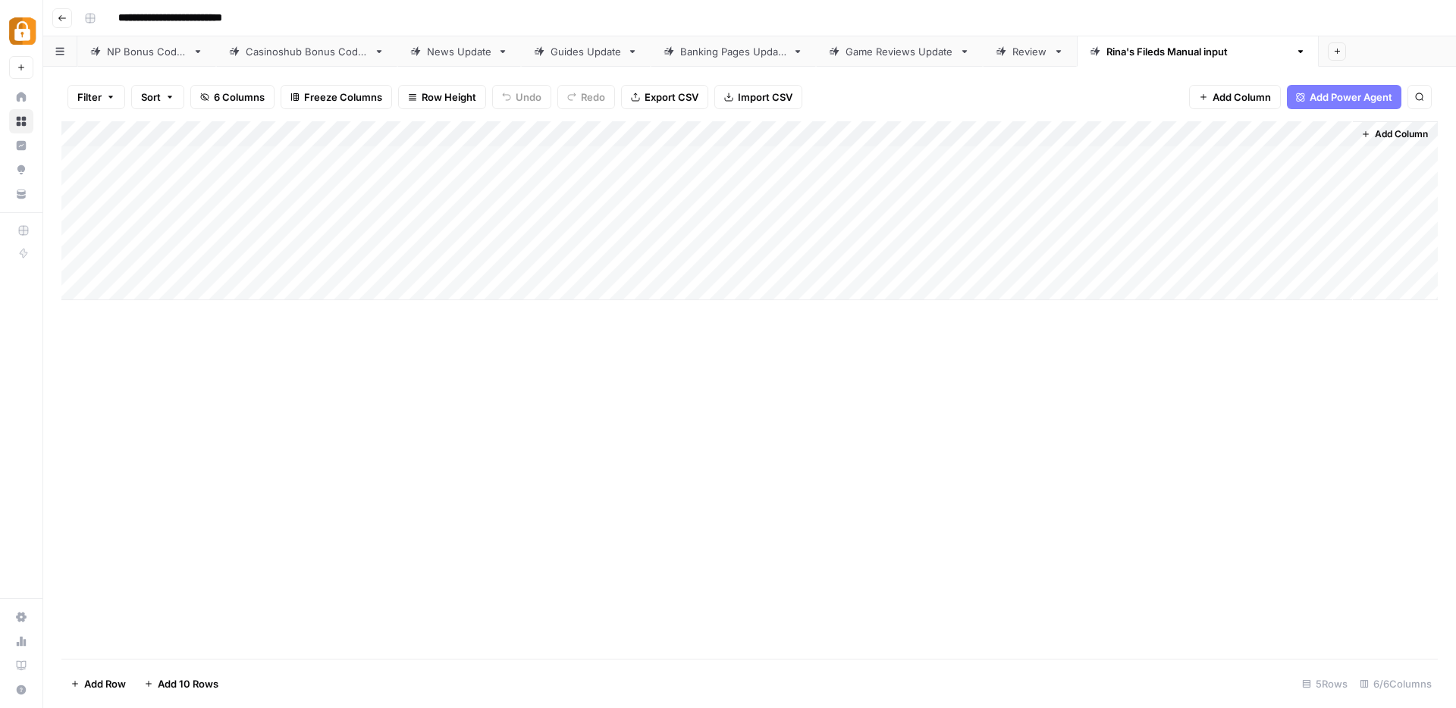
click at [1230, 100] on span "Add Column" at bounding box center [1242, 96] width 58 height 15
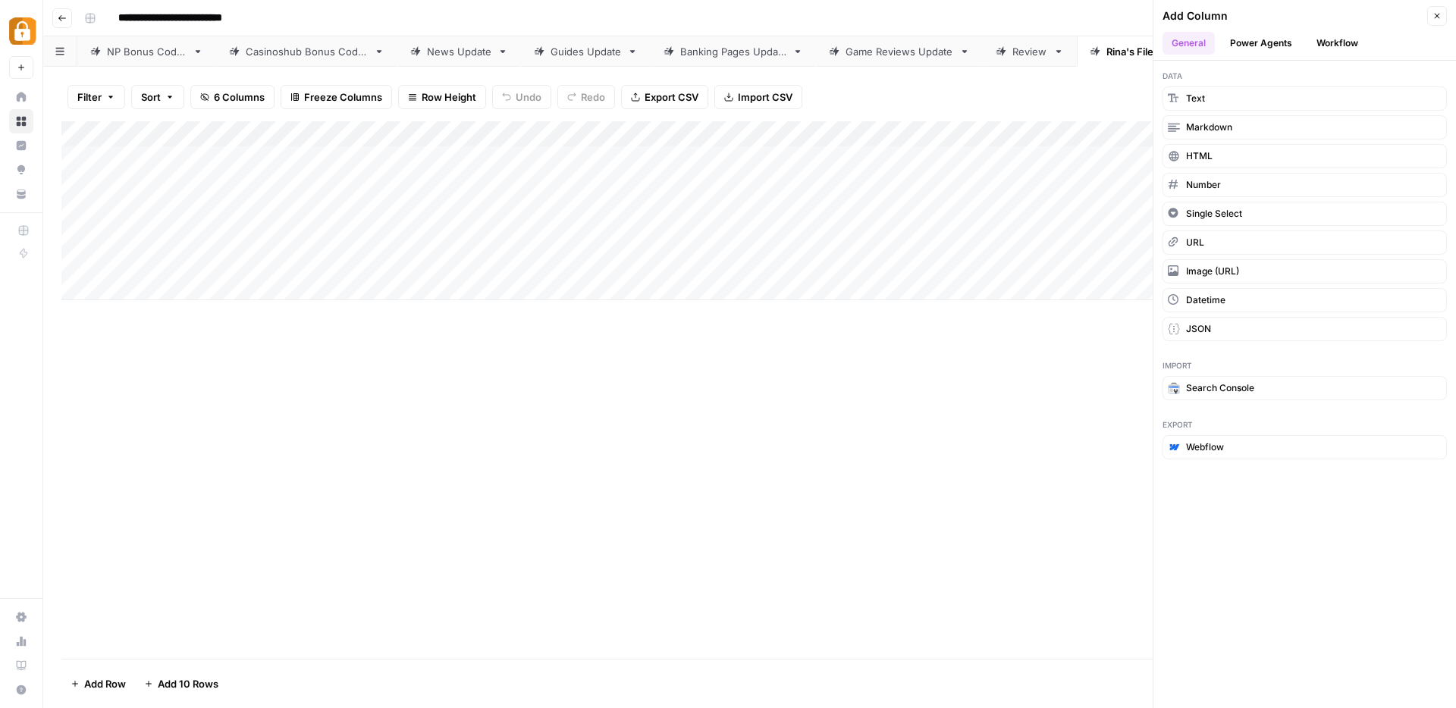
click at [1346, 45] on button "Workflow" at bounding box center [1337, 43] width 60 height 23
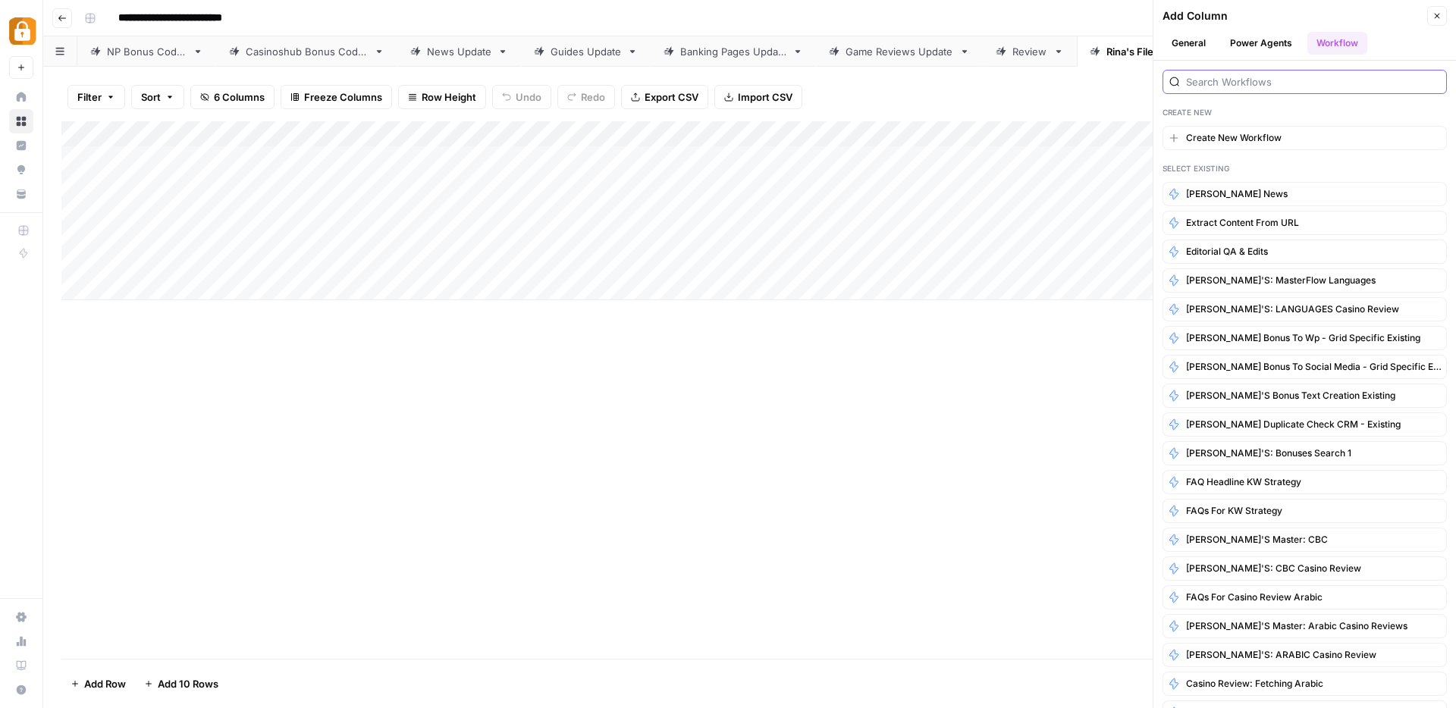
click at [1228, 81] on input "search" at bounding box center [1313, 81] width 254 height 15
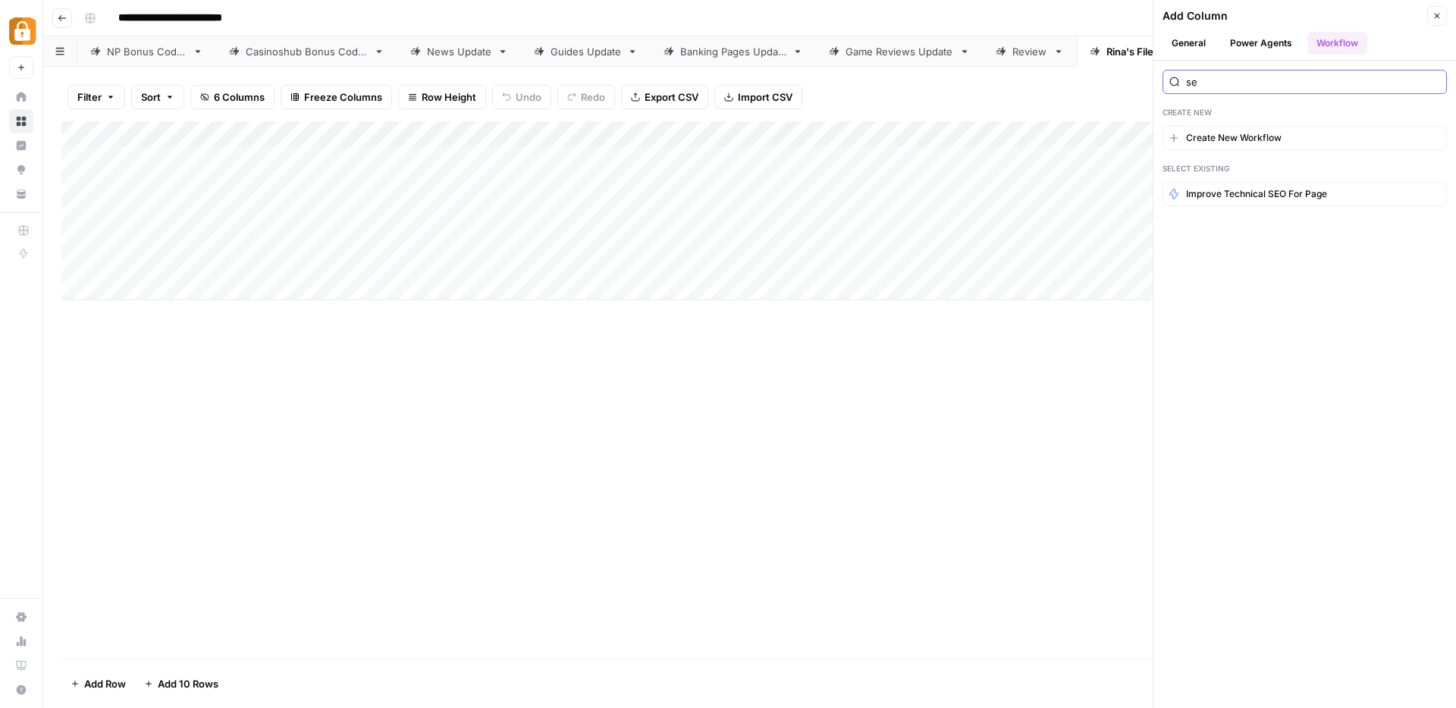
type input "s"
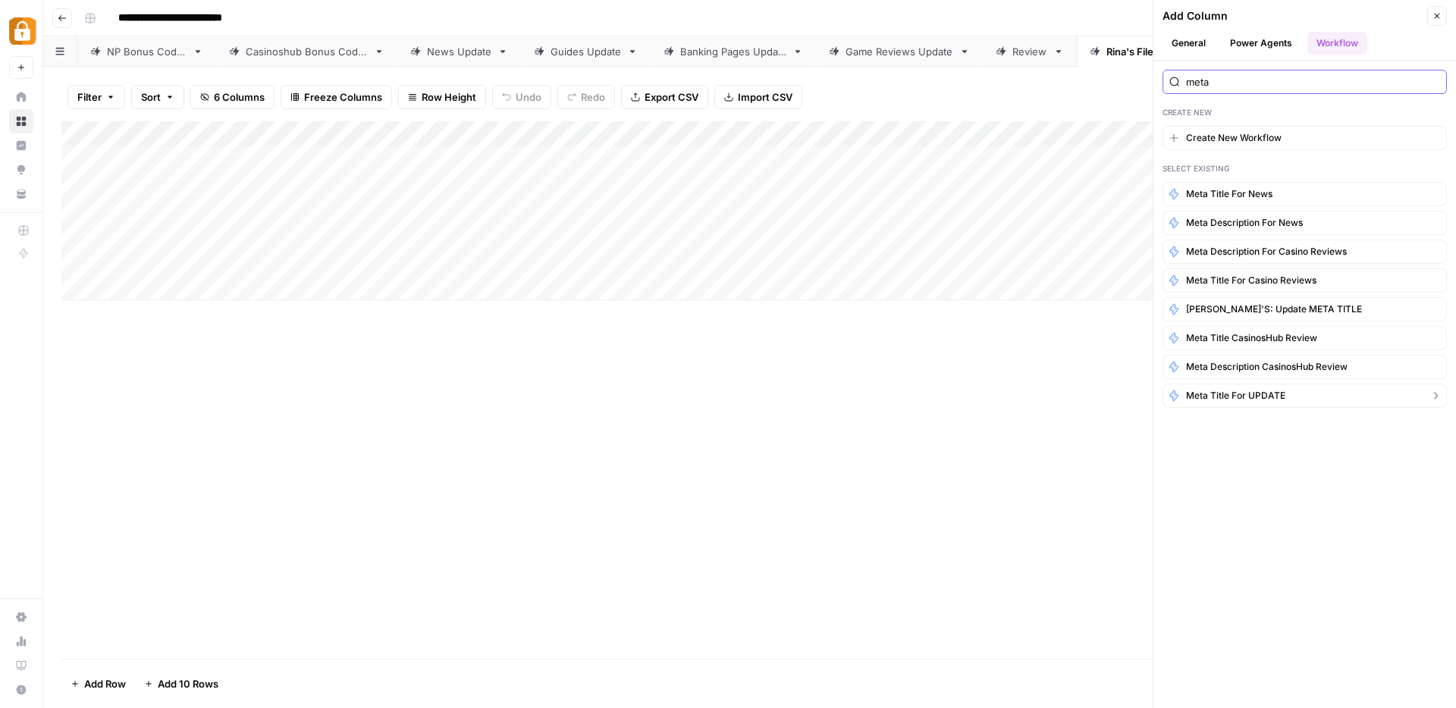
type input "meta"
click at [1265, 394] on span "Meta Title for UPDATE" at bounding box center [1235, 396] width 99 height 14
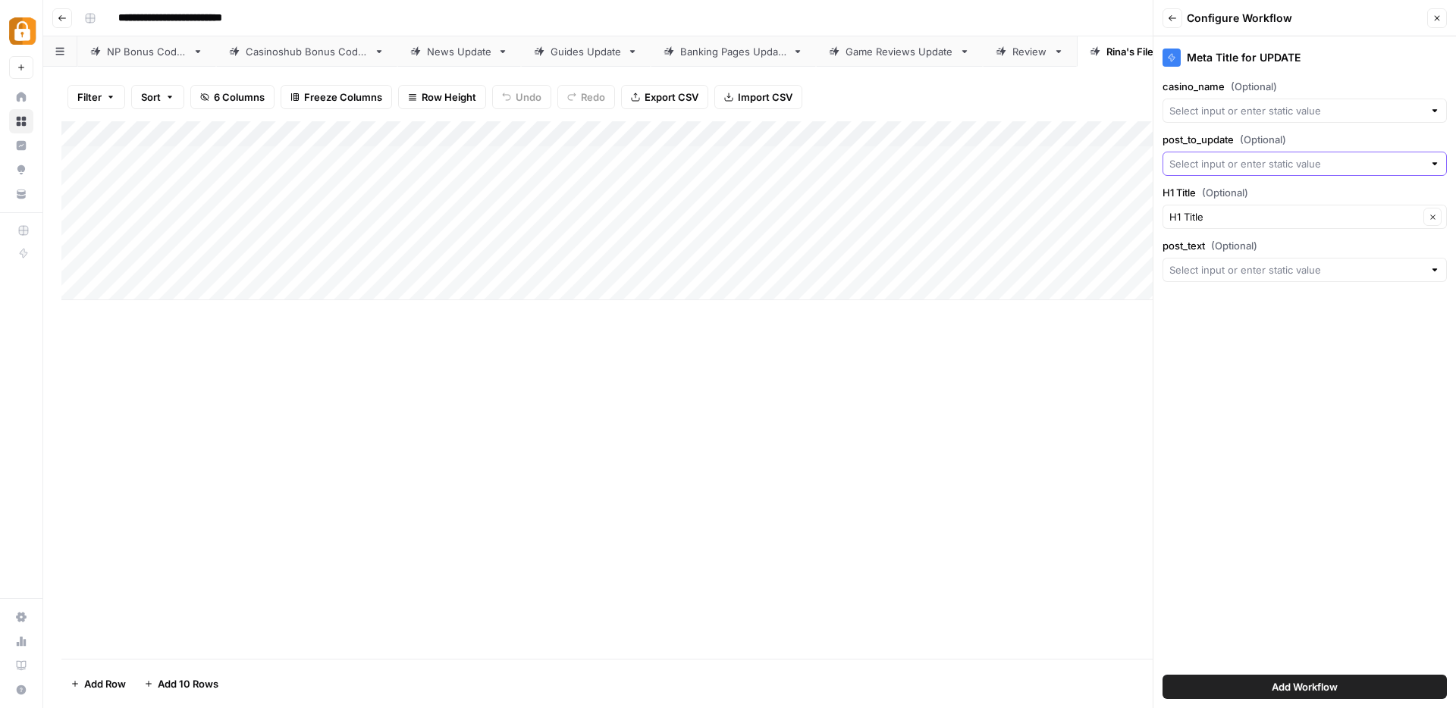
click at [1225, 164] on input "post_to_update (Optional)" at bounding box center [1296, 163] width 254 height 15
click at [1209, 254] on span "Post URL to update" at bounding box center [1292, 248] width 234 height 15
type input "Post URL to update"
click at [1284, 688] on span "Add Workflow" at bounding box center [1305, 686] width 66 height 15
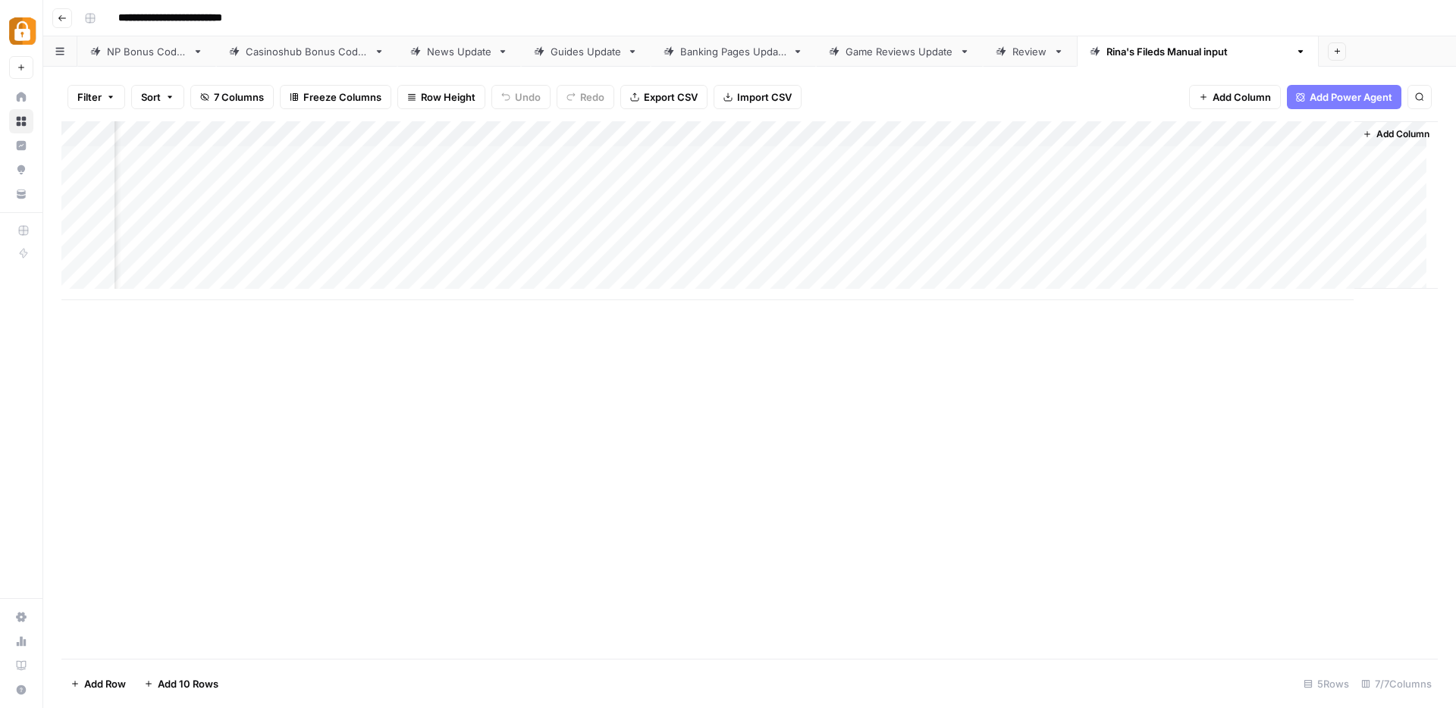
scroll to position [0, 187]
click at [1053, 134] on div "Add Column" at bounding box center [749, 210] width 1376 height 179
drag, startPoint x: 1027, startPoint y: 169, endPoint x: 953, endPoint y: 172, distance: 73.6
click at [953, 172] on div "New Column" at bounding box center [1037, 170] width 168 height 24
type input "casino_name"
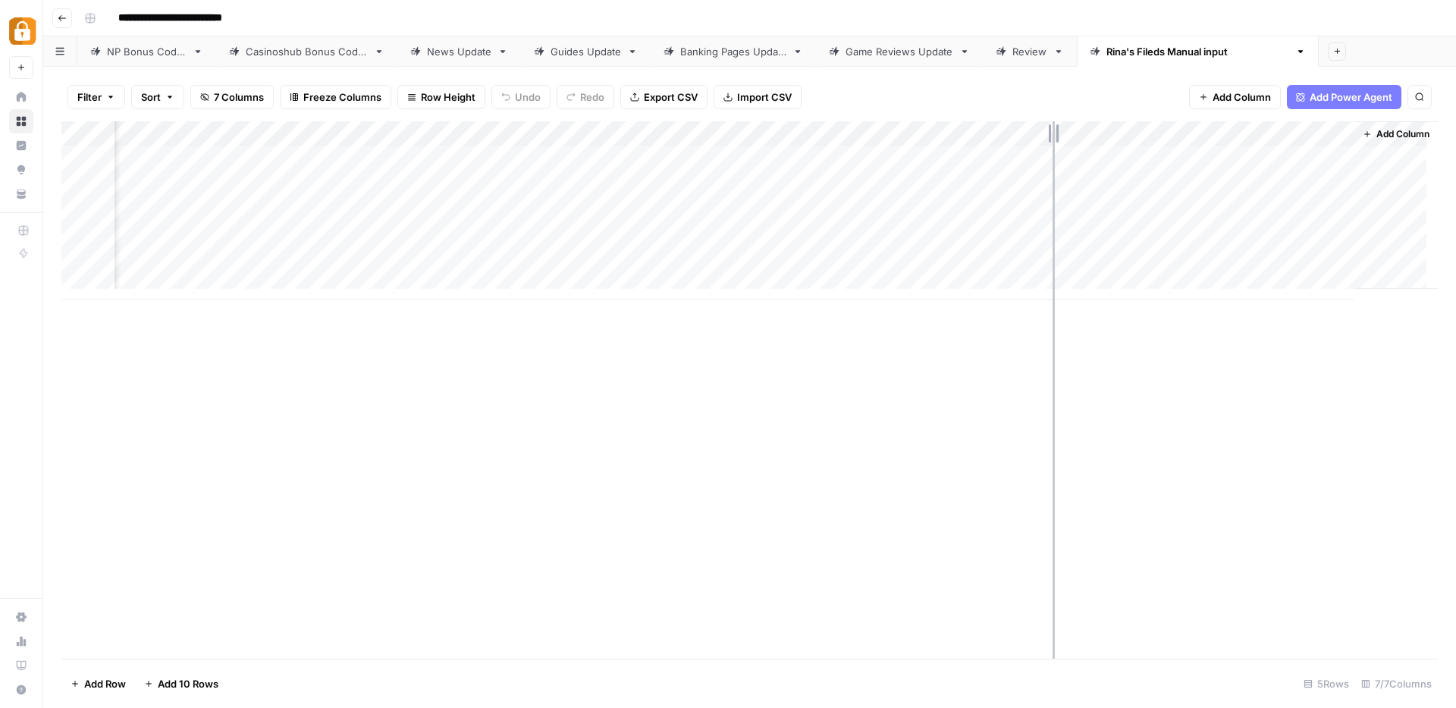
drag, startPoint x: 1162, startPoint y: 124, endPoint x: 1053, endPoint y: 131, distance: 110.2
click at [1053, 131] on div "Add Column" at bounding box center [749, 210] width 1376 height 179
drag, startPoint x: 1103, startPoint y: 143, endPoint x: 612, endPoint y: 161, distance: 491.7
click at [612, 161] on div "Add Column" at bounding box center [749, 210] width 1376 height 179
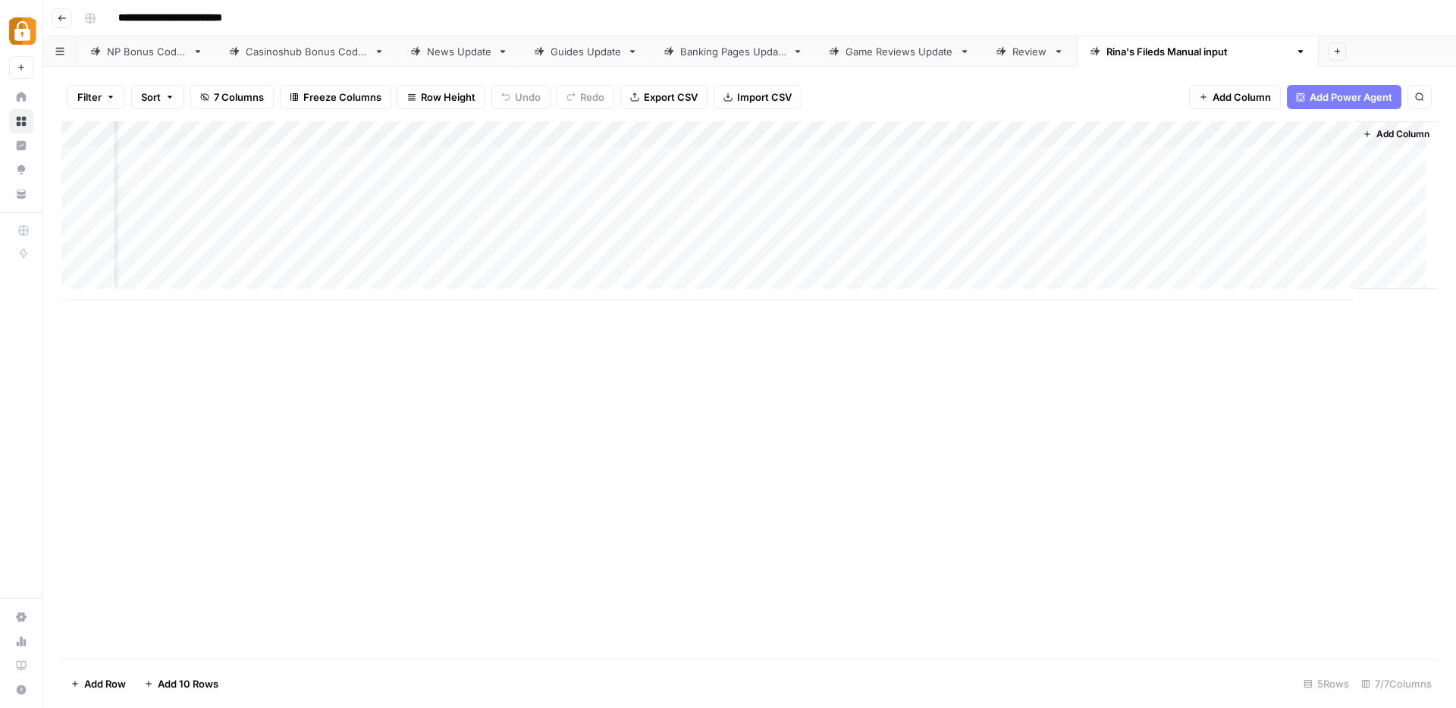
scroll to position [7, 66]
click at [1320, 133] on div "Add Column" at bounding box center [749, 210] width 1376 height 179
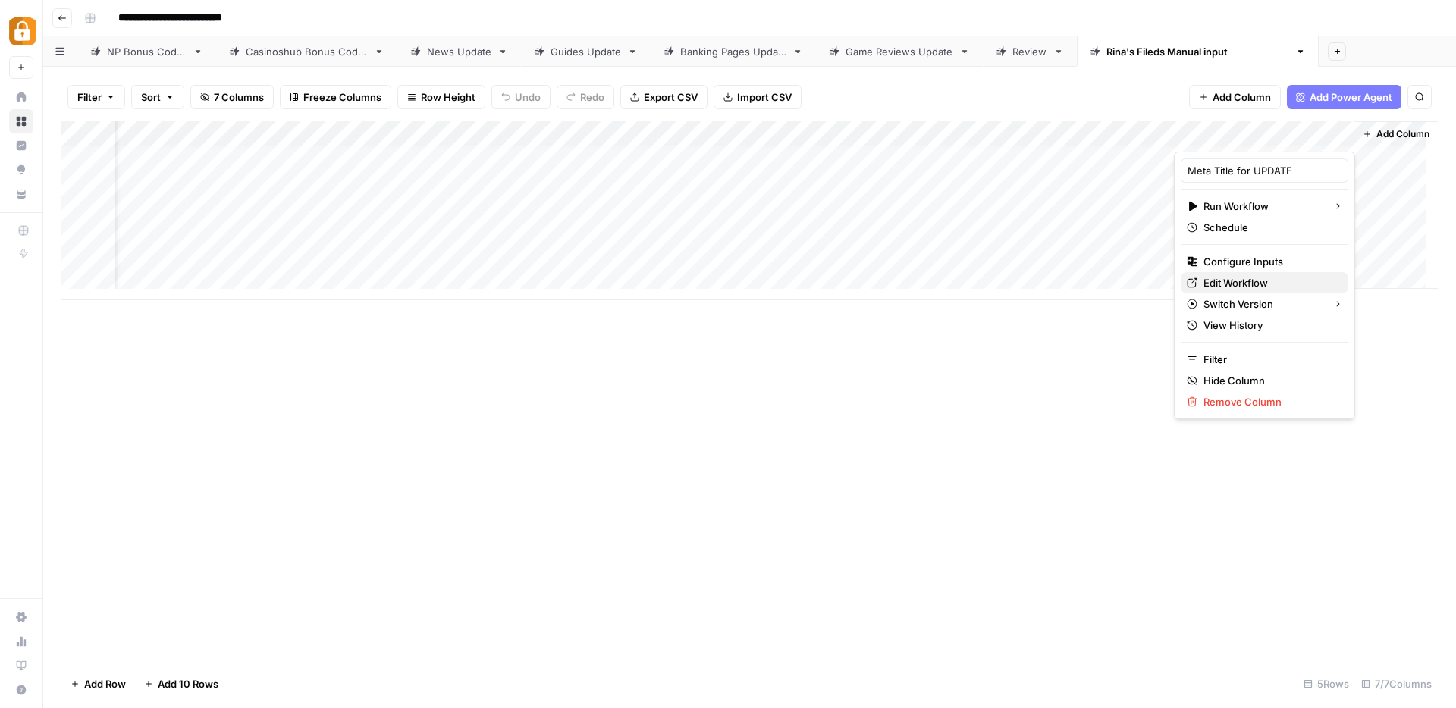
click at [1222, 283] on span "Edit Workflow" at bounding box center [1269, 282] width 133 height 15
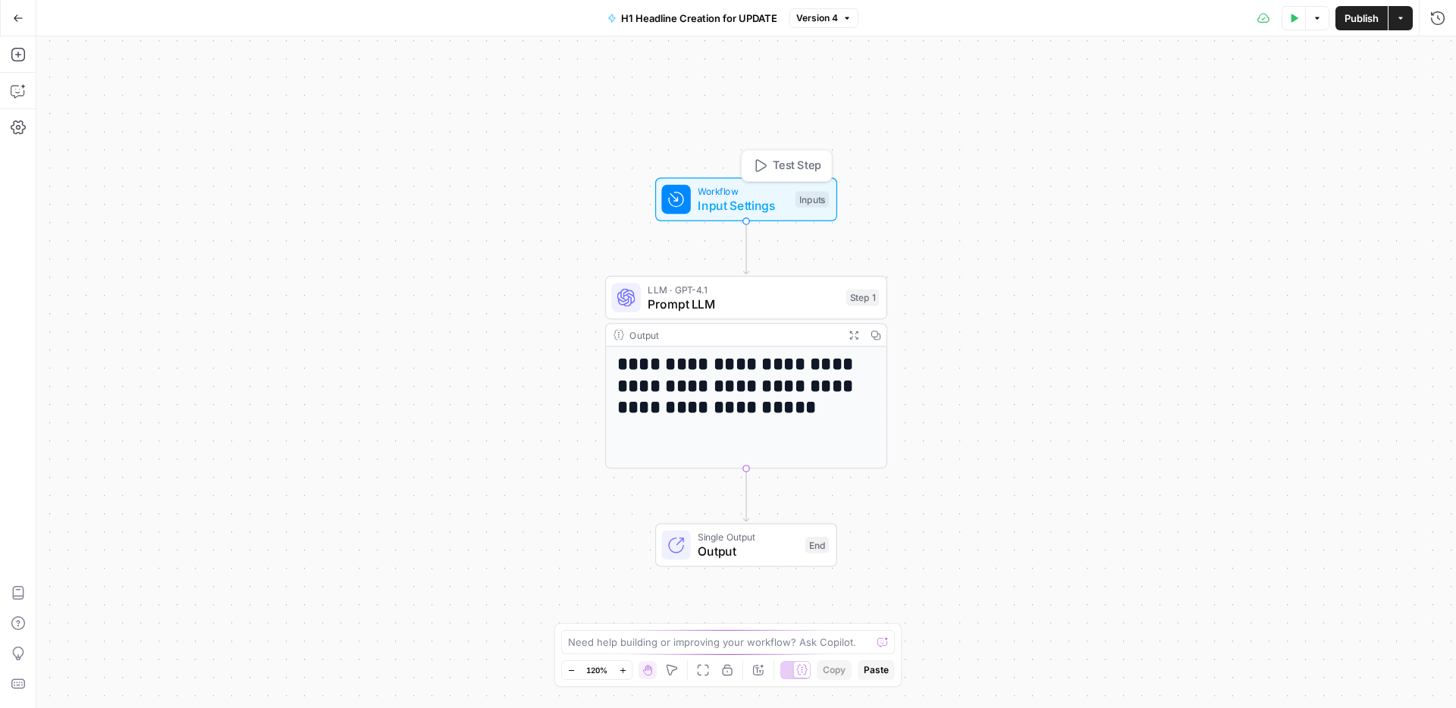
click at [703, 199] on span "Input Settings" at bounding box center [743, 205] width 90 height 18
click at [1153, 231] on span "Add Field" at bounding box center [1134, 230] width 44 height 15
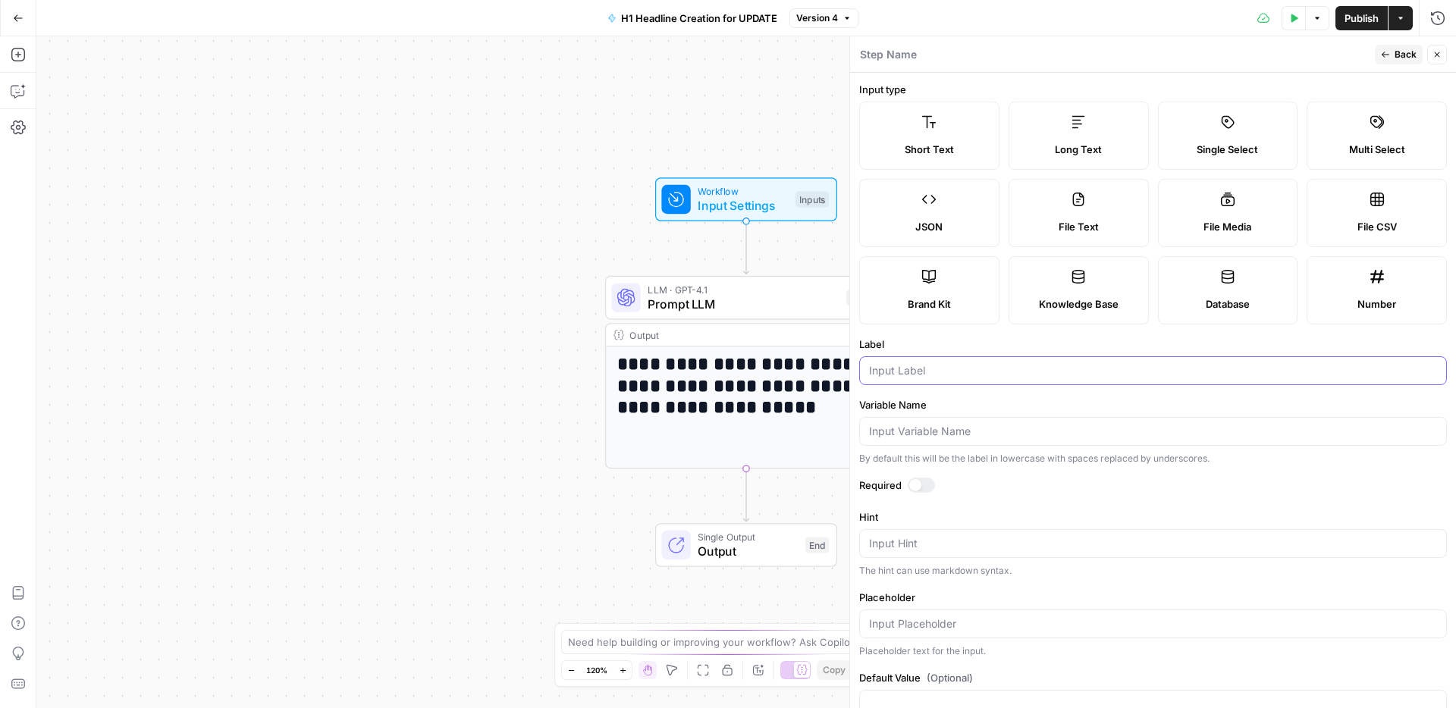
click at [946, 368] on input "Label" at bounding box center [1153, 370] width 568 height 15
type input "language"
click at [928, 434] on input "Variable Name" at bounding box center [1153, 431] width 568 height 15
click at [947, 375] on input "language" at bounding box center [1153, 370] width 568 height 15
click at [884, 437] on input "Variable Name" at bounding box center [1153, 431] width 568 height 15
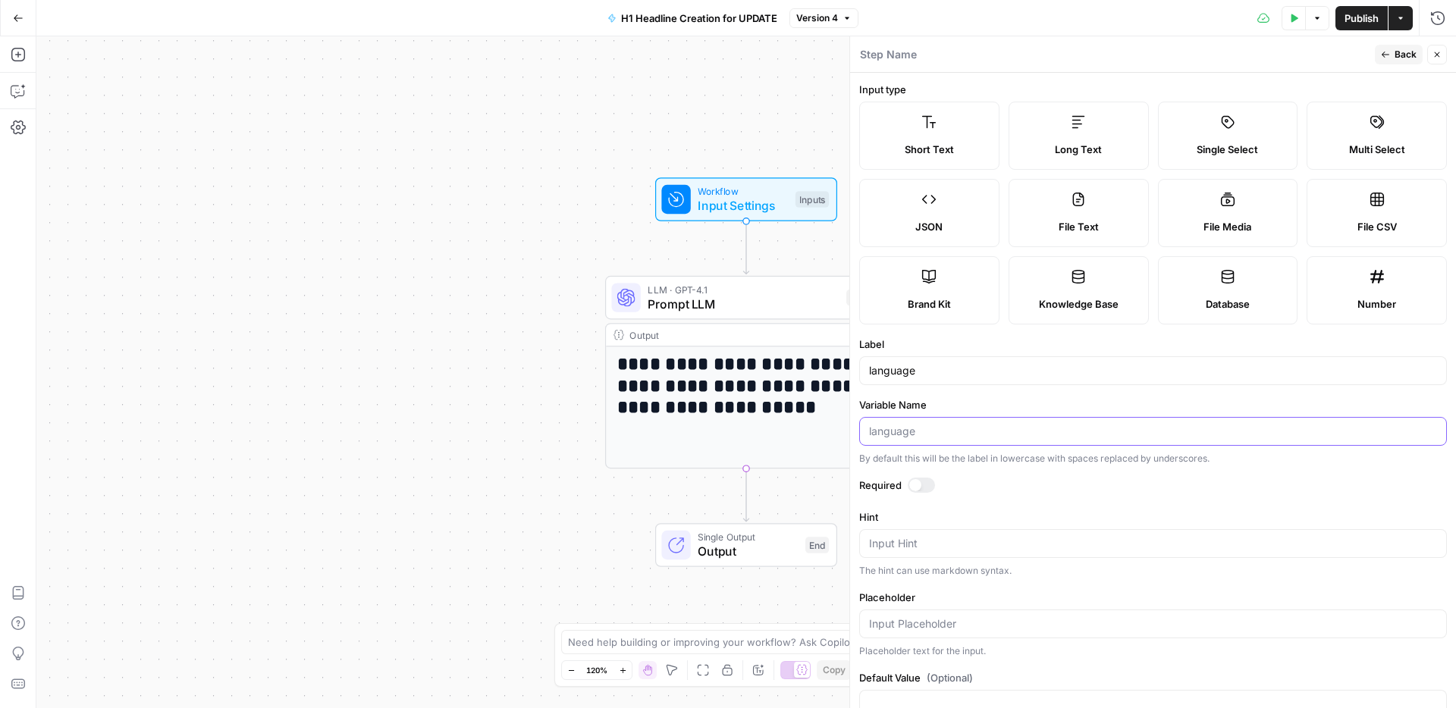
paste input "language"
type input "language"
click at [1396, 57] on span "Back" at bounding box center [1405, 55] width 22 height 14
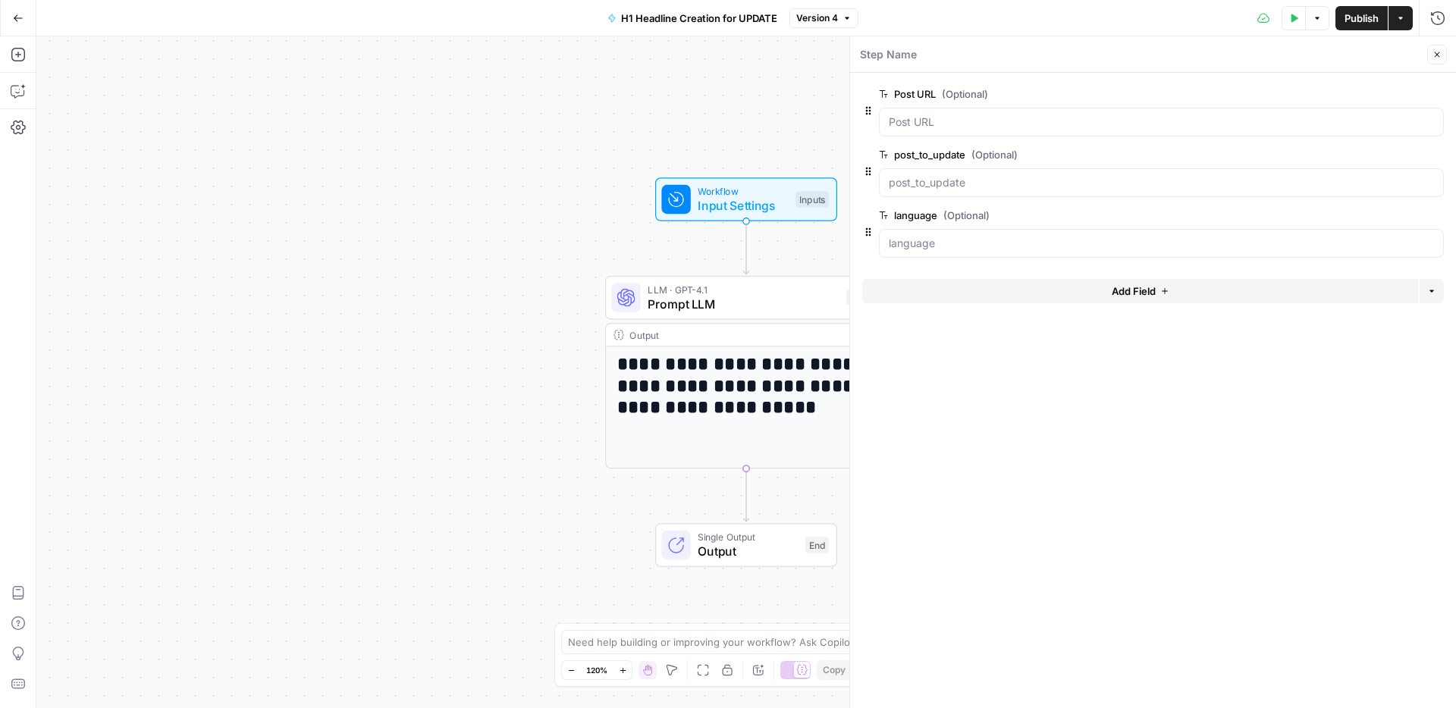
click at [1355, 17] on span "Publish" at bounding box center [1361, 18] width 34 height 15
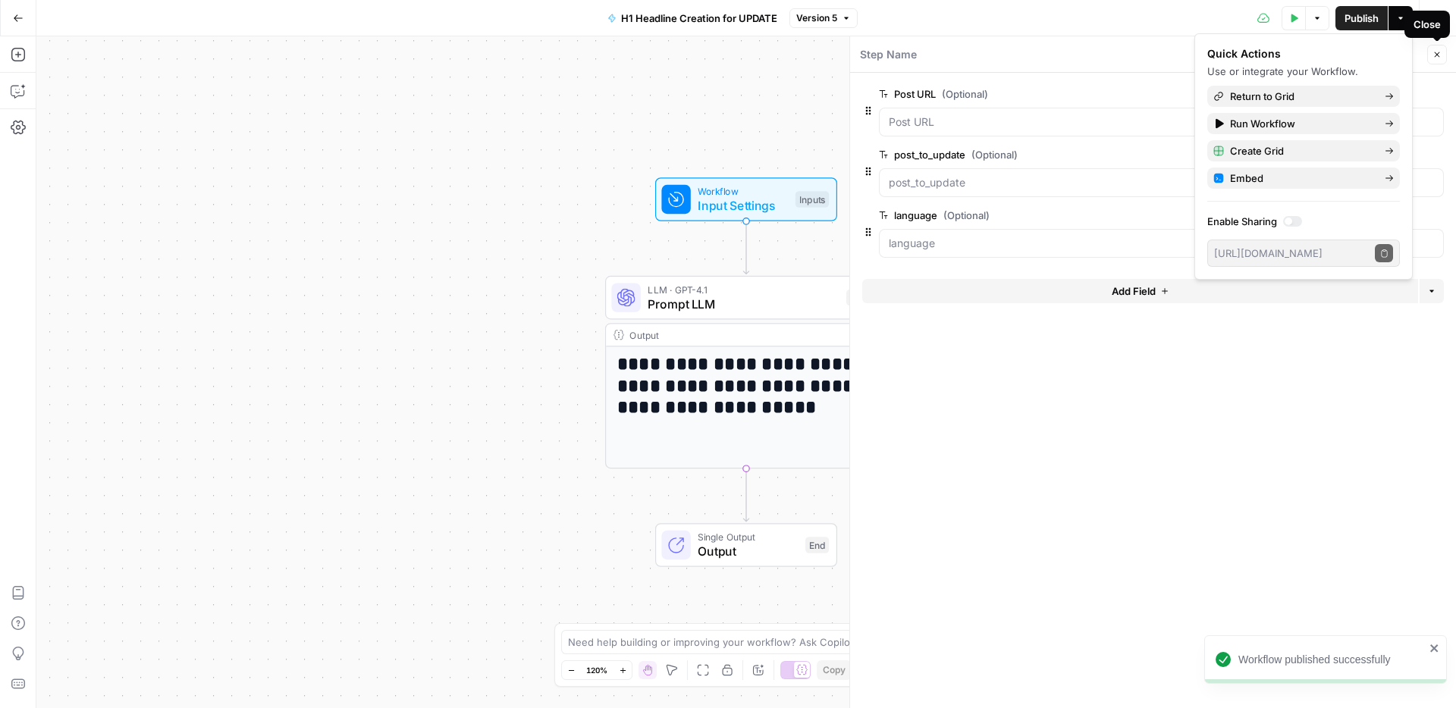
click at [1442, 57] on button "Close" at bounding box center [1437, 55] width 20 height 20
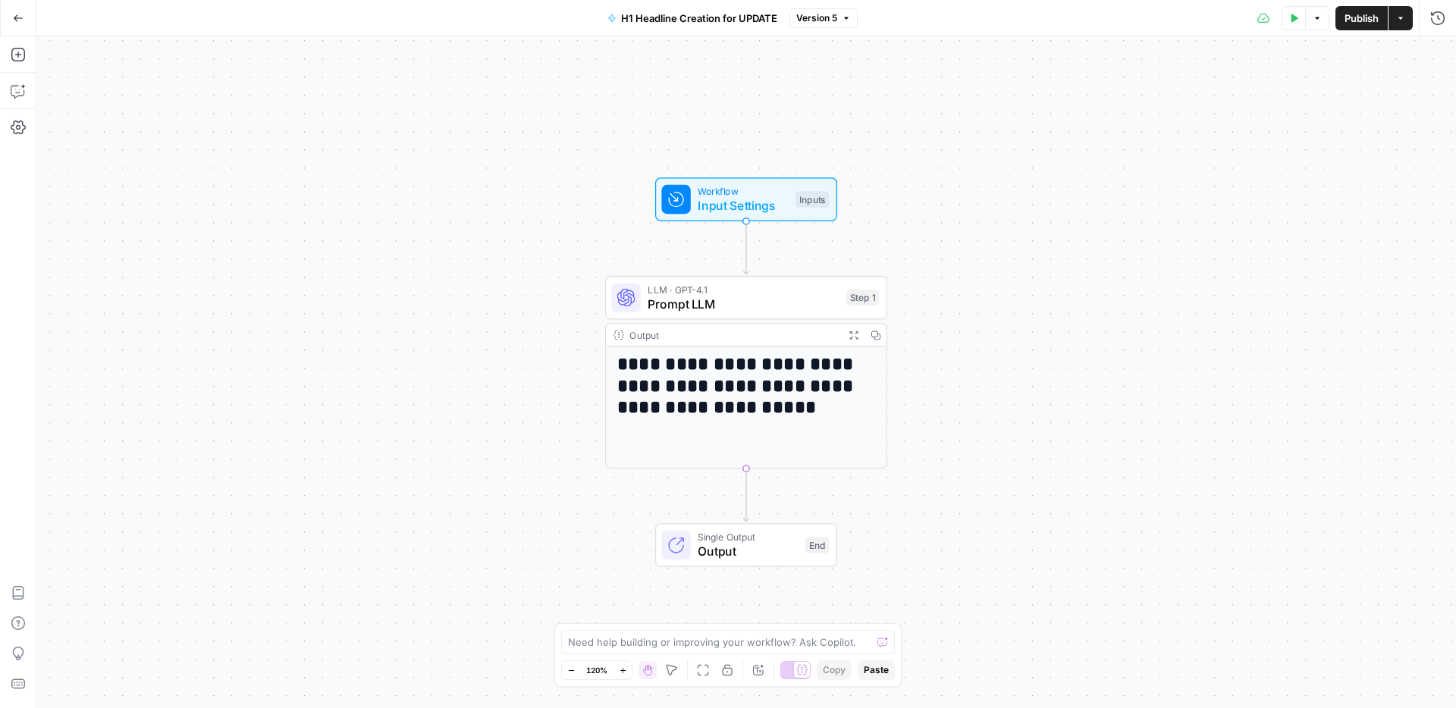
click at [733, 302] on span "Prompt LLM" at bounding box center [743, 304] width 191 height 18
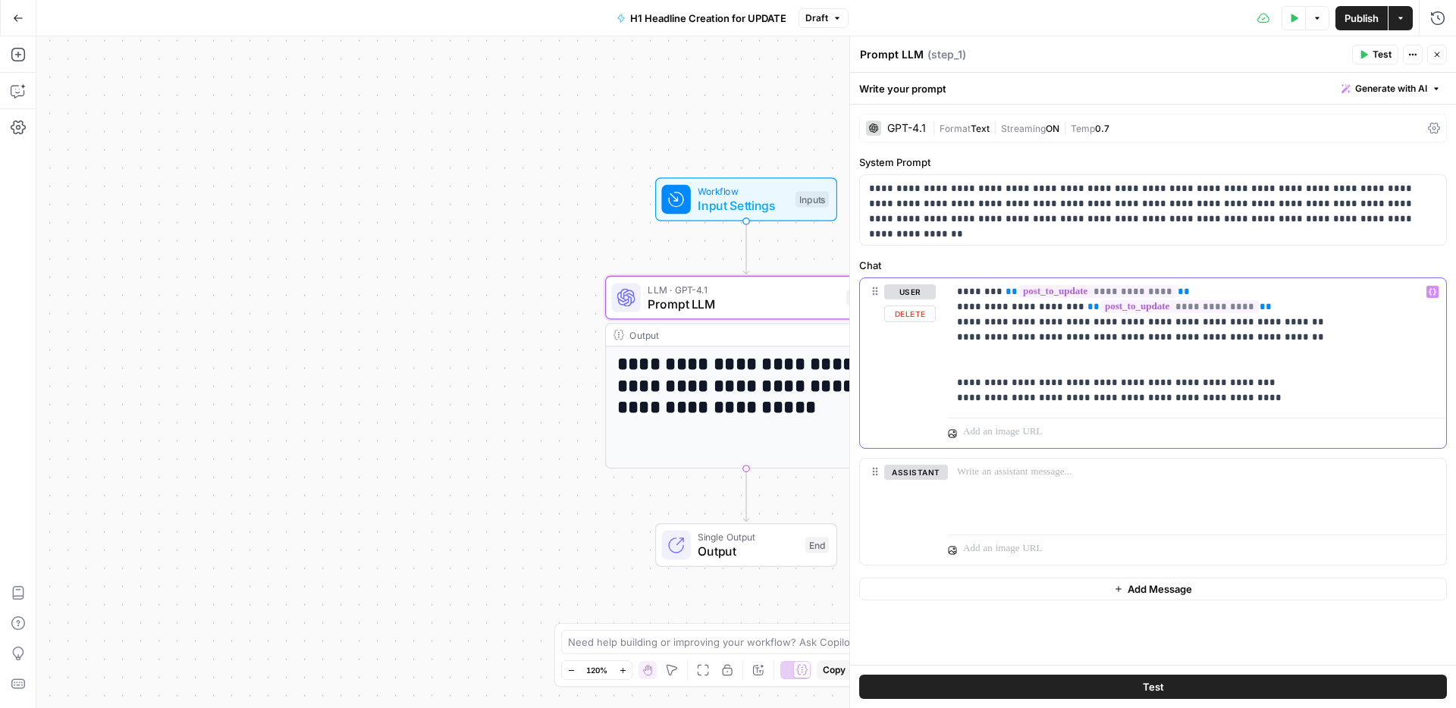
click at [1291, 320] on p "**********" at bounding box center [1197, 344] width 480 height 121
click at [1434, 292] on icon "button" at bounding box center [1433, 292] width 8 height 8
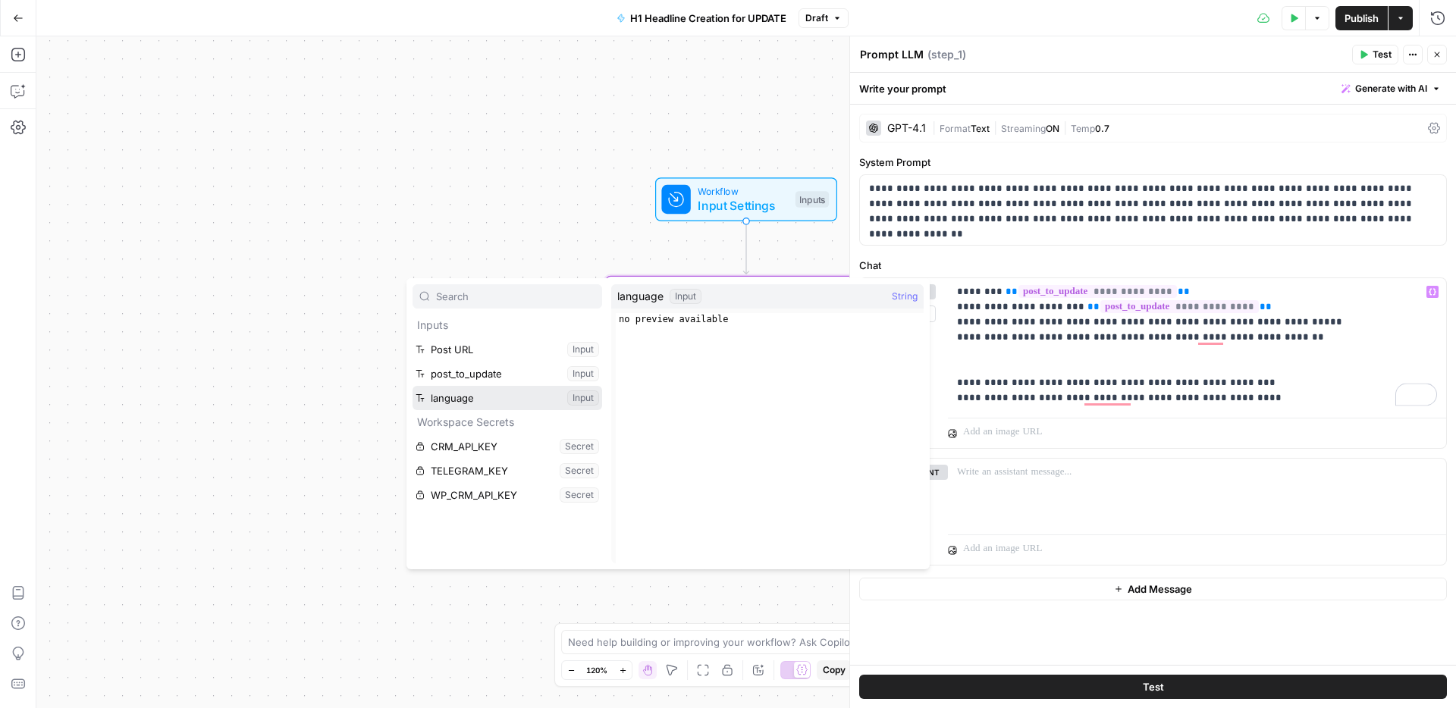
click at [484, 394] on button "Select variable language" at bounding box center [508, 398] width 190 height 24
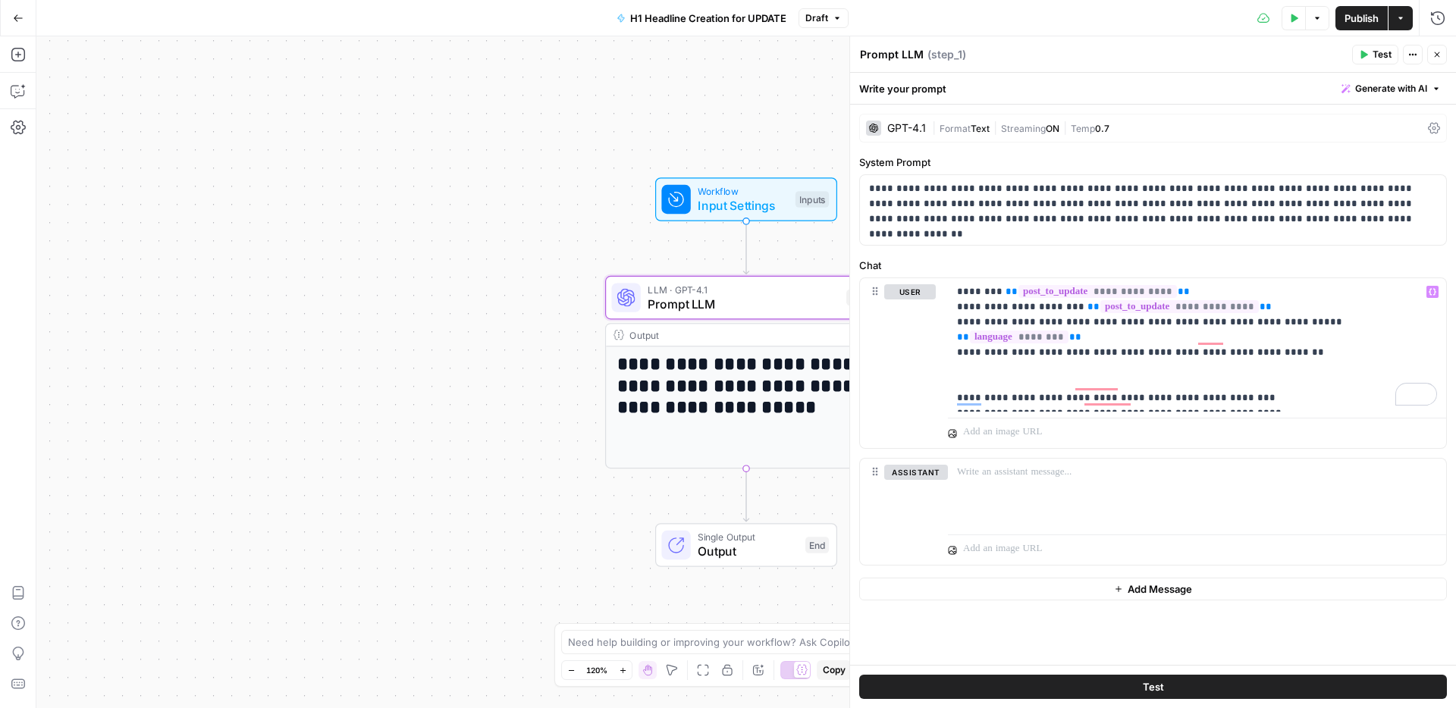
click at [1357, 13] on span "Publish" at bounding box center [1361, 18] width 34 height 15
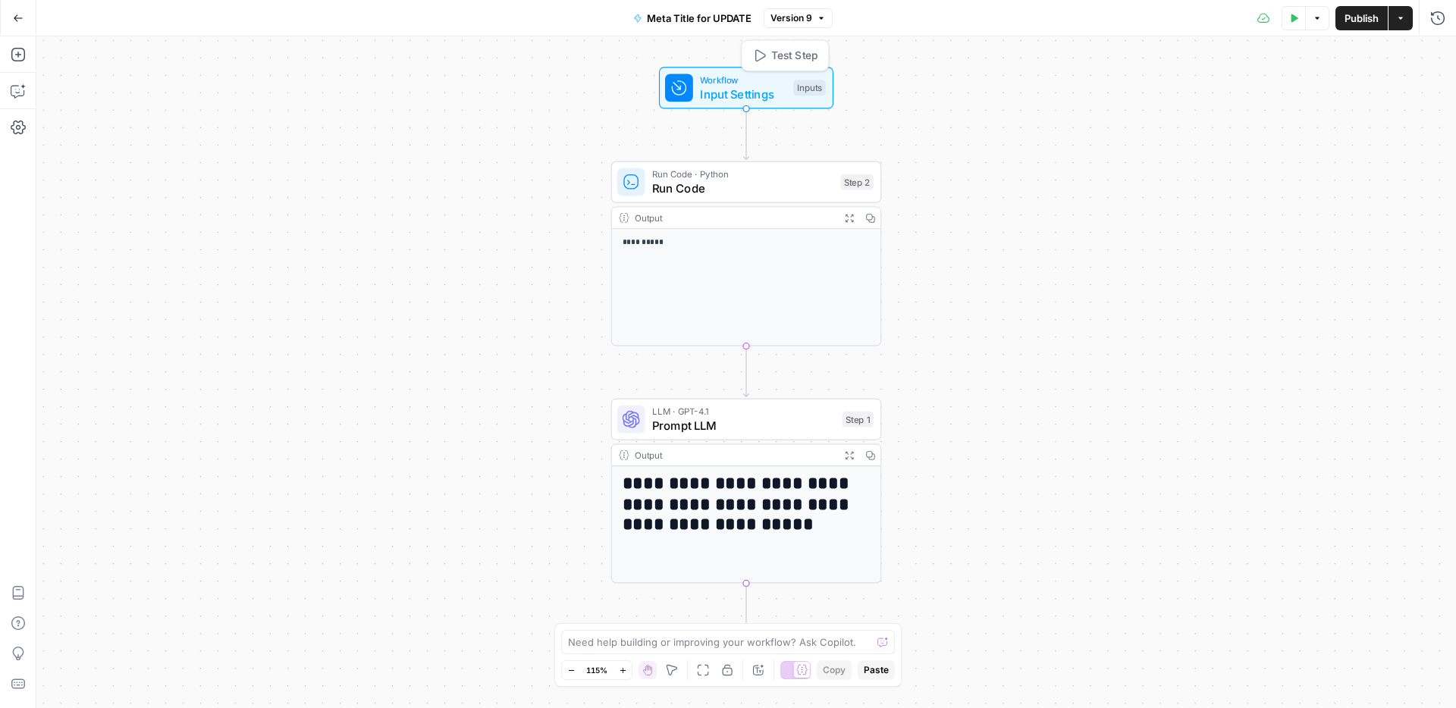
click at [736, 94] on span "Input Settings" at bounding box center [743, 93] width 86 height 17
click at [1150, 353] on span "Add Field" at bounding box center [1134, 351] width 44 height 15
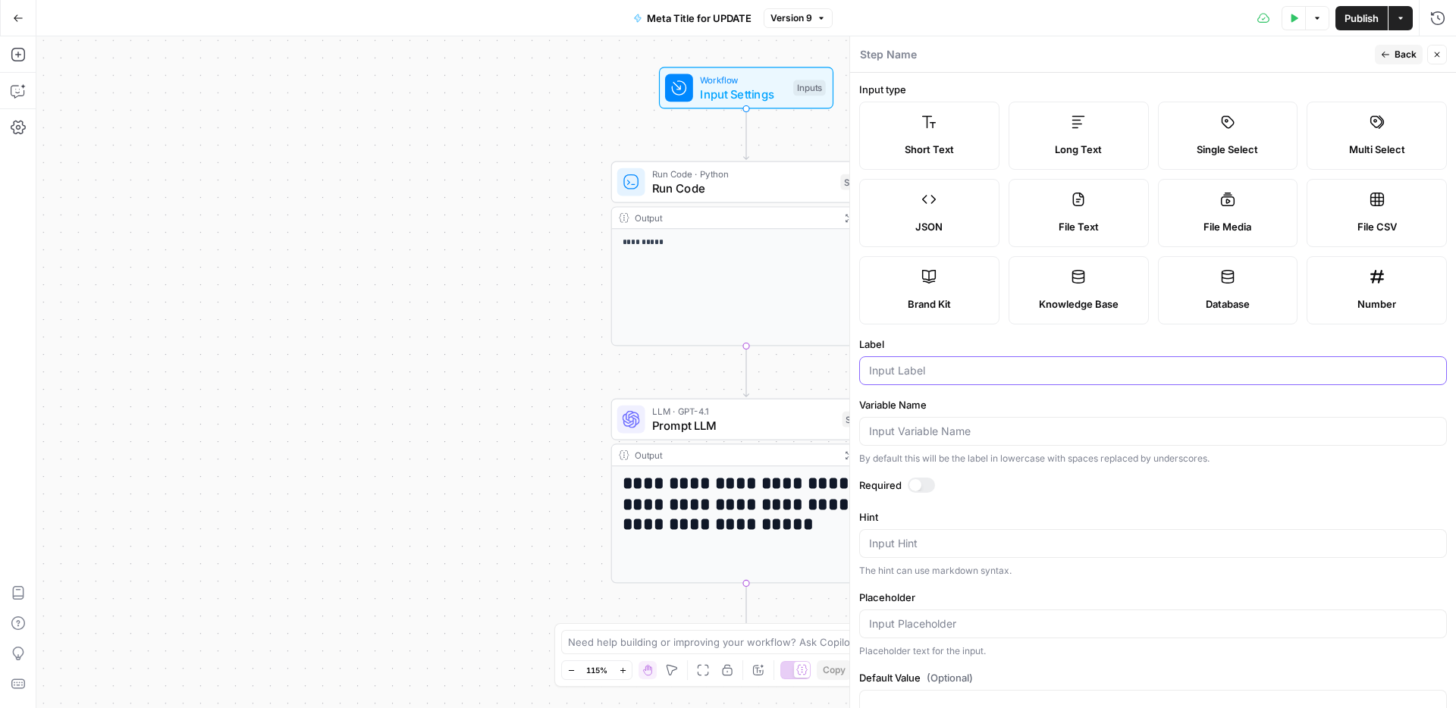
click at [893, 372] on input "Label" at bounding box center [1153, 370] width 568 height 15
type input "language"
click at [916, 428] on input "Variable Name" at bounding box center [1153, 431] width 568 height 15
paste input "language"
type input "language"
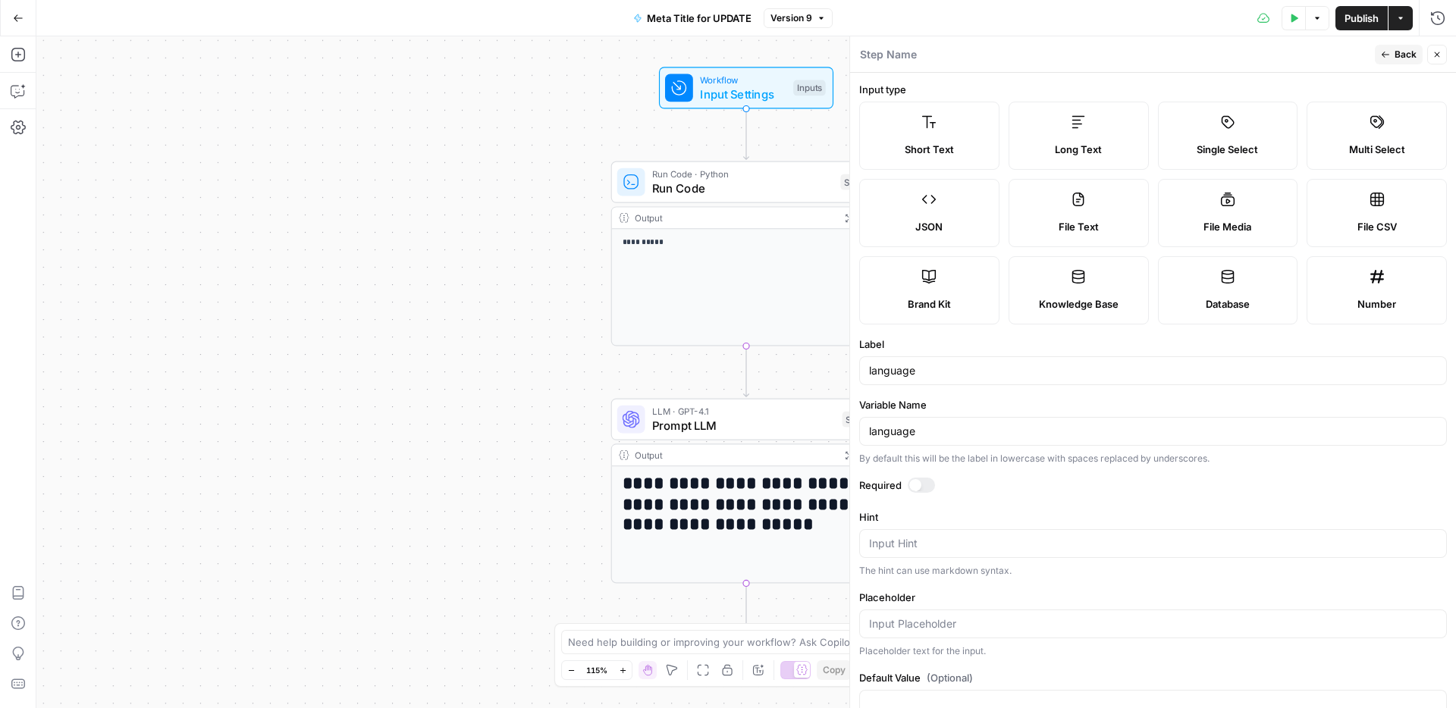
click at [1355, 19] on span "Publish" at bounding box center [1361, 18] width 34 height 15
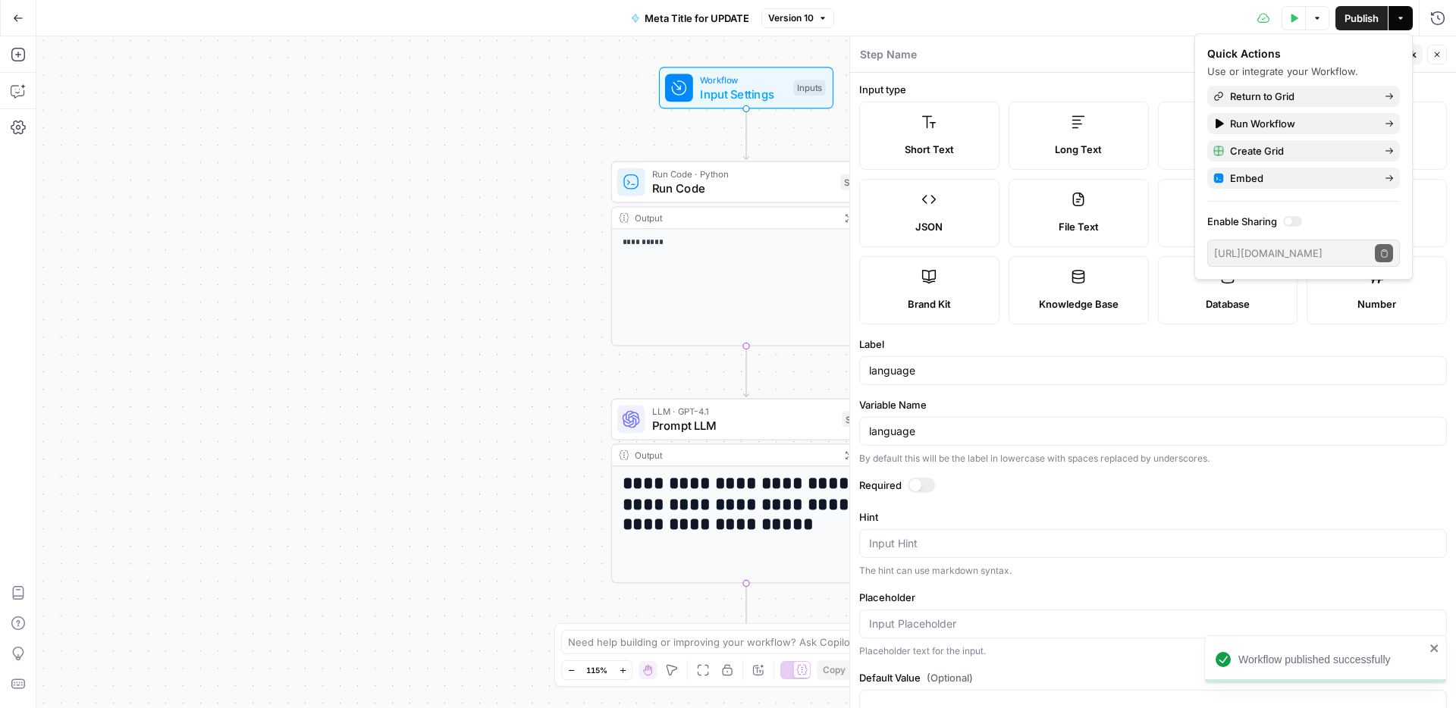
click at [1441, 55] on span "Close" at bounding box center [1441, 55] width 1 height 1
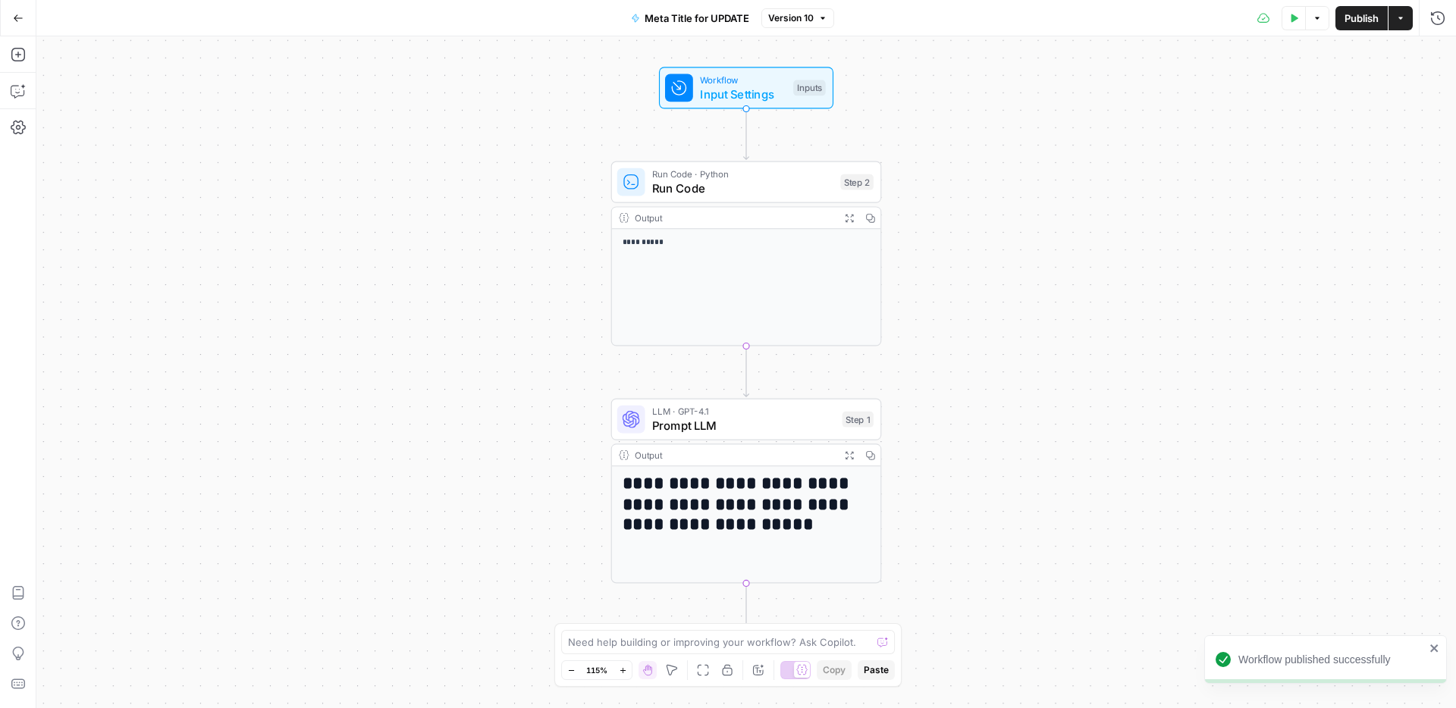
click at [784, 425] on span "Prompt LLM" at bounding box center [744, 425] width 184 height 17
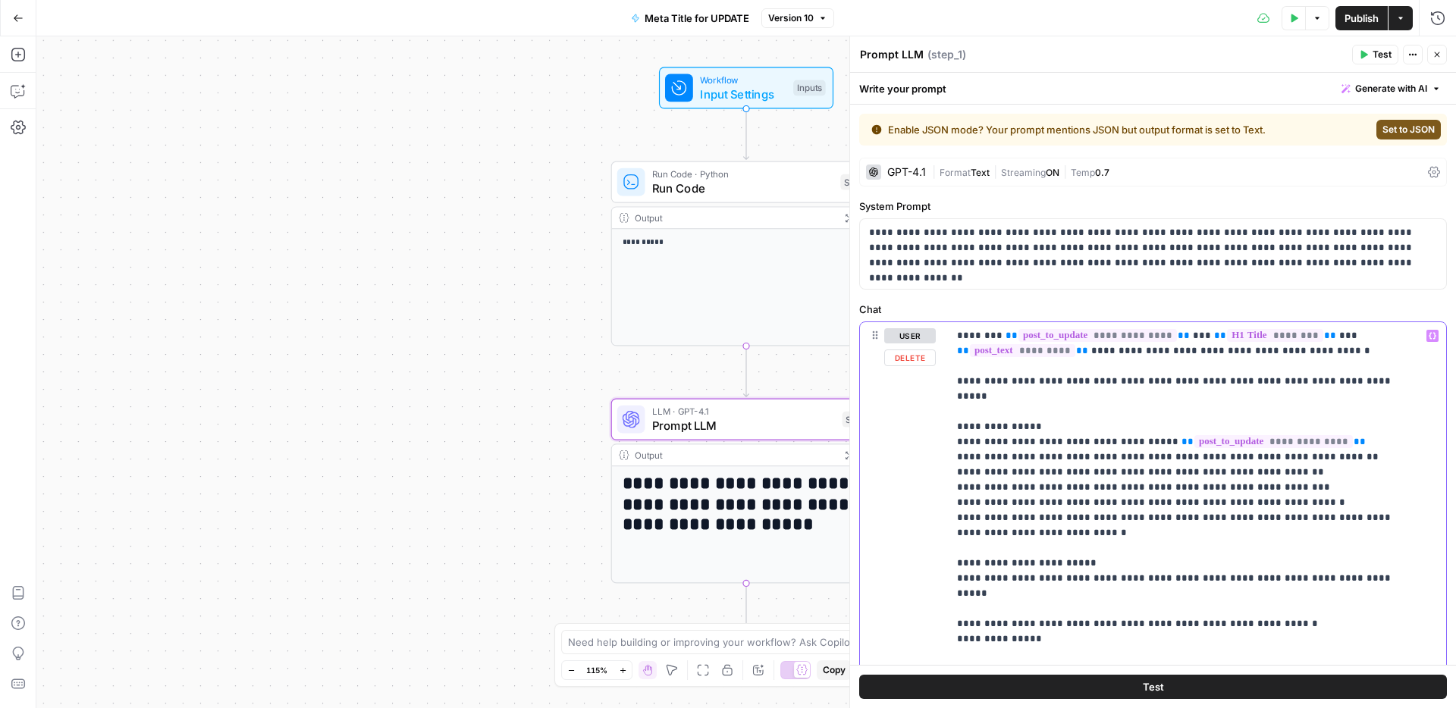
click at [1429, 335] on icon "button" at bounding box center [1433, 336] width 8 height 8
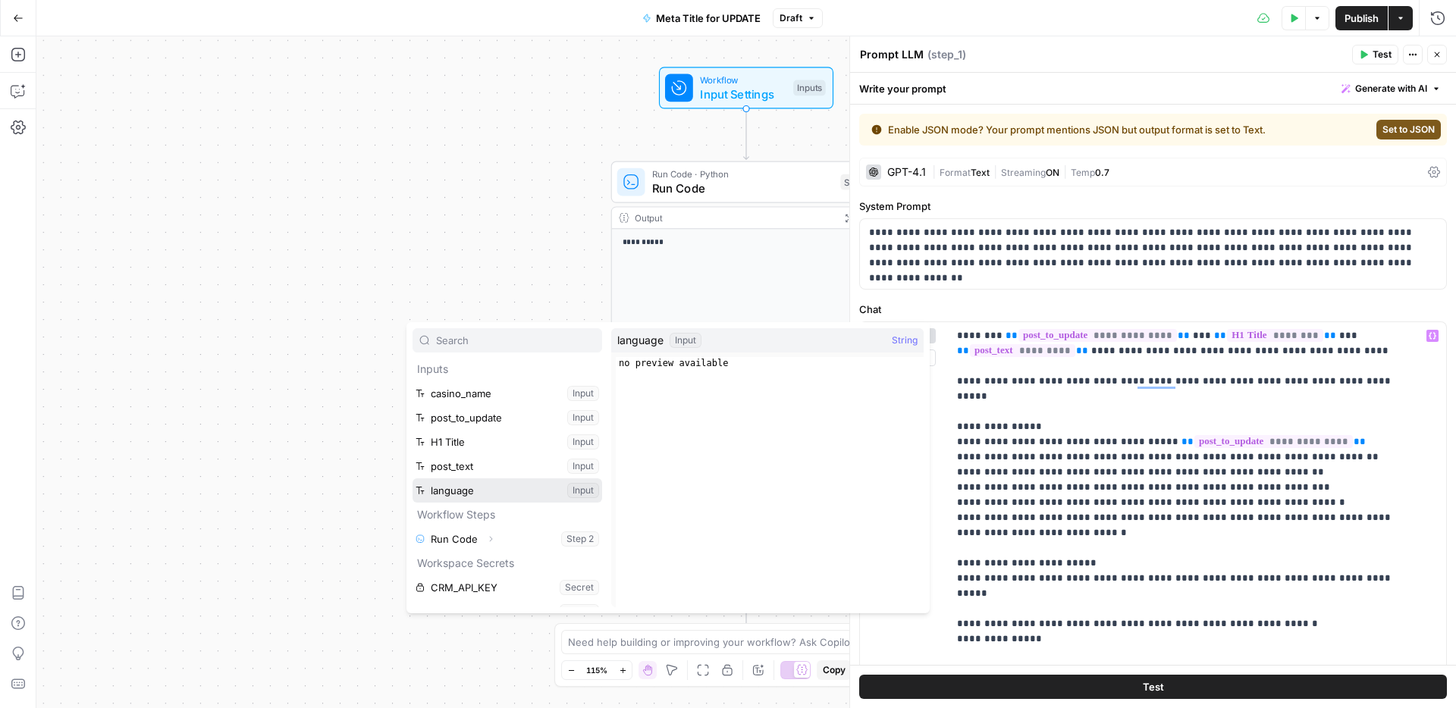
click at [463, 491] on button "Select variable language" at bounding box center [508, 490] width 190 height 24
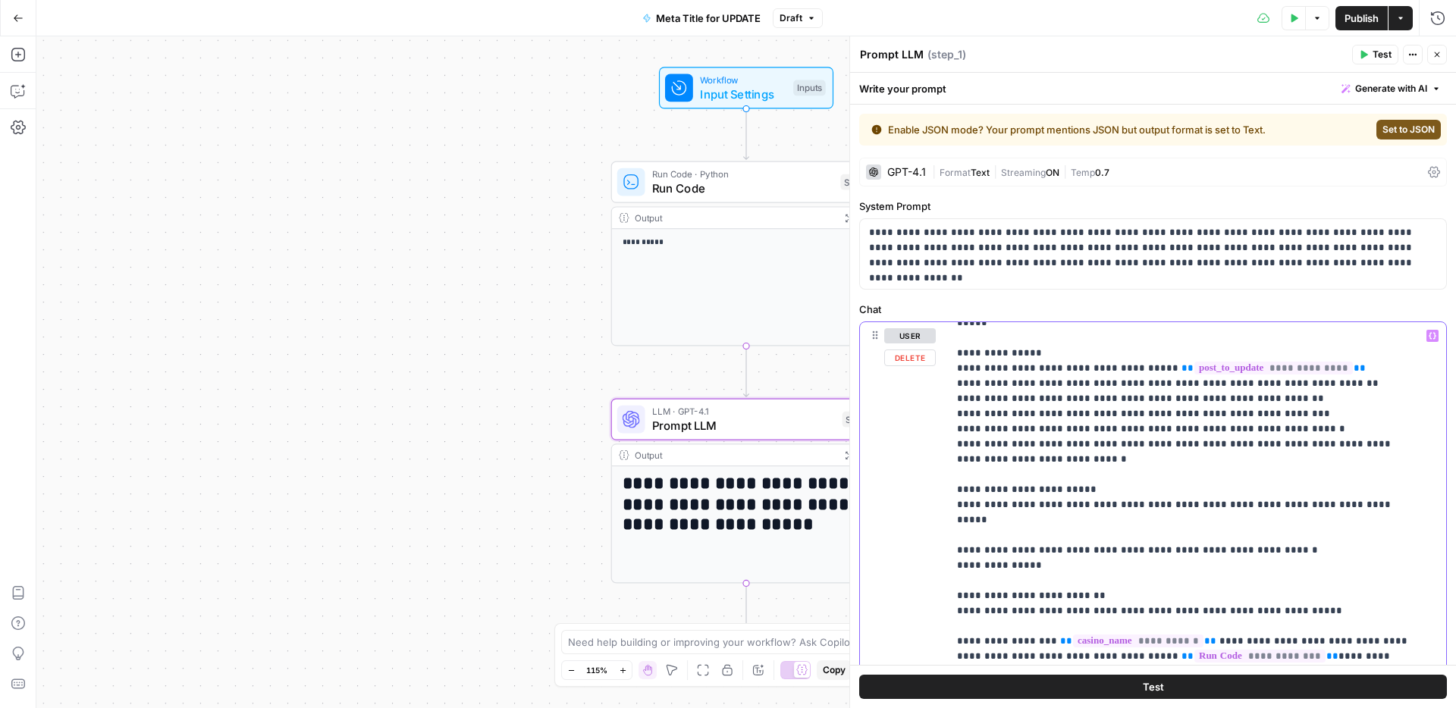
scroll to position [96, 0]
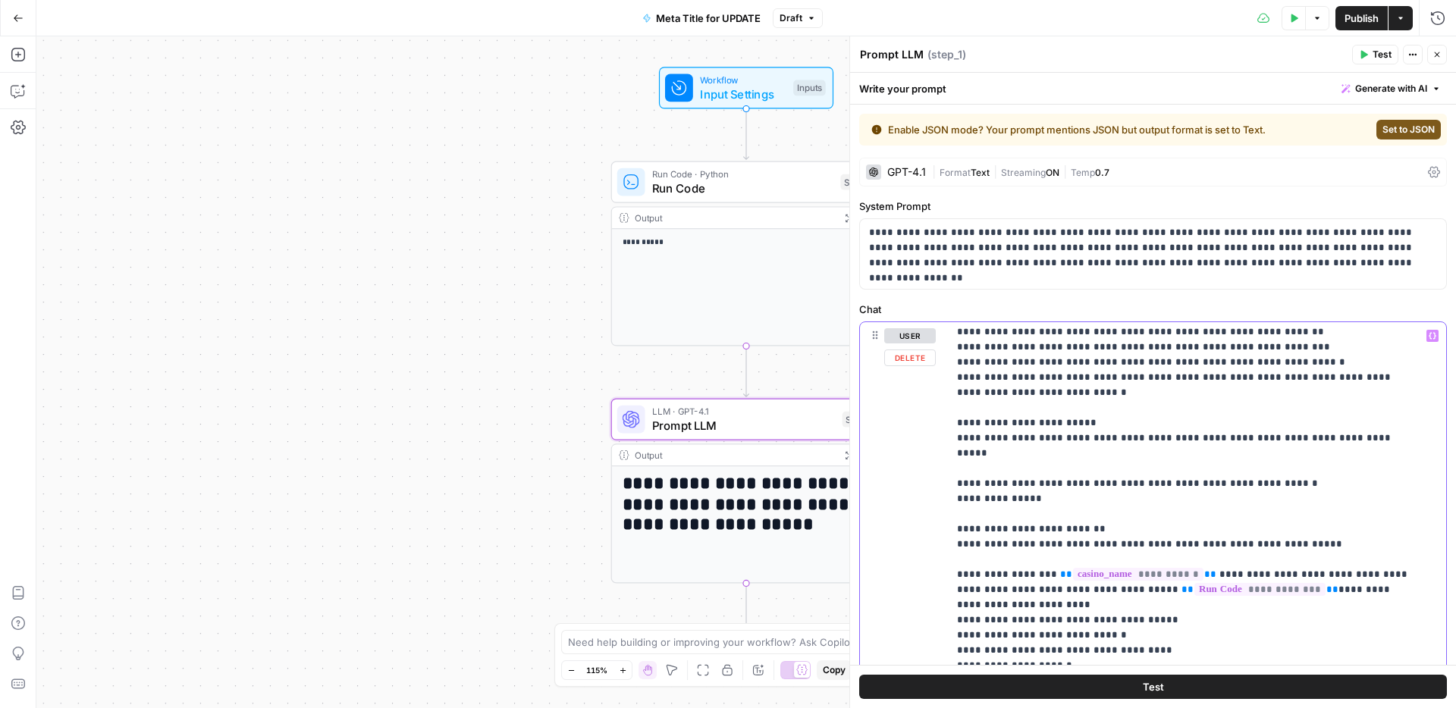
drag, startPoint x: 1155, startPoint y: 495, endPoint x: 1089, endPoint y: 500, distance: 66.1
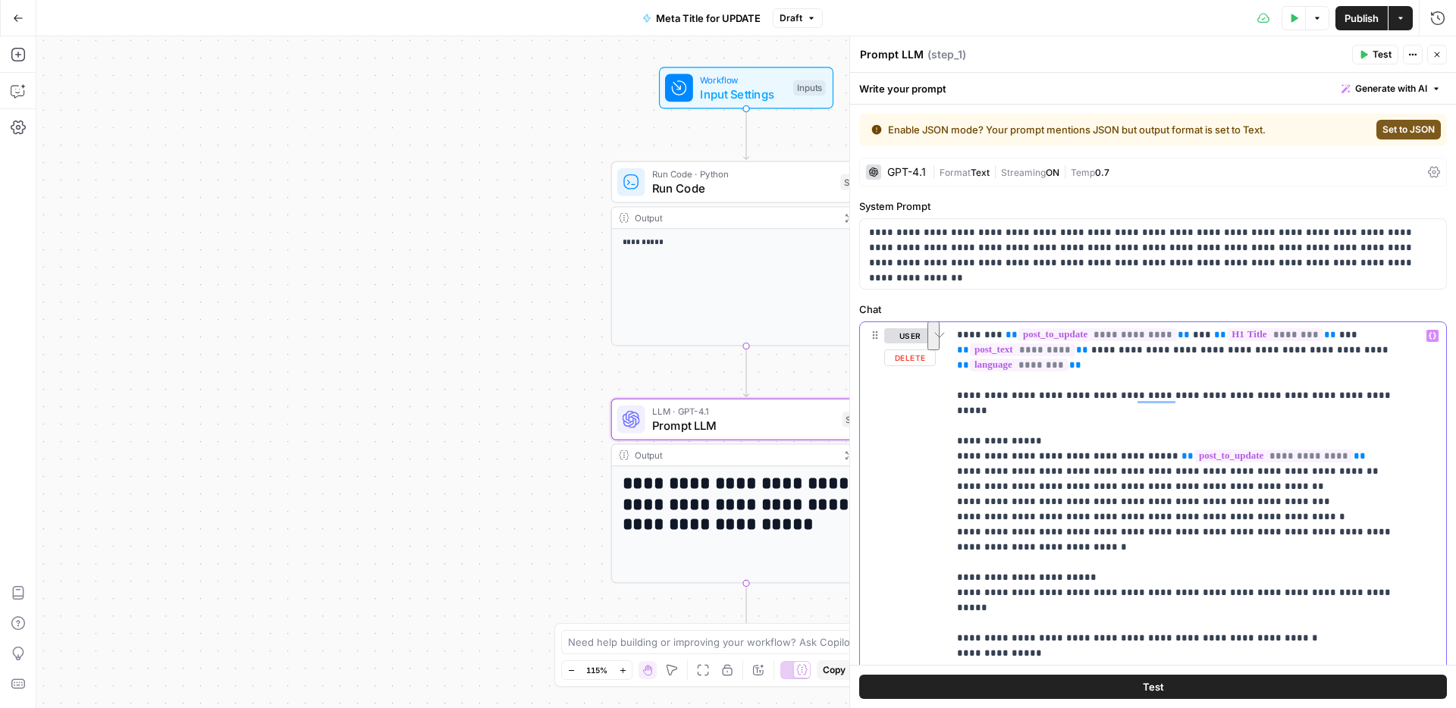
drag, startPoint x: 1314, startPoint y: 350, endPoint x: 1313, endPoint y: 359, distance: 9.9
copy p "* ** ******** **"
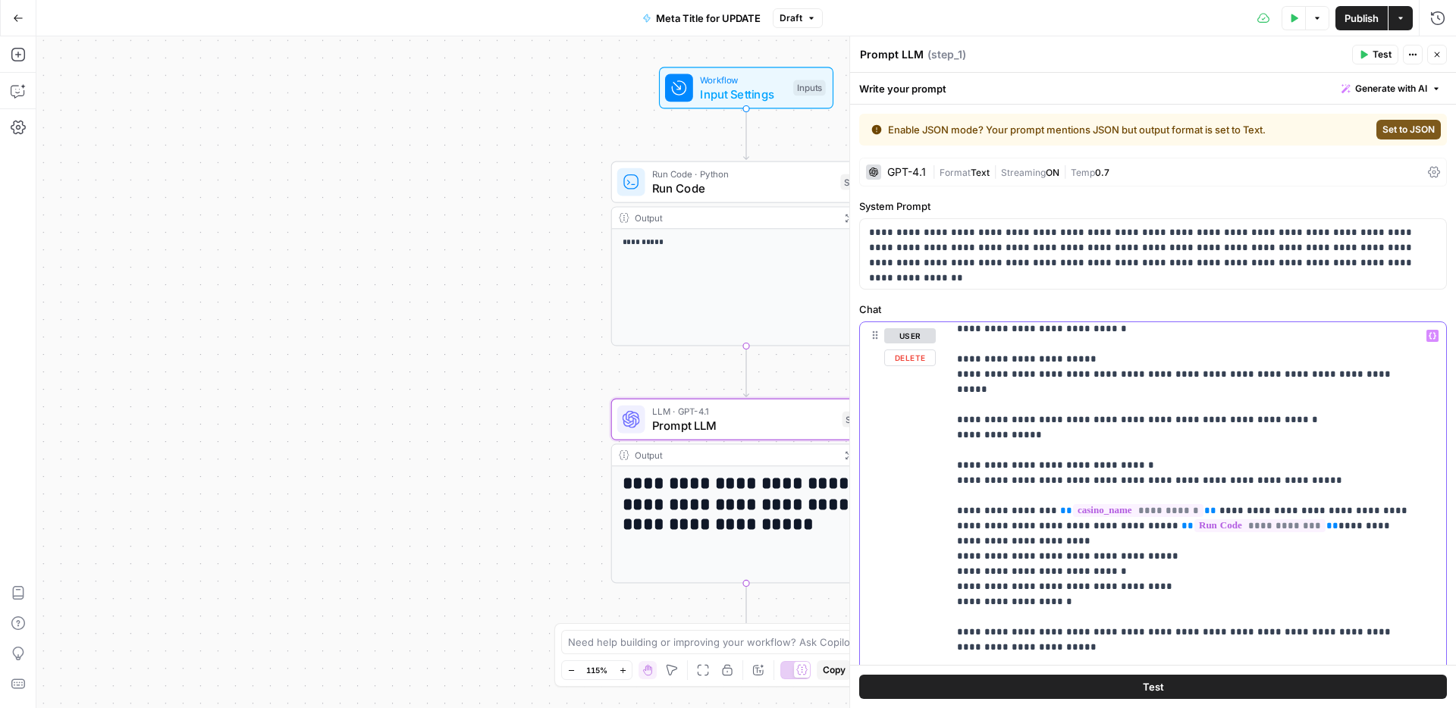
drag, startPoint x: 1139, startPoint y: 435, endPoint x: 1087, endPoint y: 431, distance: 52.5
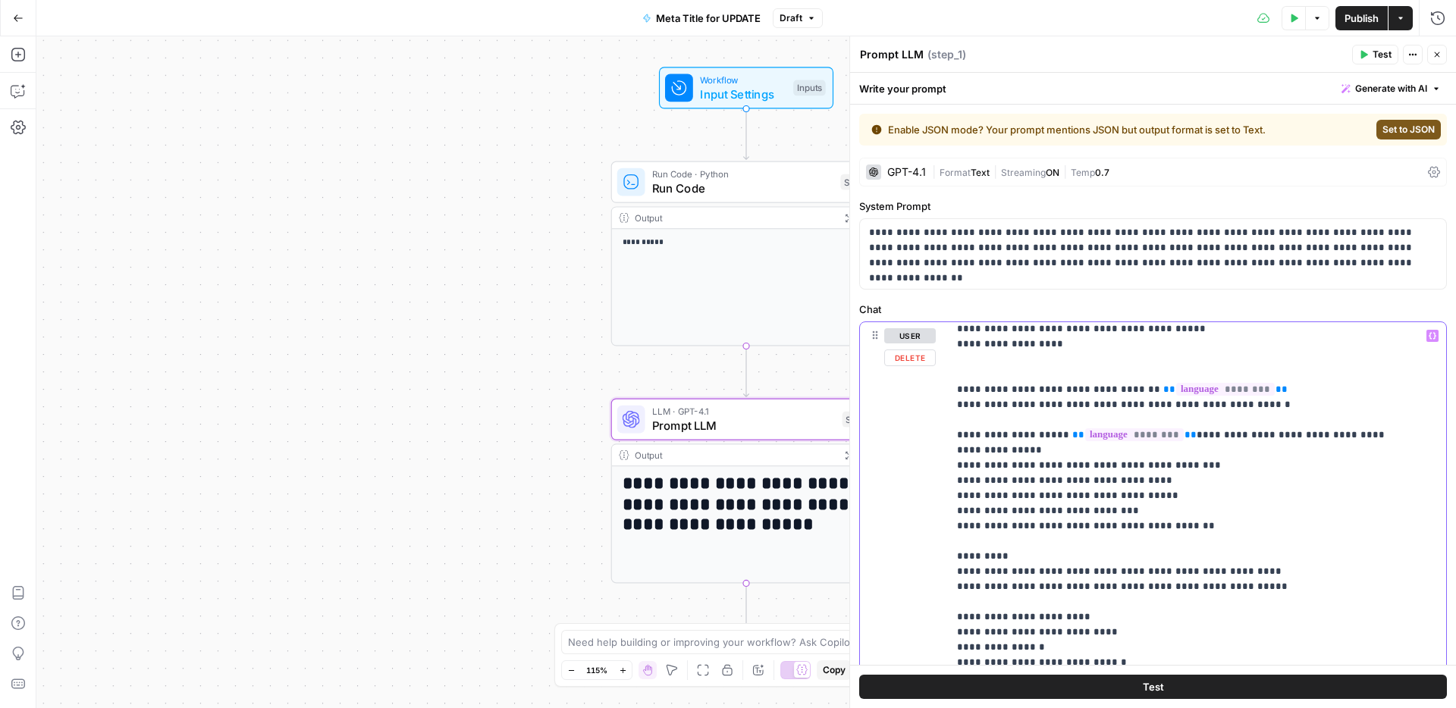
click at [1072, 566] on p "**********" at bounding box center [1185, 655] width 457 height 2912
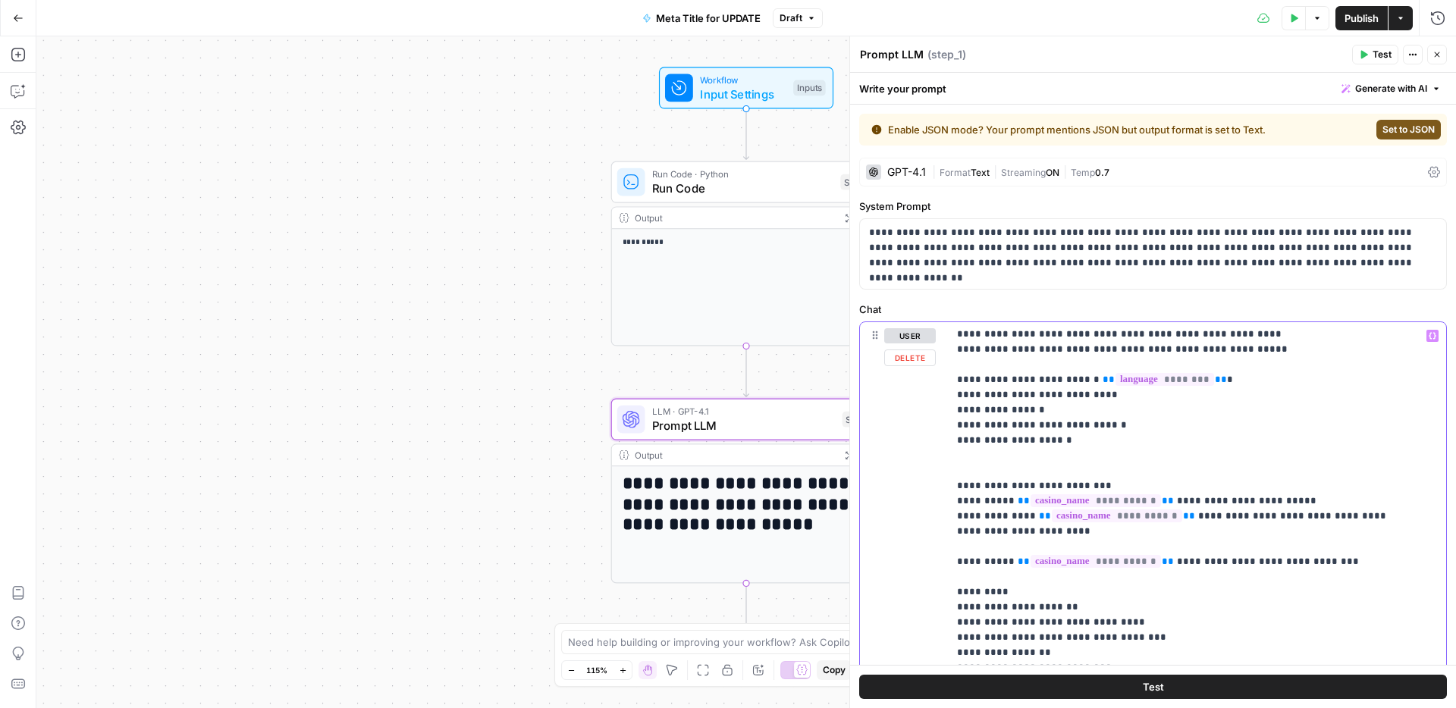
click at [1125, 435] on p "**********" at bounding box center [1185, 418] width 457 height 2912
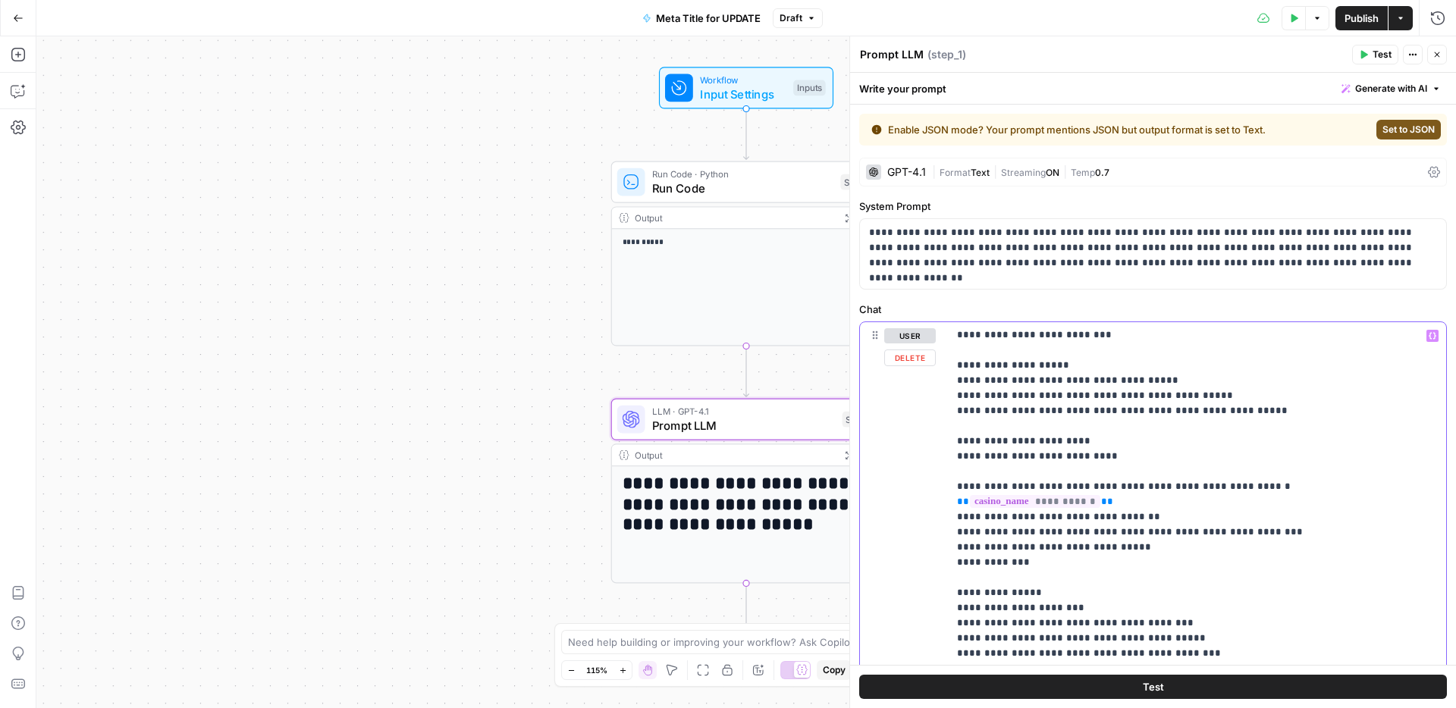
click at [1038, 437] on p "**********" at bounding box center [1185, 85] width 457 height 2912
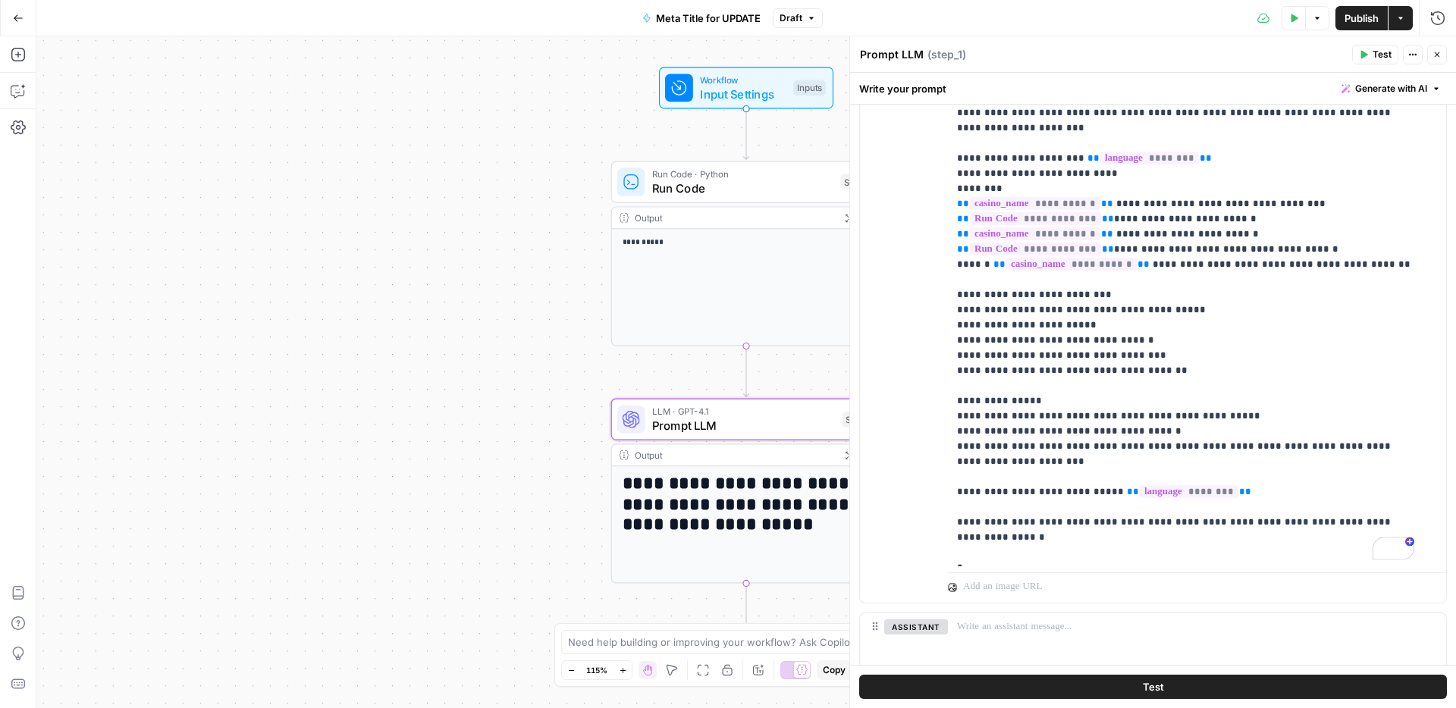
click at [1362, 25] on span "Publish" at bounding box center [1361, 18] width 34 height 15
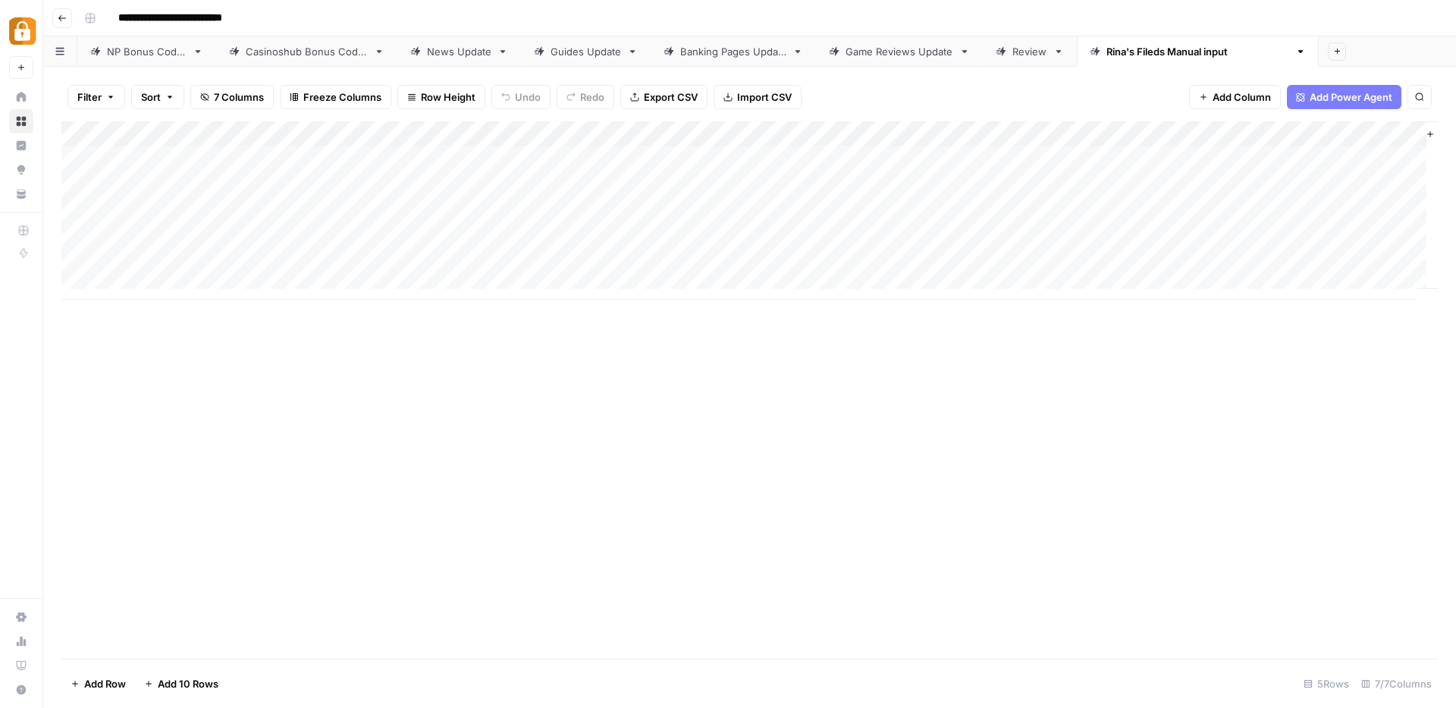
click at [1385, 136] on div "Add Column" at bounding box center [749, 210] width 1376 height 179
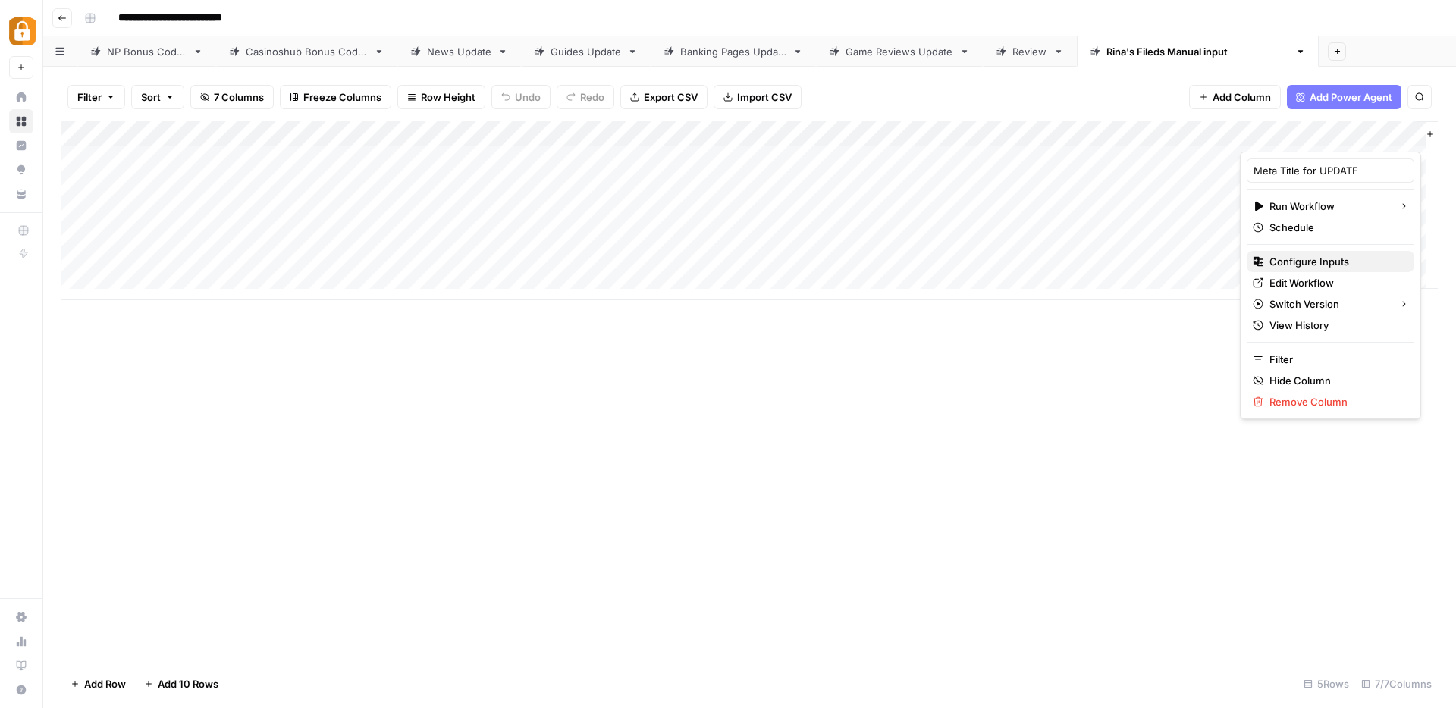
click at [1322, 262] on span "Configure Inputs" at bounding box center [1335, 261] width 133 height 15
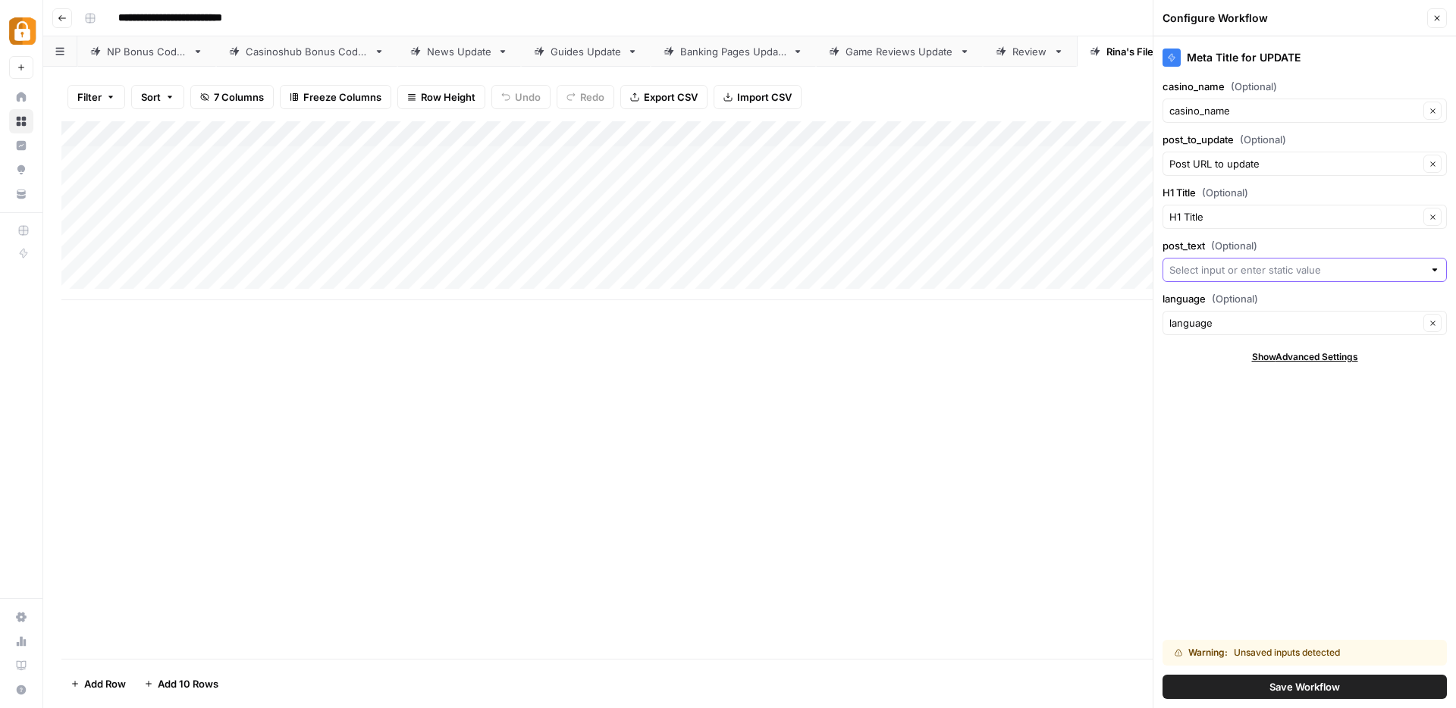
click at [1225, 267] on input "post_text (Optional)" at bounding box center [1296, 269] width 254 height 15
click at [1213, 347] on span "Manual Input Text" at bounding box center [1292, 351] width 234 height 15
type input "Manual Input Text"
click at [1288, 689] on span "Save Workflow" at bounding box center [1304, 686] width 71 height 15
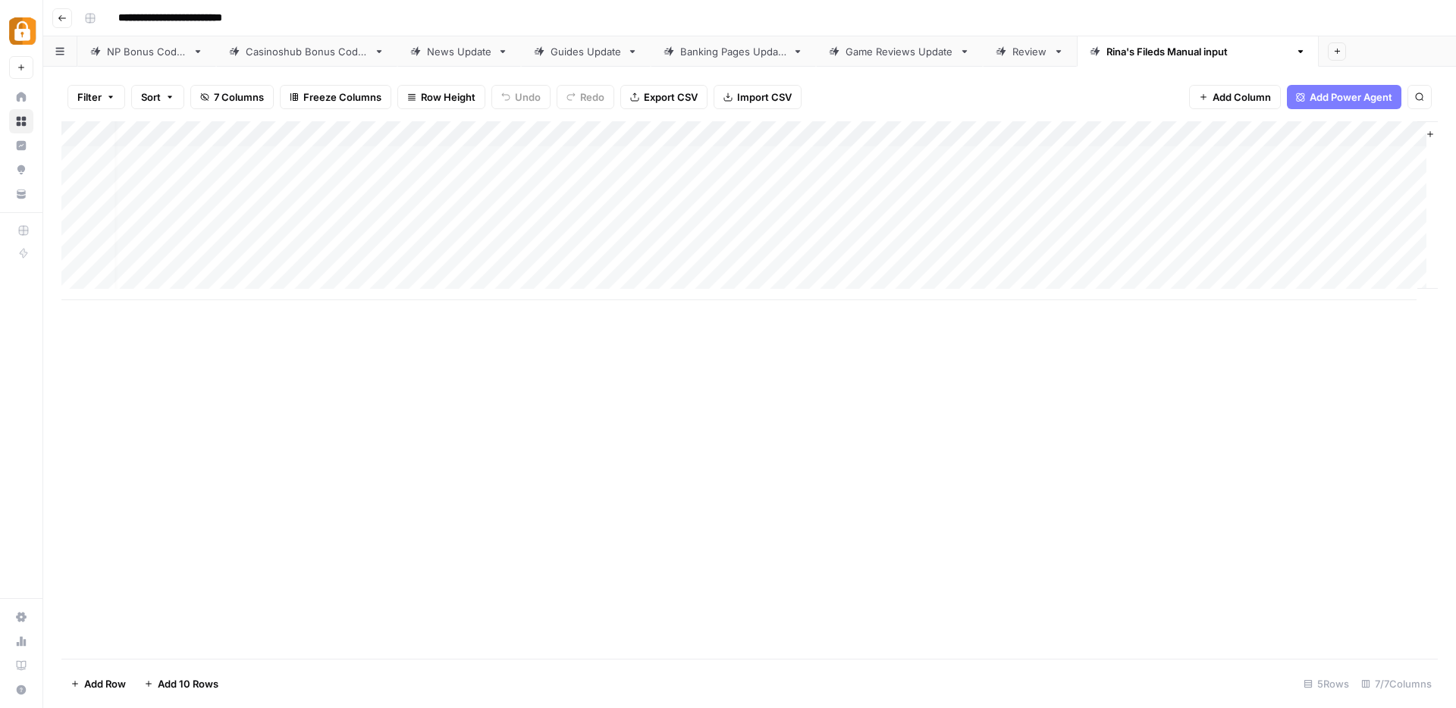
scroll to position [0, 75]
drag, startPoint x: 1250, startPoint y: 158, endPoint x: 832, endPoint y: 563, distance: 582.4
click at [1032, 616] on div "Add Column" at bounding box center [749, 390] width 1376 height 538
click at [374, 162] on div "Add Column" at bounding box center [749, 210] width 1376 height 179
type textarea "****"
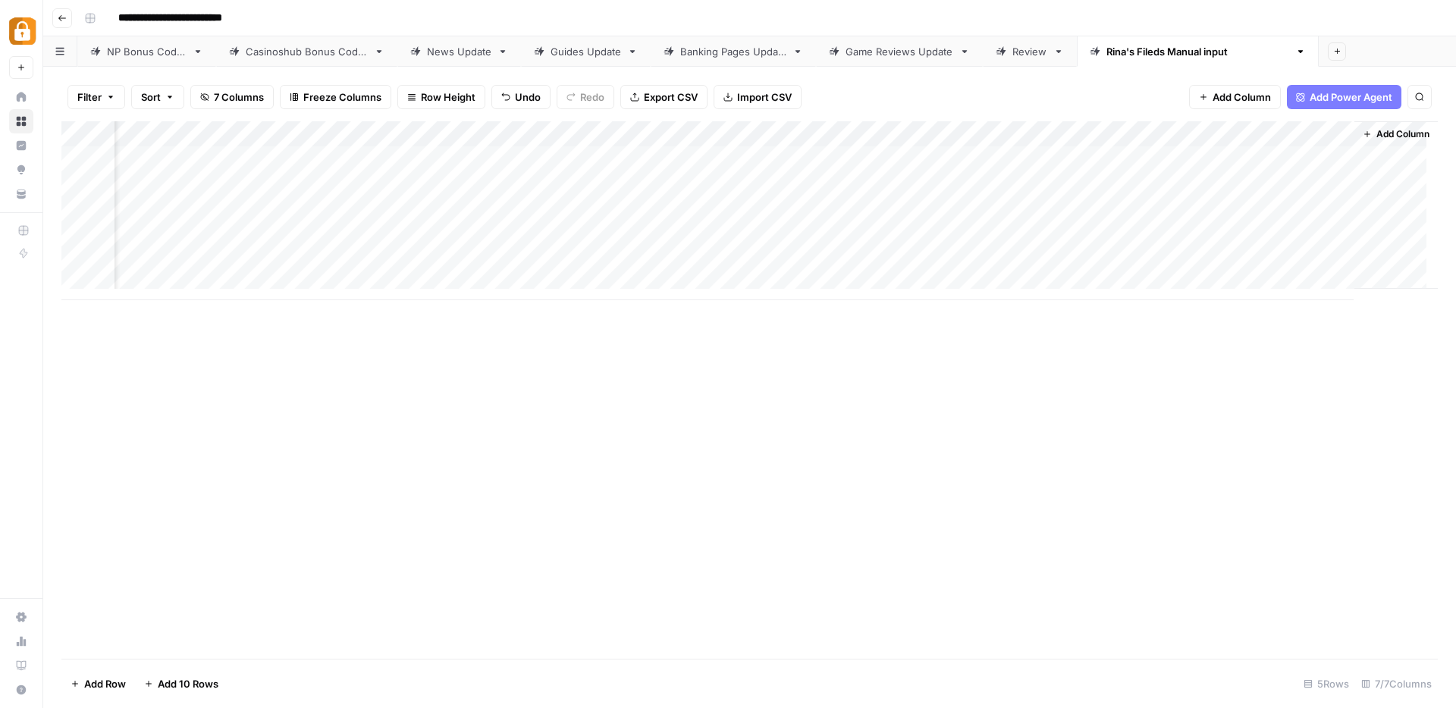
click at [629, 180] on div "Add Column" at bounding box center [749, 210] width 1376 height 179
click at [1015, 156] on div "Add Column" at bounding box center [749, 210] width 1376 height 179
click at [1251, 158] on div "Add Column" at bounding box center [749, 210] width 1376 height 179
click at [1110, 158] on div "Add Column" at bounding box center [749, 210] width 1376 height 179
click at [996, 137] on div "Add Column" at bounding box center [749, 210] width 1376 height 179
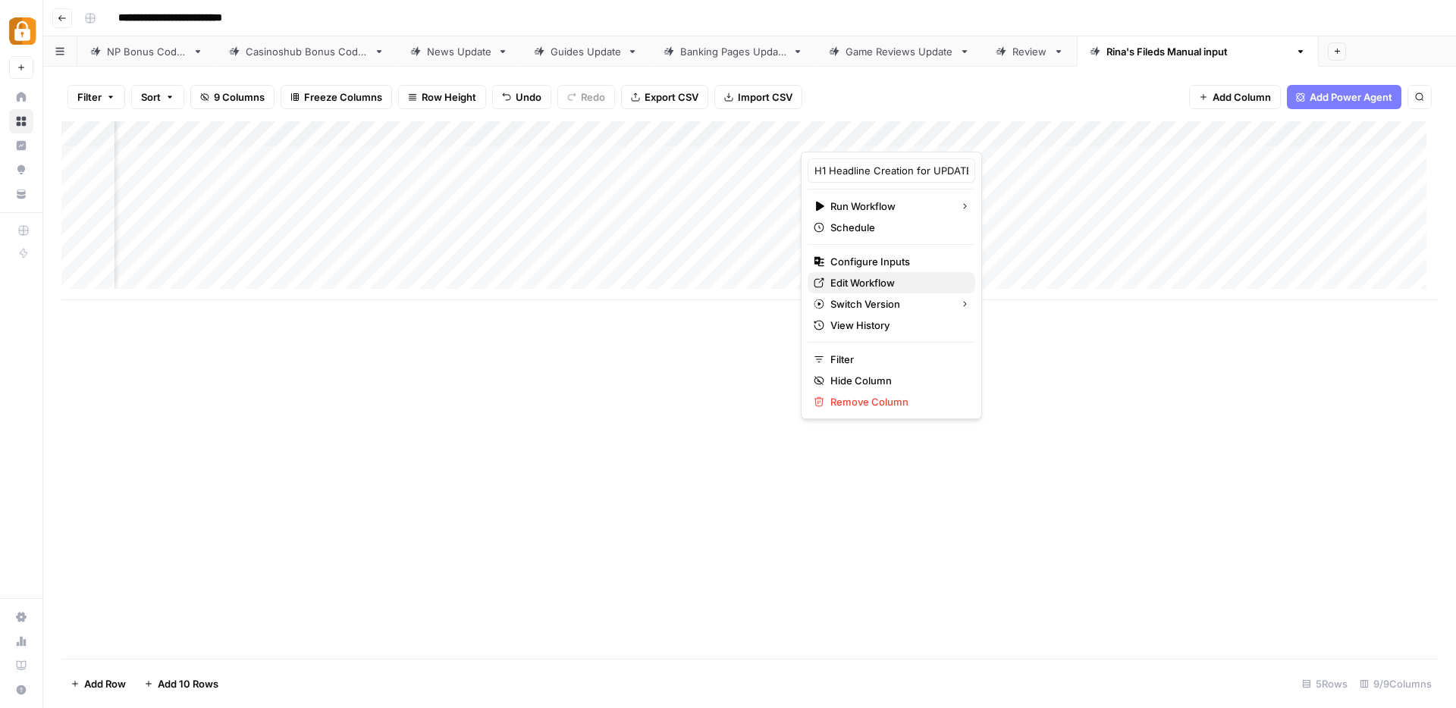
click at [864, 280] on span "Edit Workflow" at bounding box center [896, 282] width 133 height 15
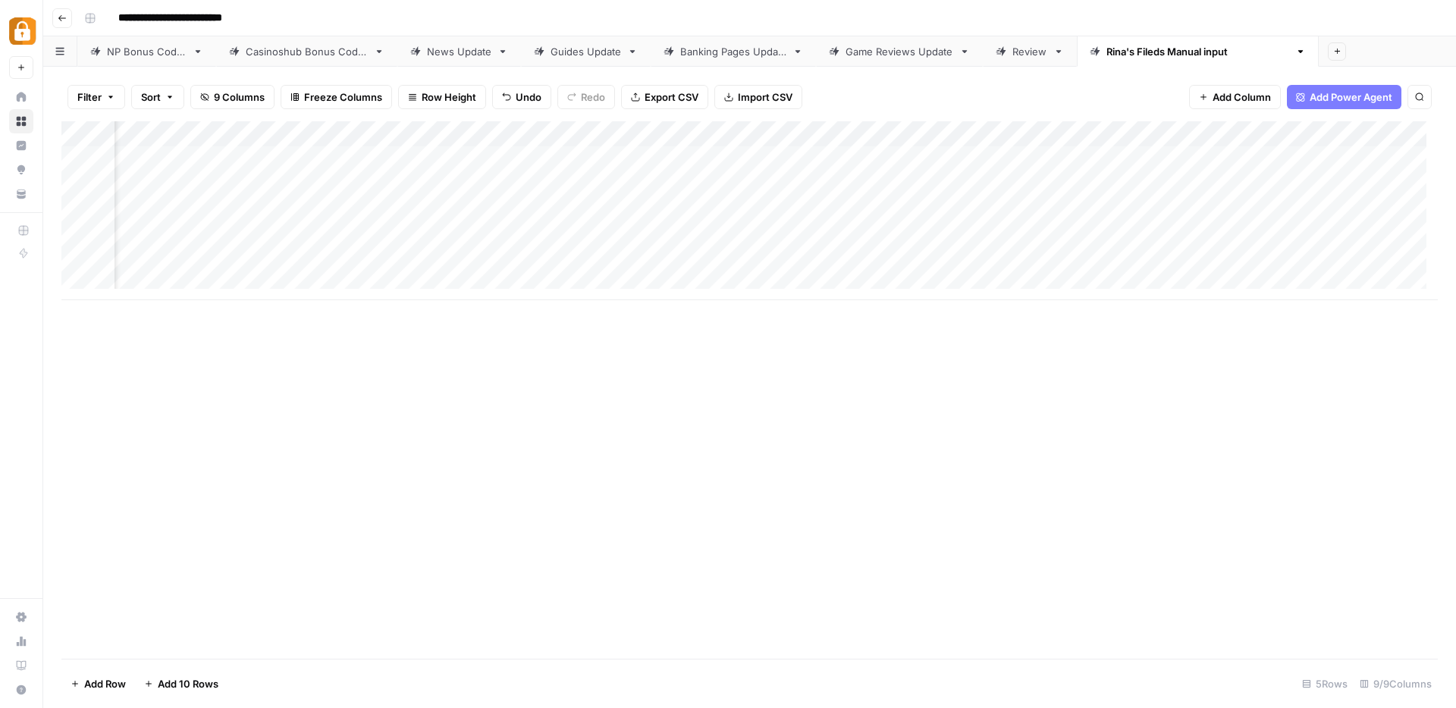
click at [996, 131] on div "Add Column" at bounding box center [749, 210] width 1376 height 179
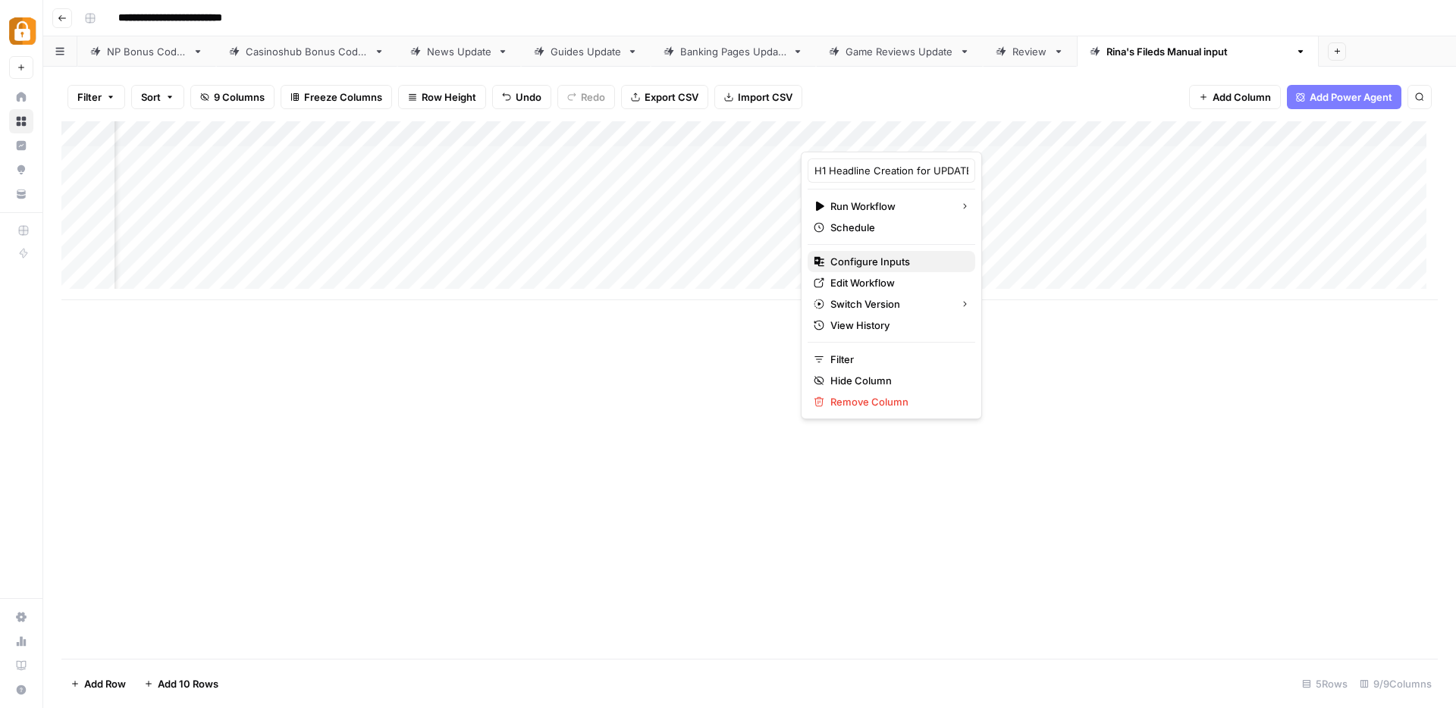
click at [869, 262] on span "Configure Inputs" at bounding box center [896, 261] width 133 height 15
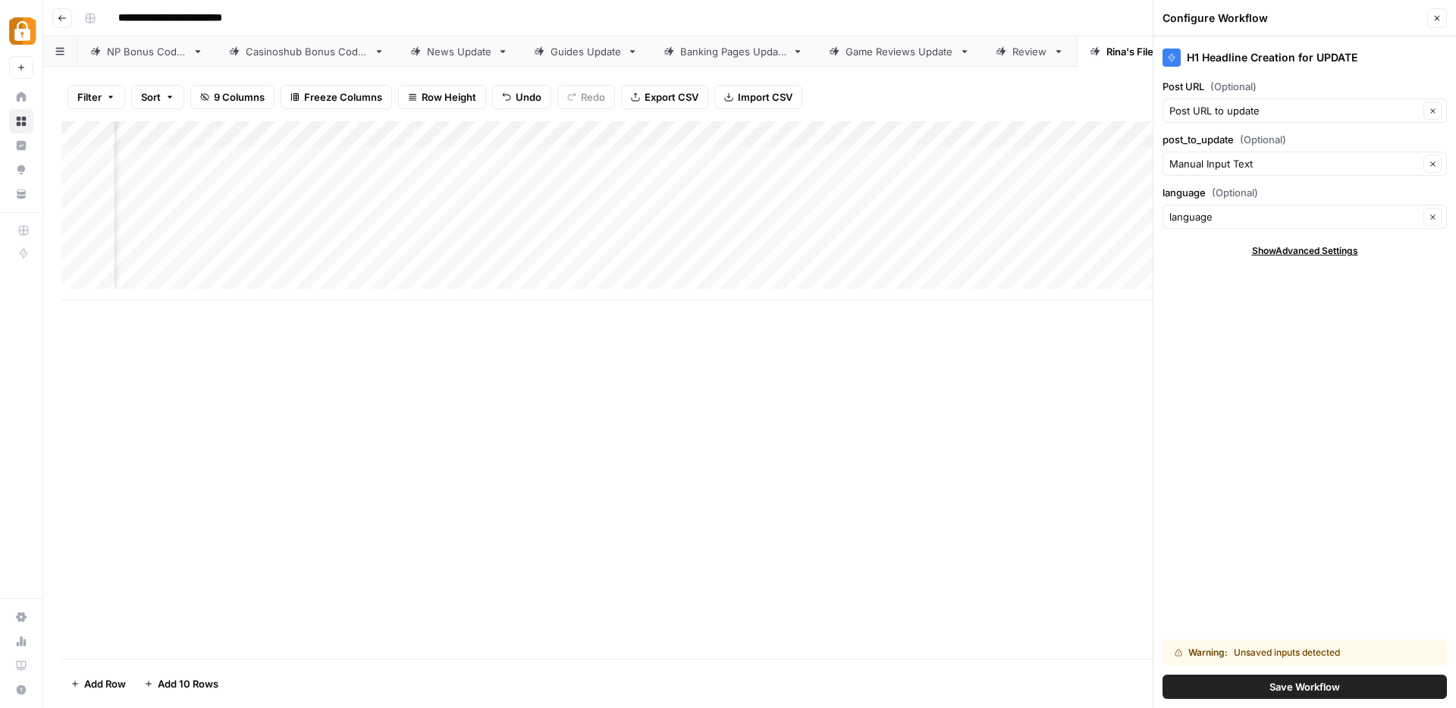
click at [1322, 687] on span "Save Workflow" at bounding box center [1304, 686] width 71 height 15
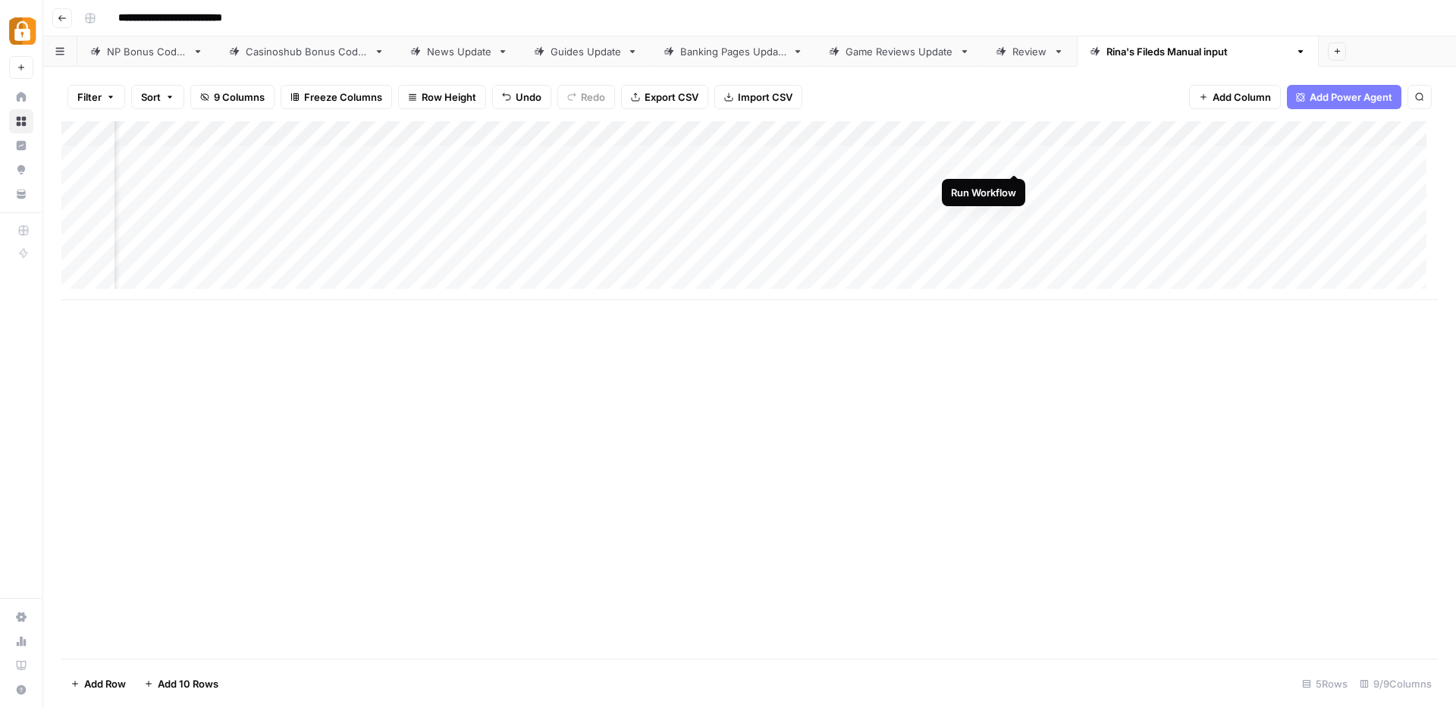
click at [1015, 162] on div "Add Column" at bounding box center [749, 210] width 1376 height 179
click at [1166, 158] on div "Add Column" at bounding box center [749, 210] width 1376 height 179
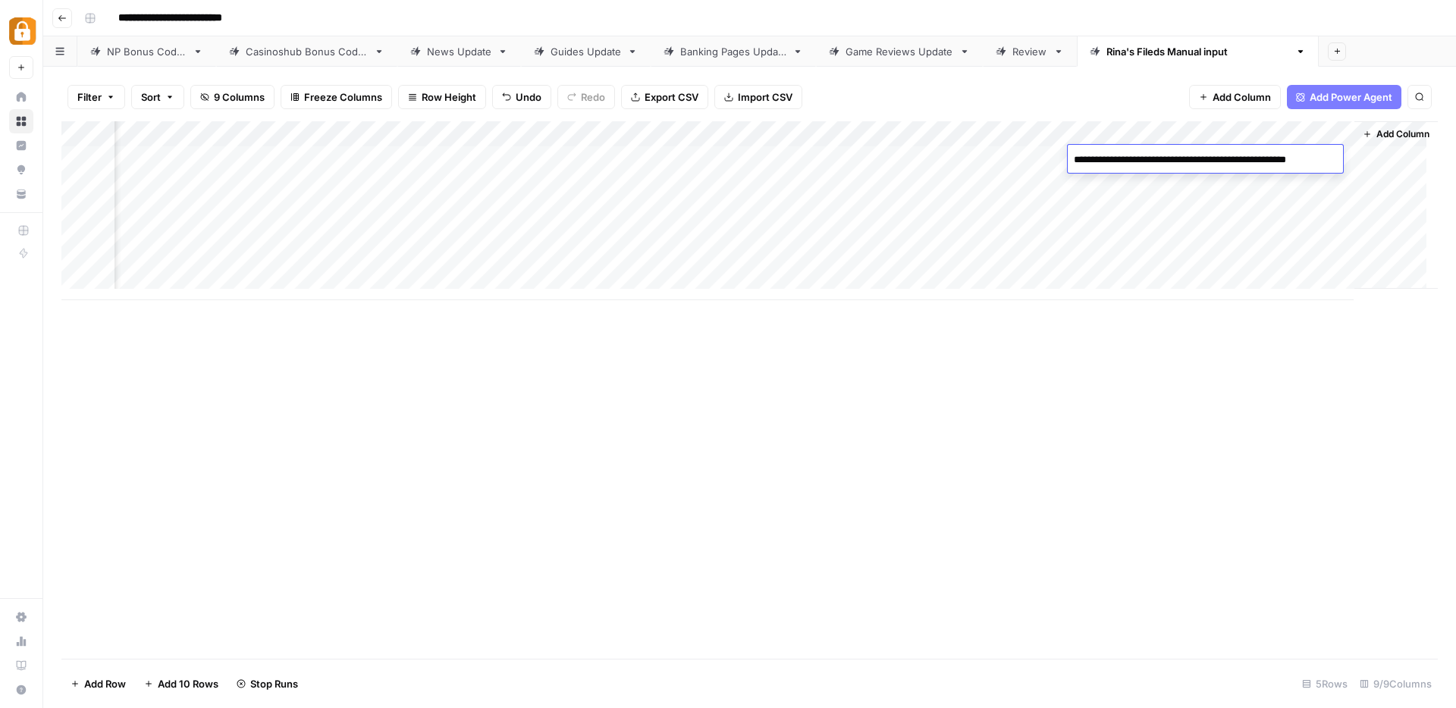
click at [1198, 567] on div "Add Column" at bounding box center [749, 390] width 1376 height 538
click at [1256, 160] on div "Add Column" at bounding box center [749, 210] width 1376 height 179
click at [1260, 428] on div "Add Column" at bounding box center [749, 390] width 1376 height 538
click at [1401, 133] on span "Add Column" at bounding box center [1402, 134] width 53 height 14
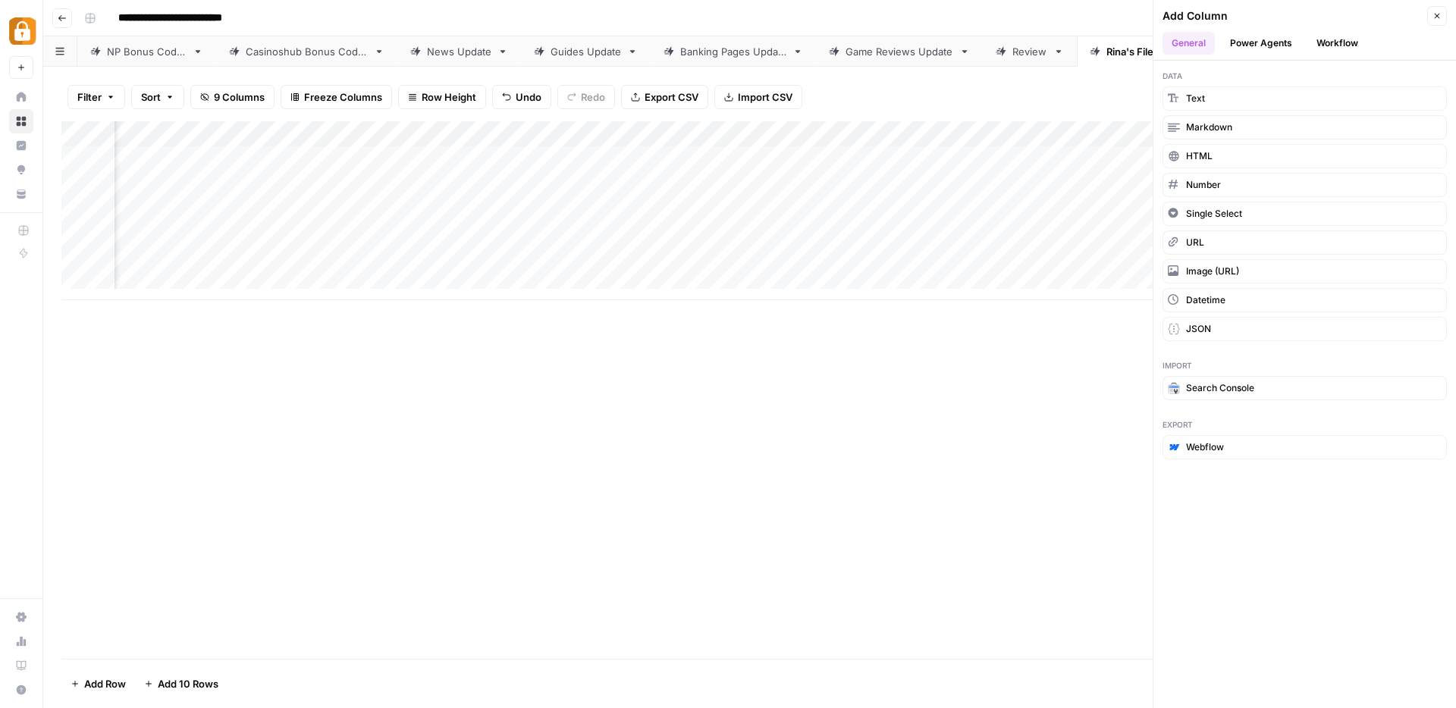
click at [1337, 49] on button "Workflow" at bounding box center [1337, 43] width 60 height 23
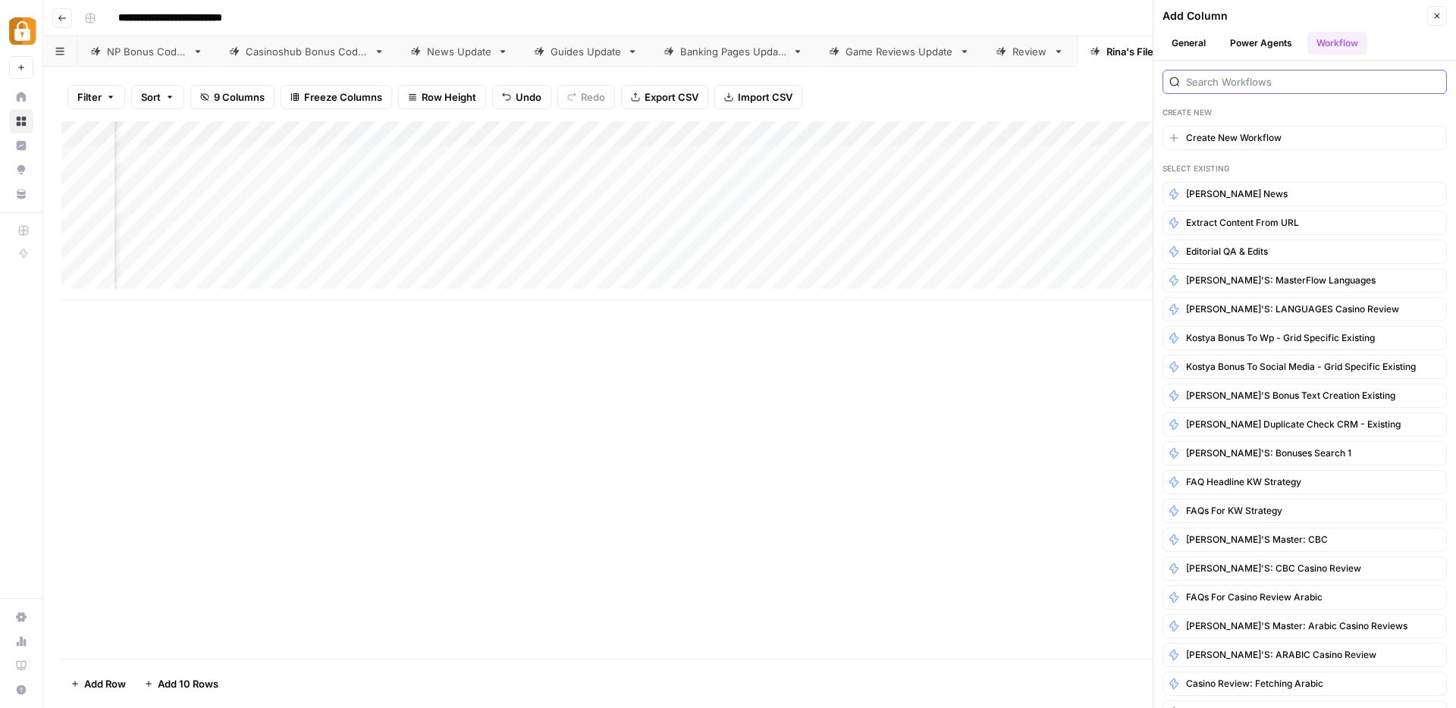
click at [1278, 82] on input "search" at bounding box center [1313, 81] width 254 height 15
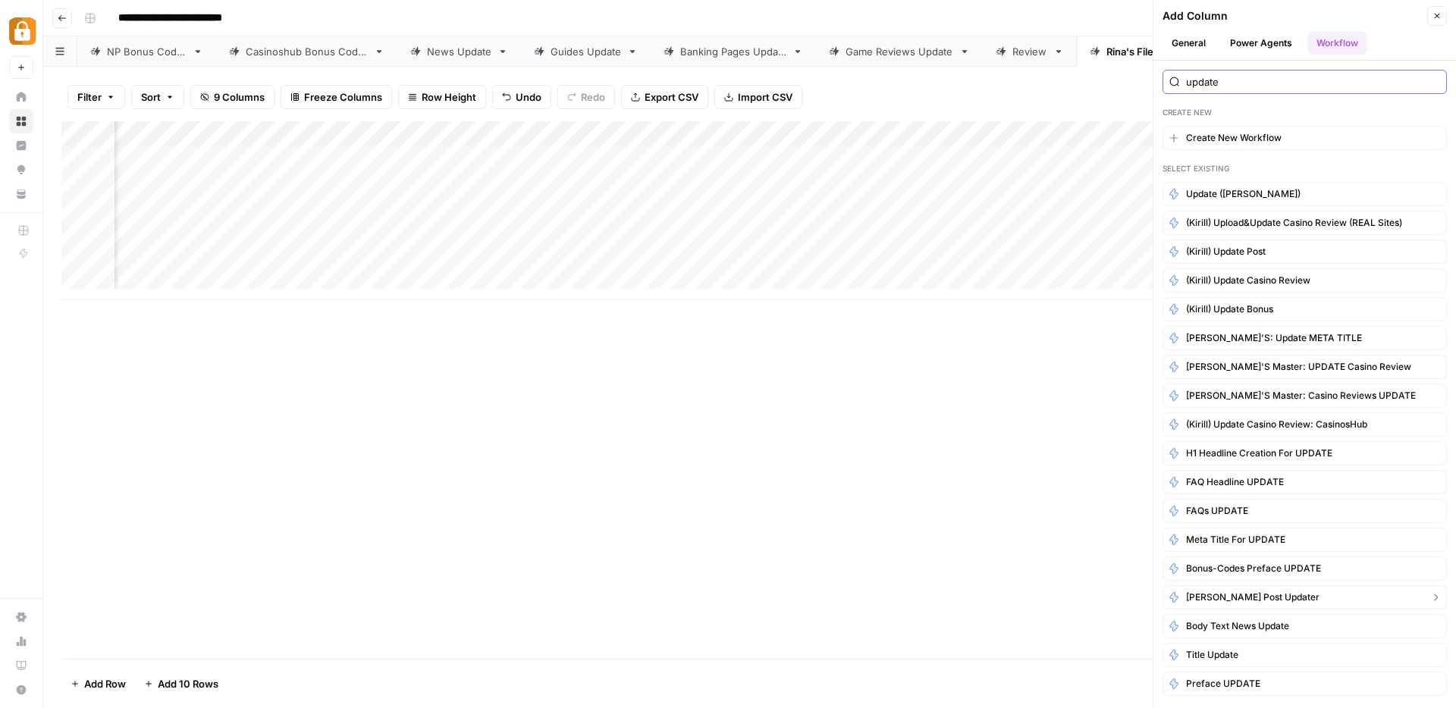
type input "update"
click at [1224, 594] on span "Kostya post updater" at bounding box center [1252, 598] width 133 height 14
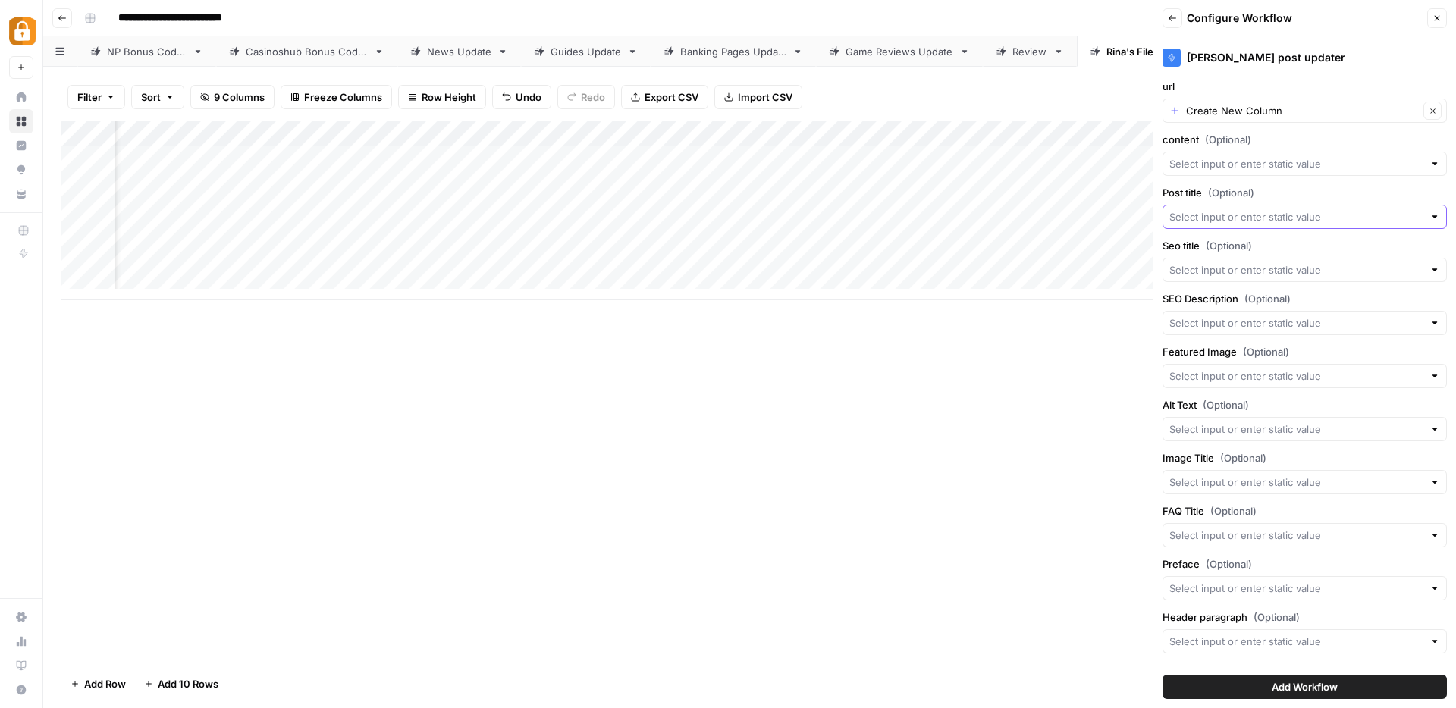
click at [1193, 220] on input "Post title (Optional)" at bounding box center [1296, 216] width 254 height 15
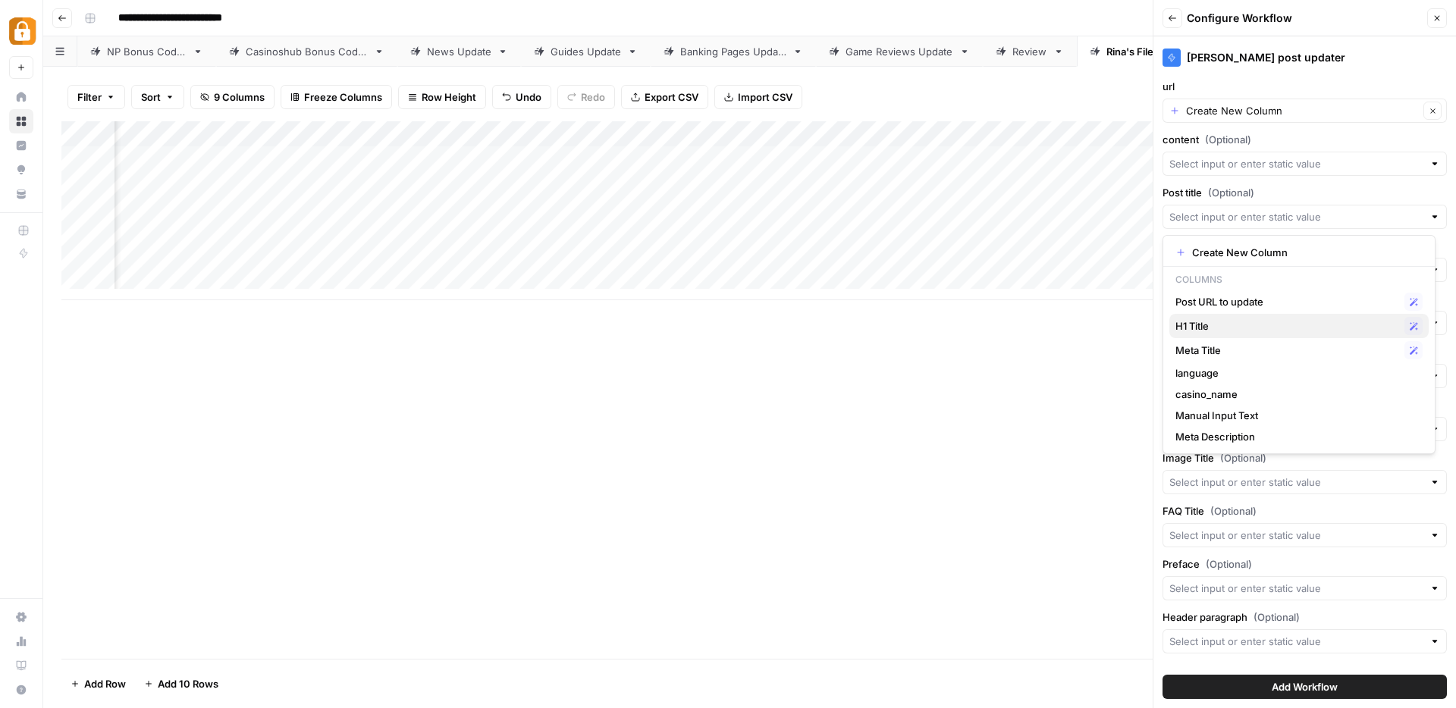
click at [1205, 319] on span "H1 Title" at bounding box center [1286, 325] width 223 height 15
type input "H1 Title"
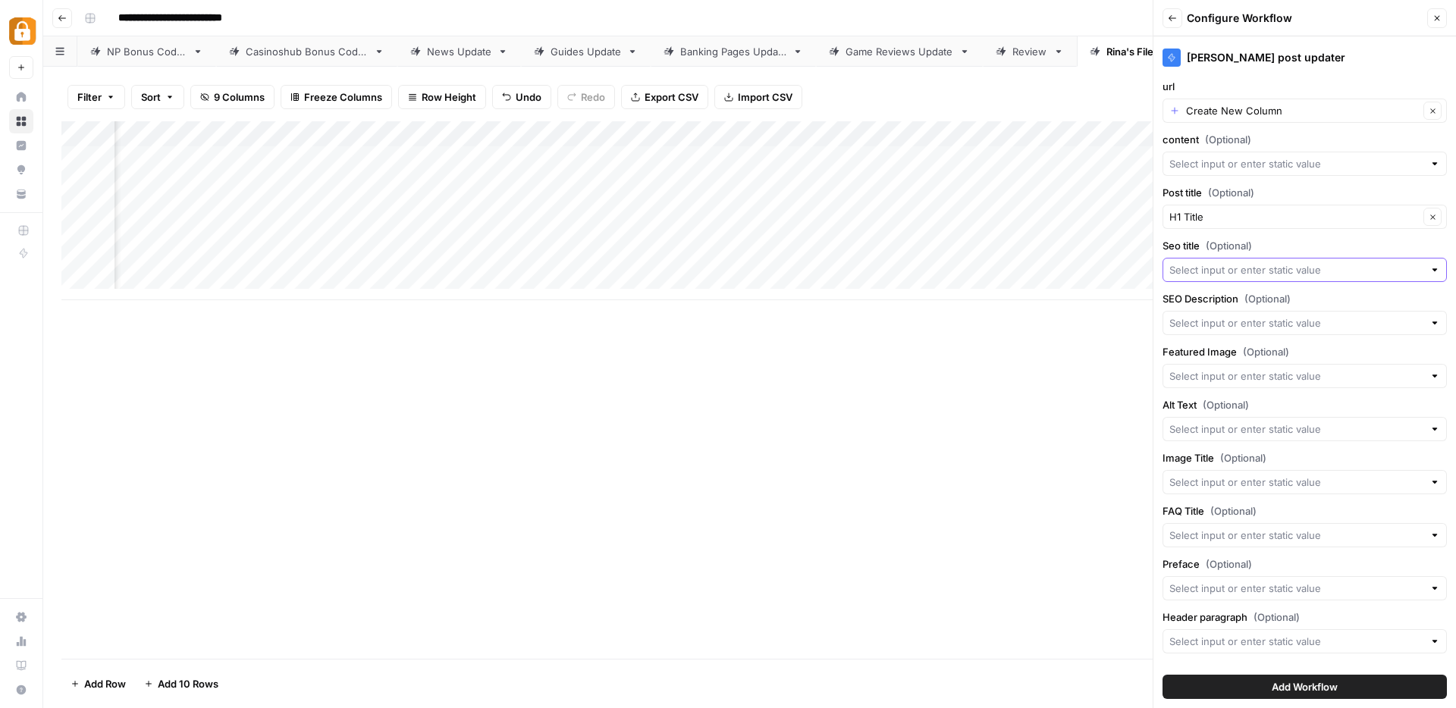
click at [1216, 268] on input "Seo title (Optional)" at bounding box center [1296, 269] width 254 height 15
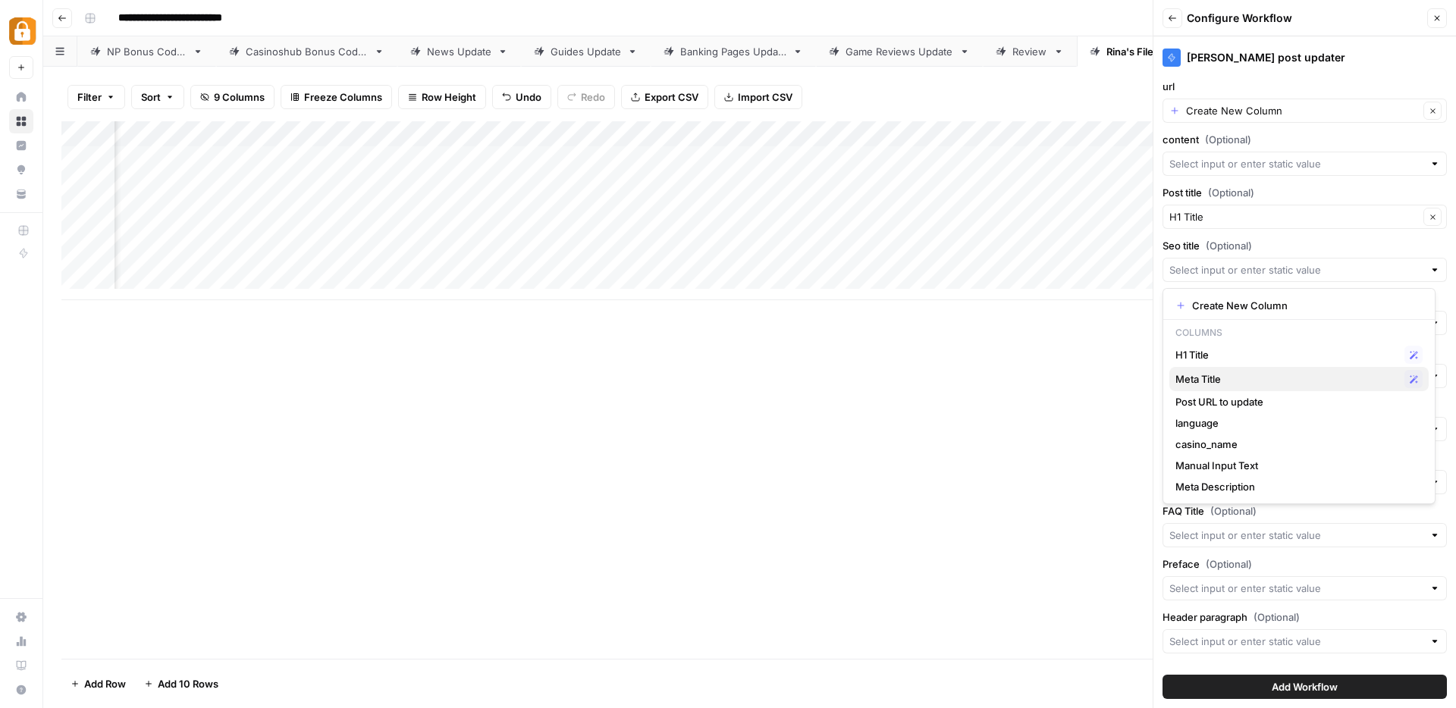
drag, startPoint x: 1207, startPoint y: 352, endPoint x: 1206, endPoint y: 375, distance: 22.8
click at [1206, 375] on div "Create New Column Columns H1 Title Possible Match Meta Title Possible Match Pos…" at bounding box center [1298, 396] width 273 height 216
click at [1205, 377] on span "Meta Title" at bounding box center [1286, 379] width 223 height 15
type input "Meta Title"
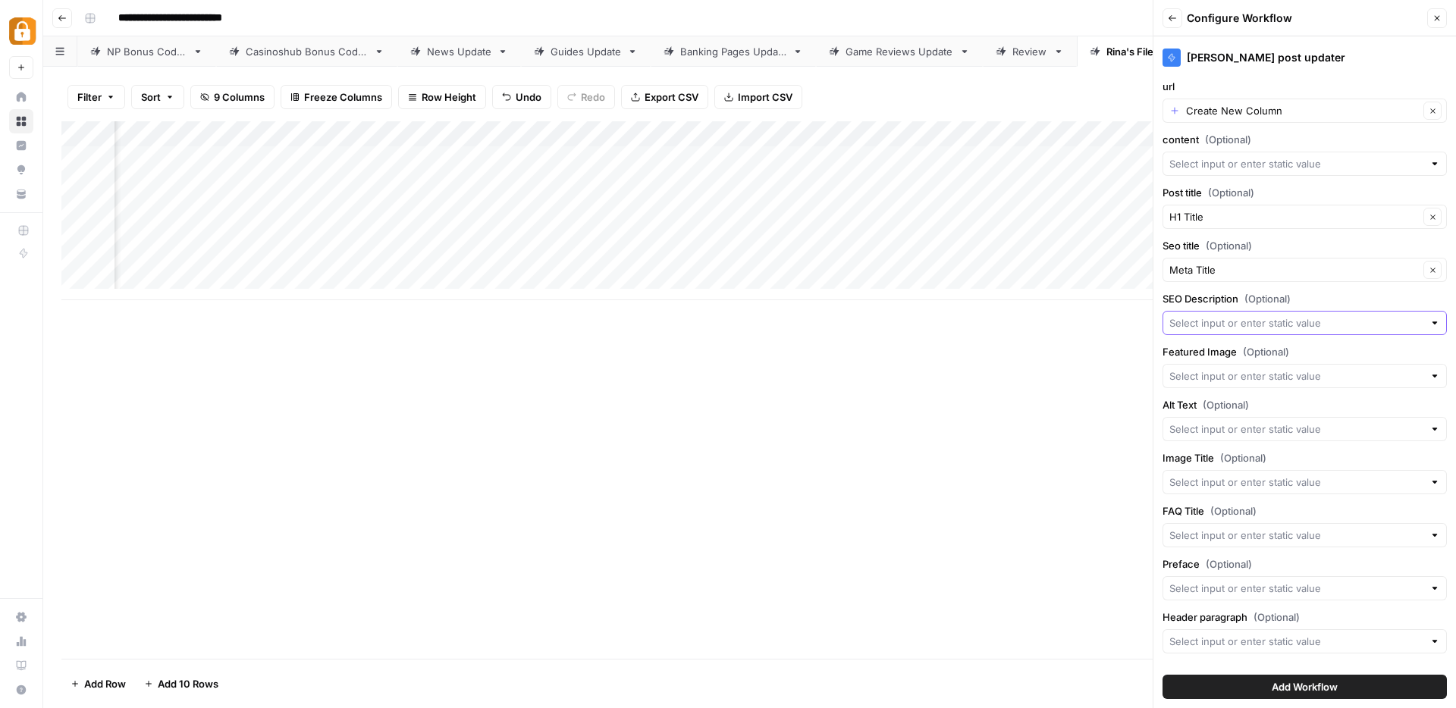
click at [1188, 325] on input "SEO Description (Optional)" at bounding box center [1296, 322] width 254 height 15
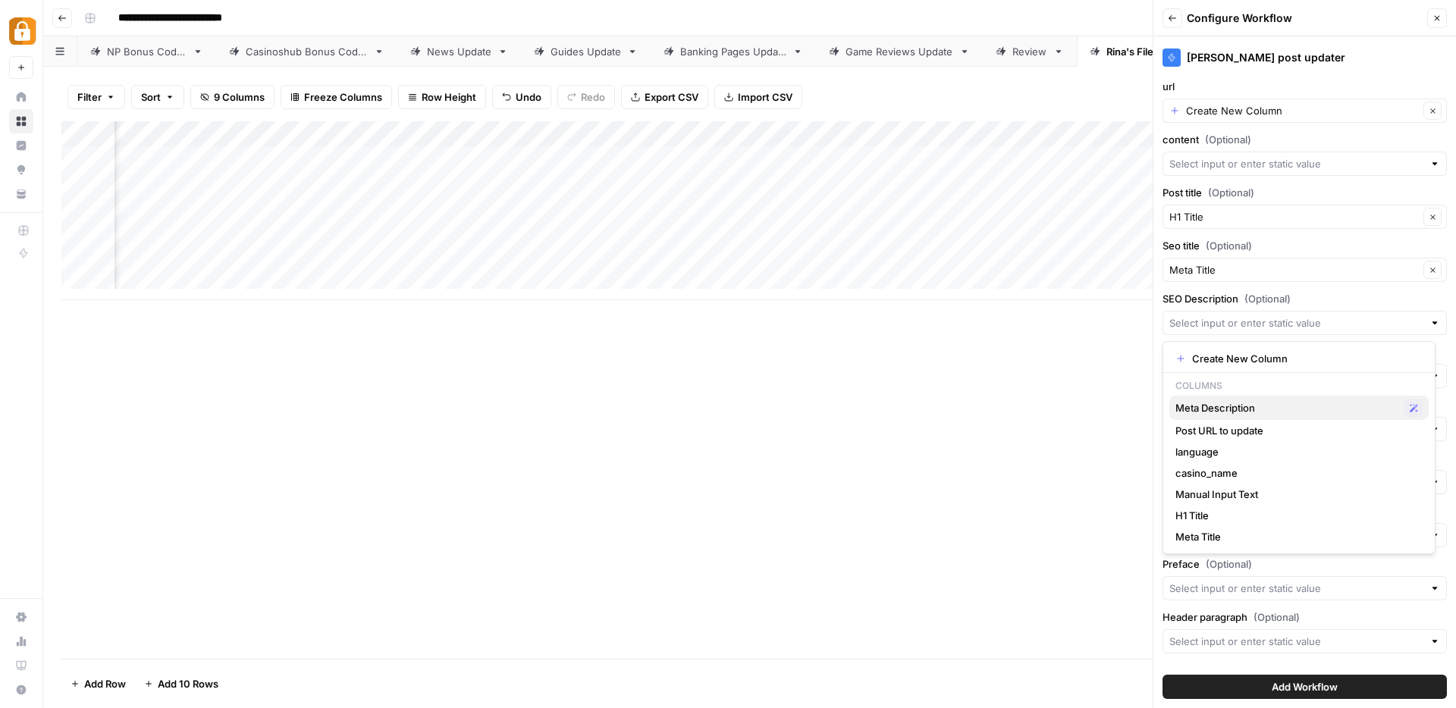
click at [1204, 406] on span "Meta Description" at bounding box center [1286, 407] width 223 height 15
type input "Meta Description"
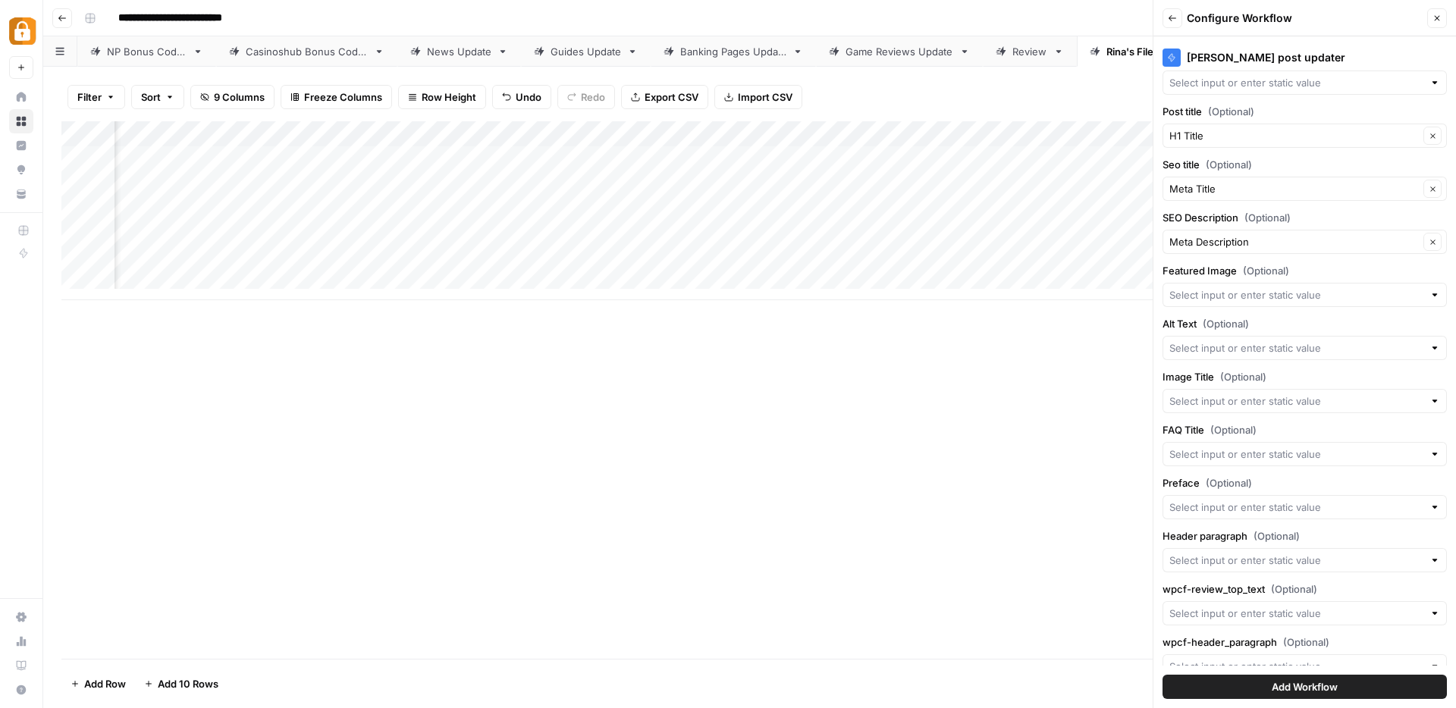
scroll to position [0, 0]
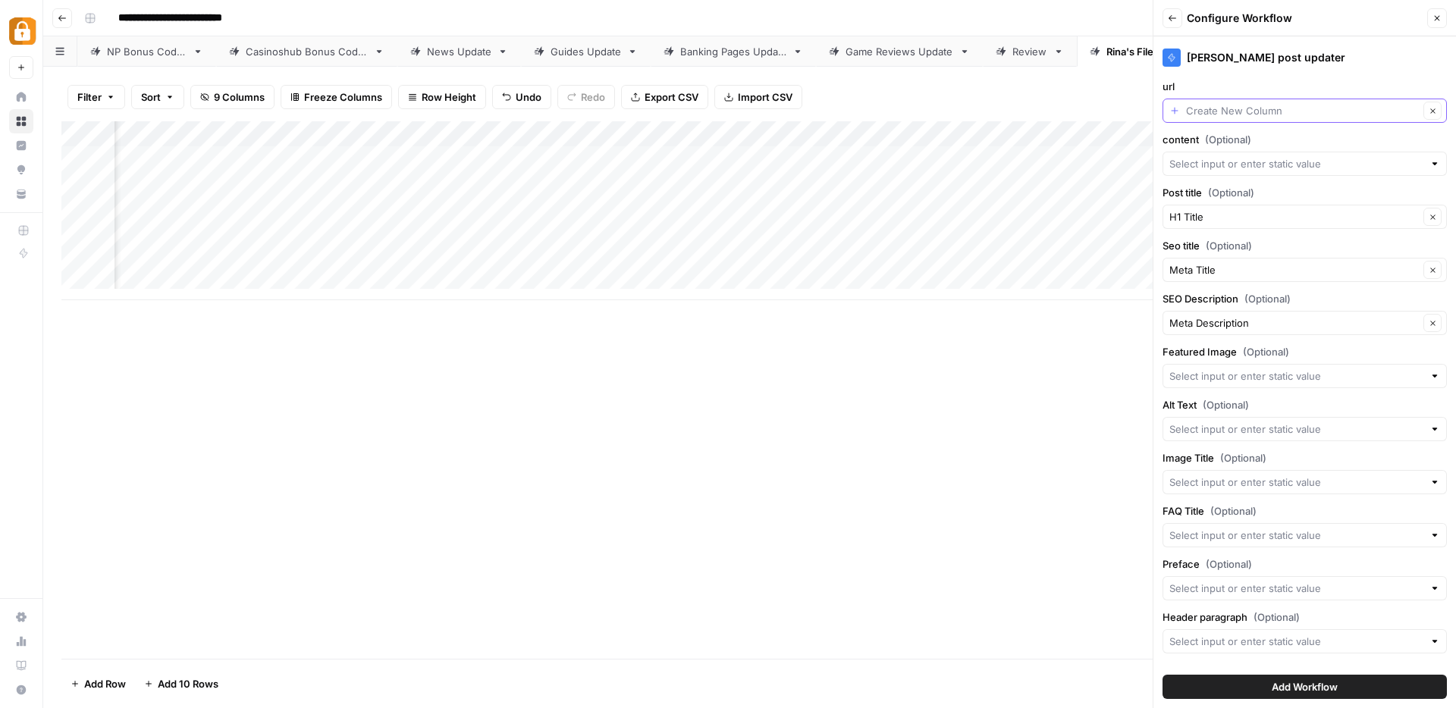
click at [1245, 112] on input "url" at bounding box center [1302, 110] width 233 height 15
click at [1242, 195] on span "Post URL to update" at bounding box center [1286, 195] width 223 height 15
type input "Post URL to update"
click at [1272, 688] on span "Add Workflow" at bounding box center [1305, 686] width 66 height 15
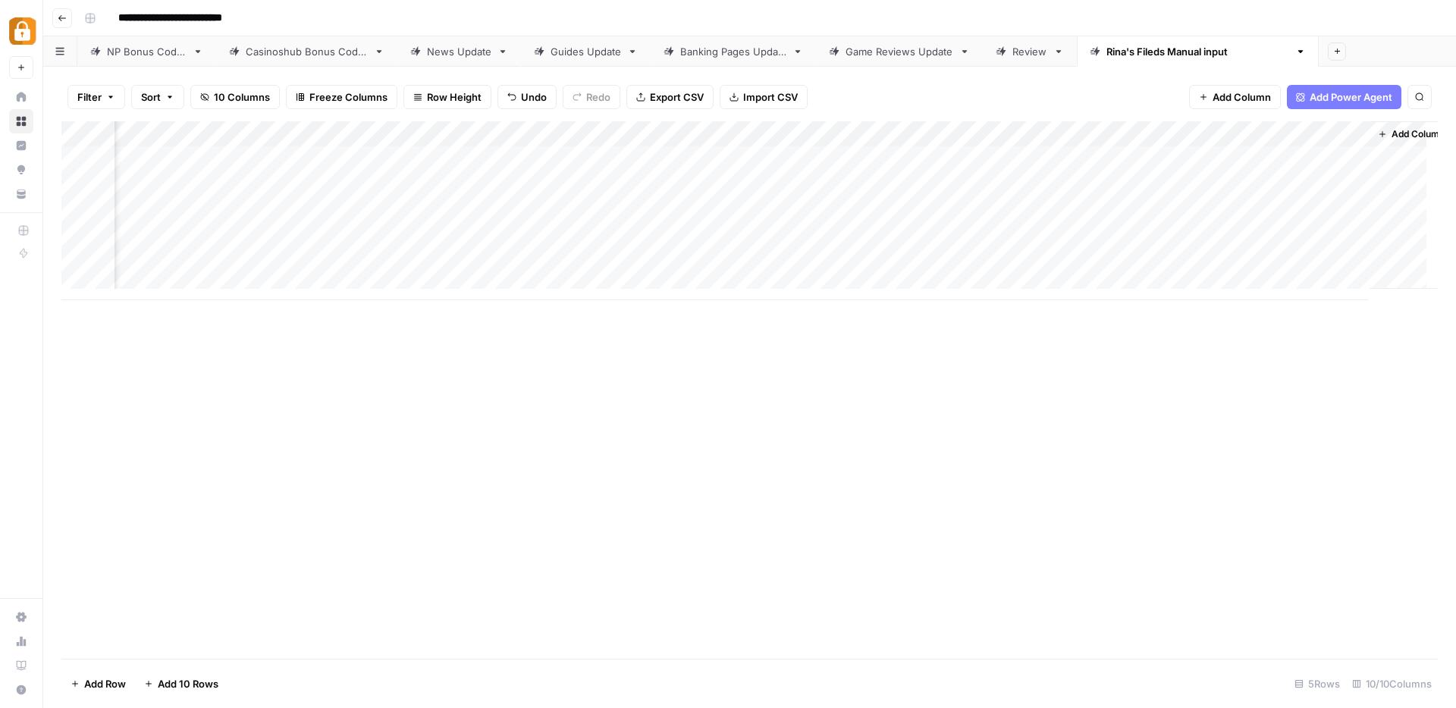
scroll to position [0, 515]
